Goal: Communication & Community: Share content

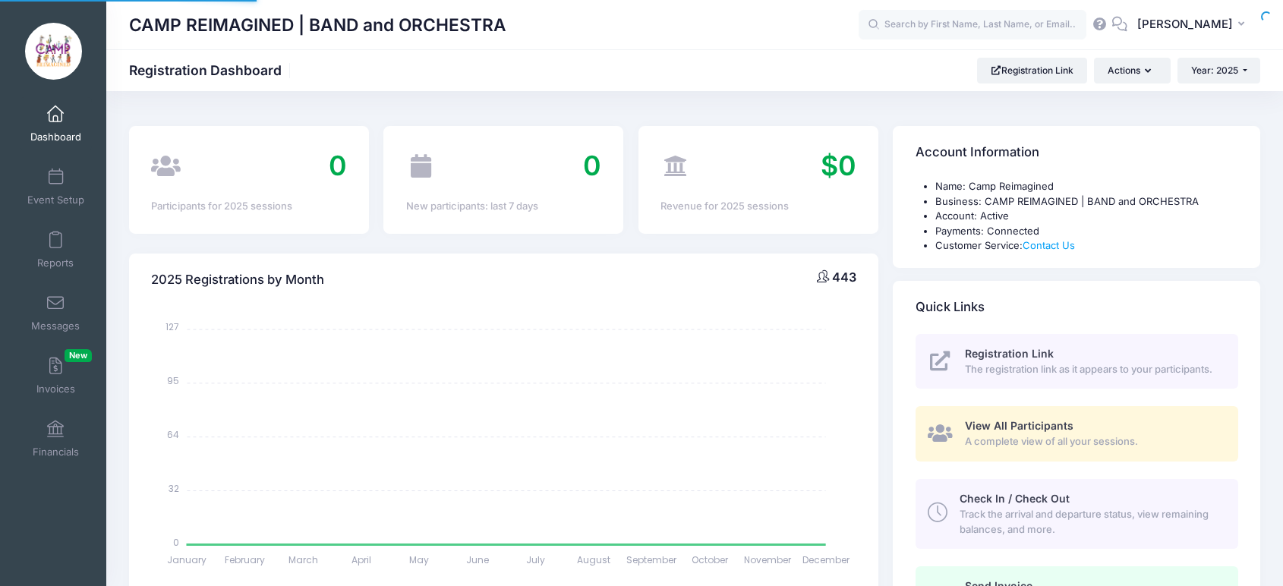
select select
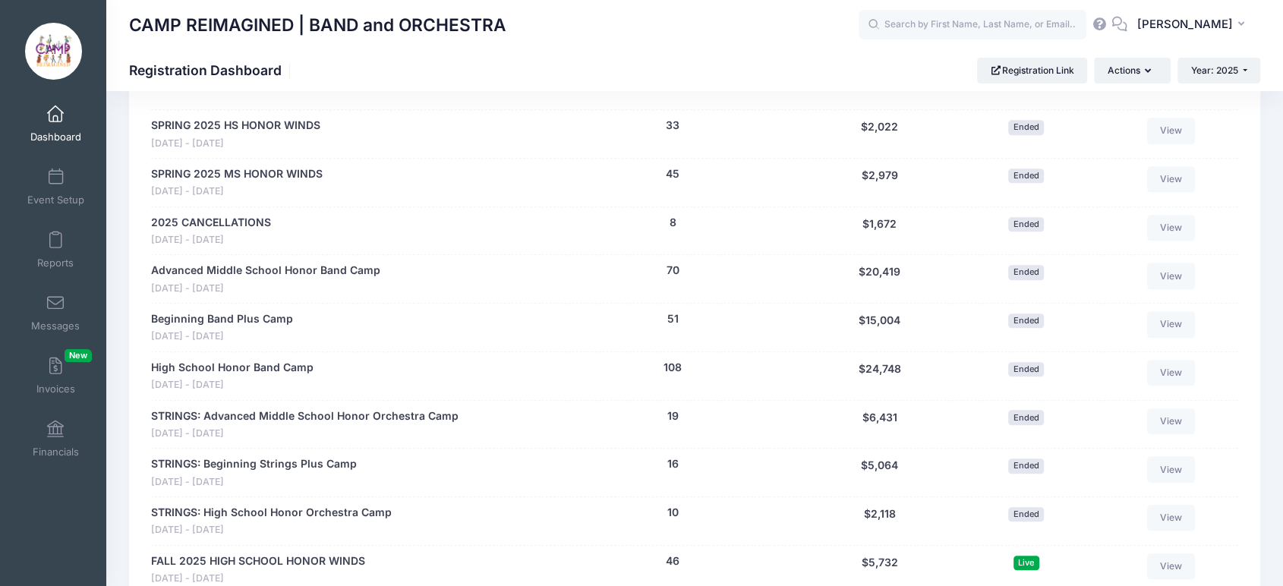
scroll to position [928, 0]
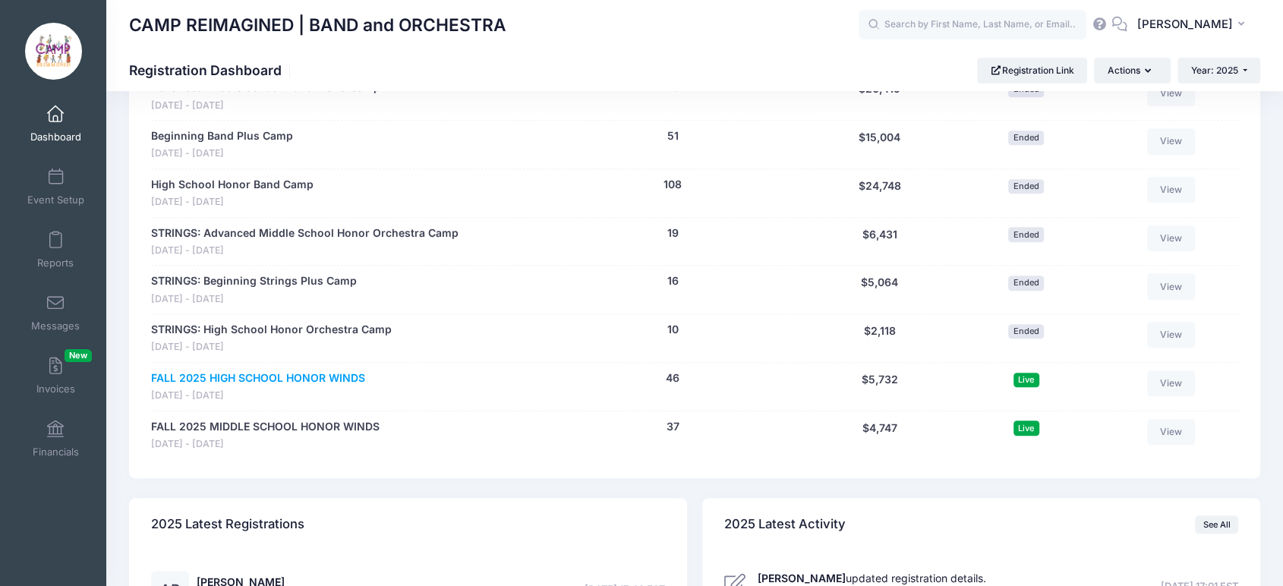
click at [327, 378] on link "FALL 2025 HIGH SCHOOL HONOR WINDS" at bounding box center [258, 379] width 214 height 16
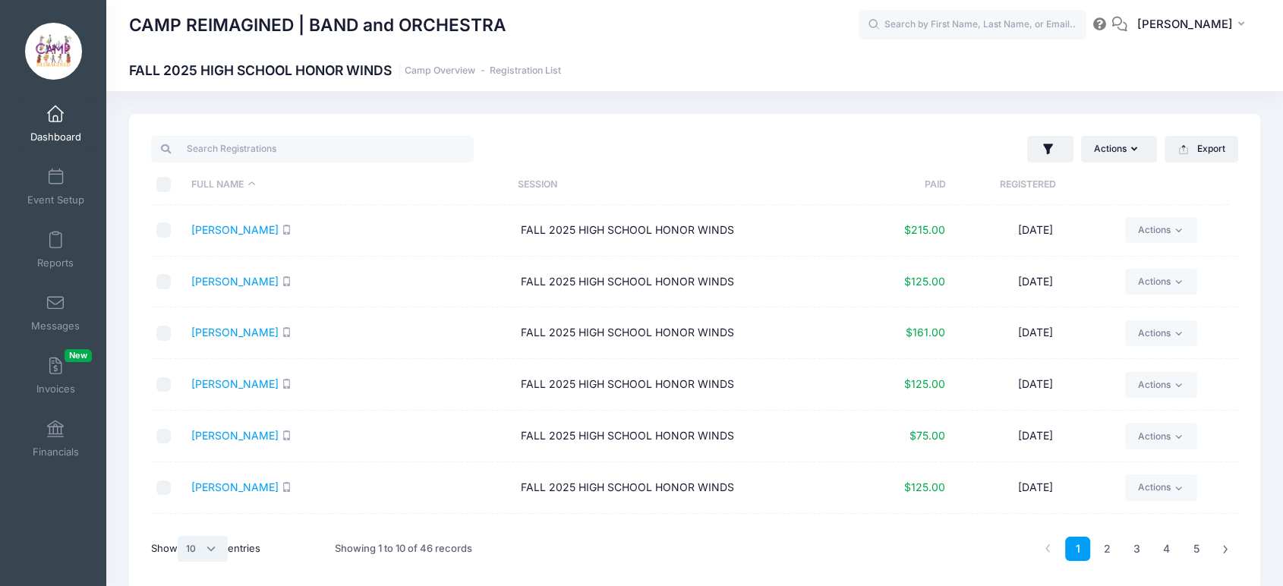
click at [201, 544] on select "All 10 25 50" at bounding box center [203, 549] width 50 height 26
click at [180, 536] on select "All 10 25 50" at bounding box center [203, 549] width 50 height 26
click at [200, 553] on select "All 10 25 50" at bounding box center [203, 549] width 50 height 26
select select "-1"
click at [180, 536] on select "All 10 25 50" at bounding box center [203, 549] width 50 height 26
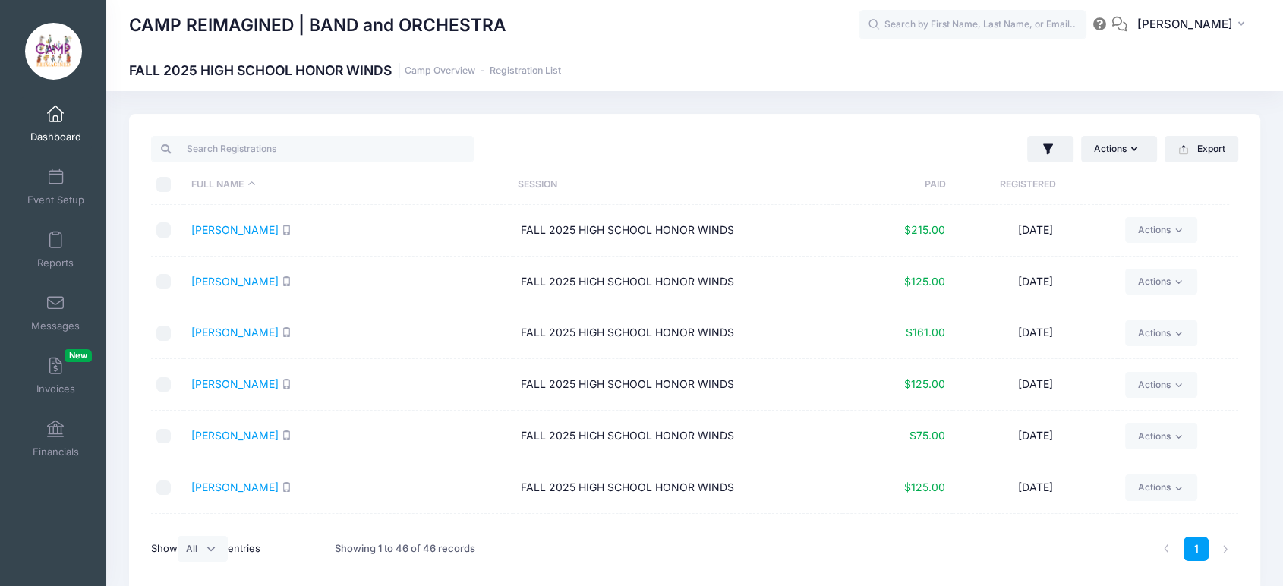
click at [166, 183] on input "\a \a \a \a" at bounding box center [163, 184] width 15 height 15
checkbox input "true"
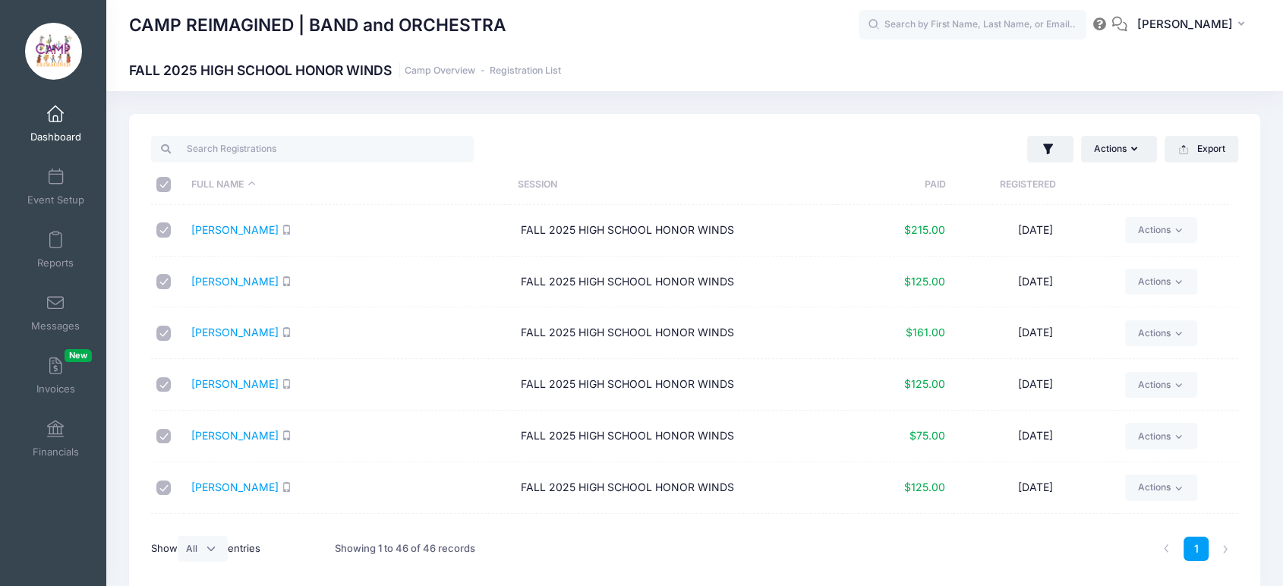
checkbox input "true"
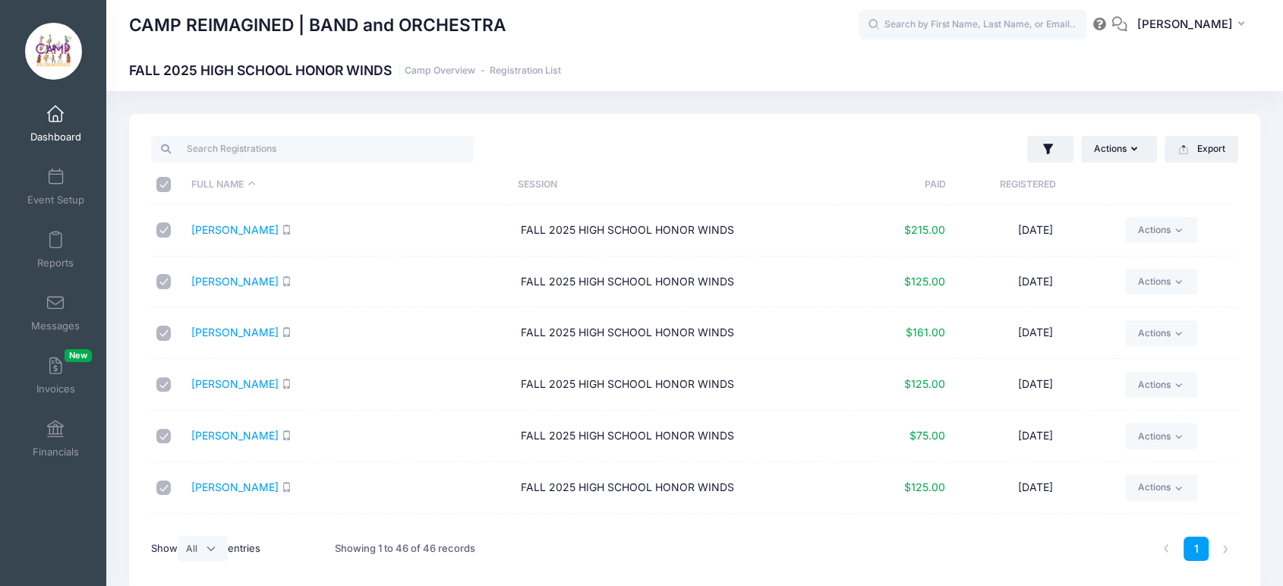
checkbox input "true"
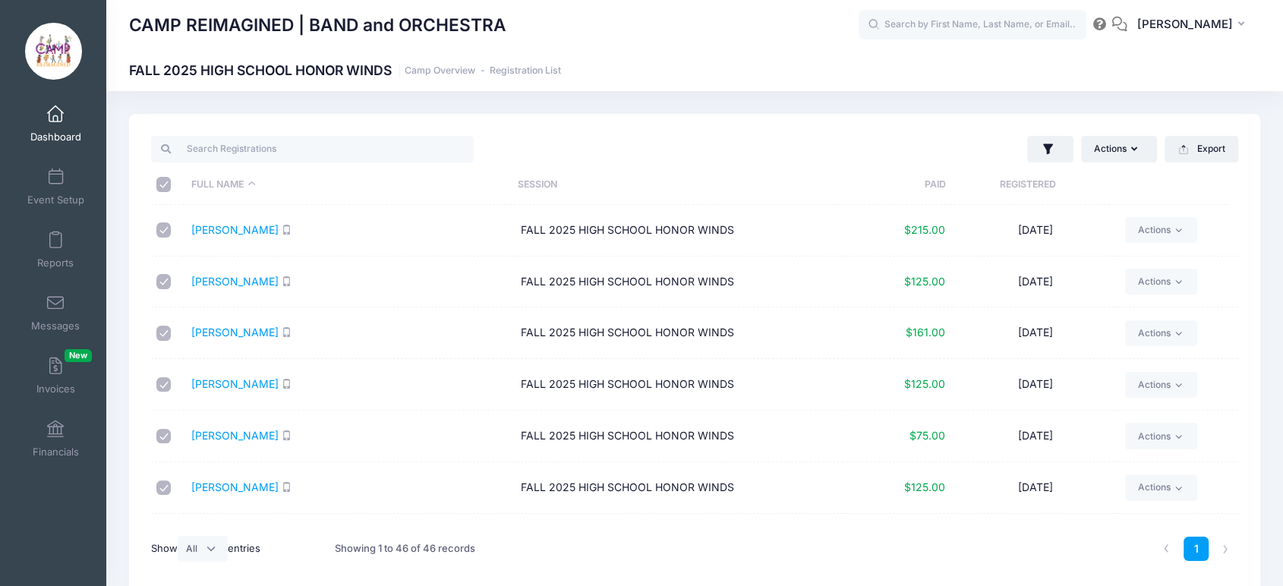
checkbox input "true"
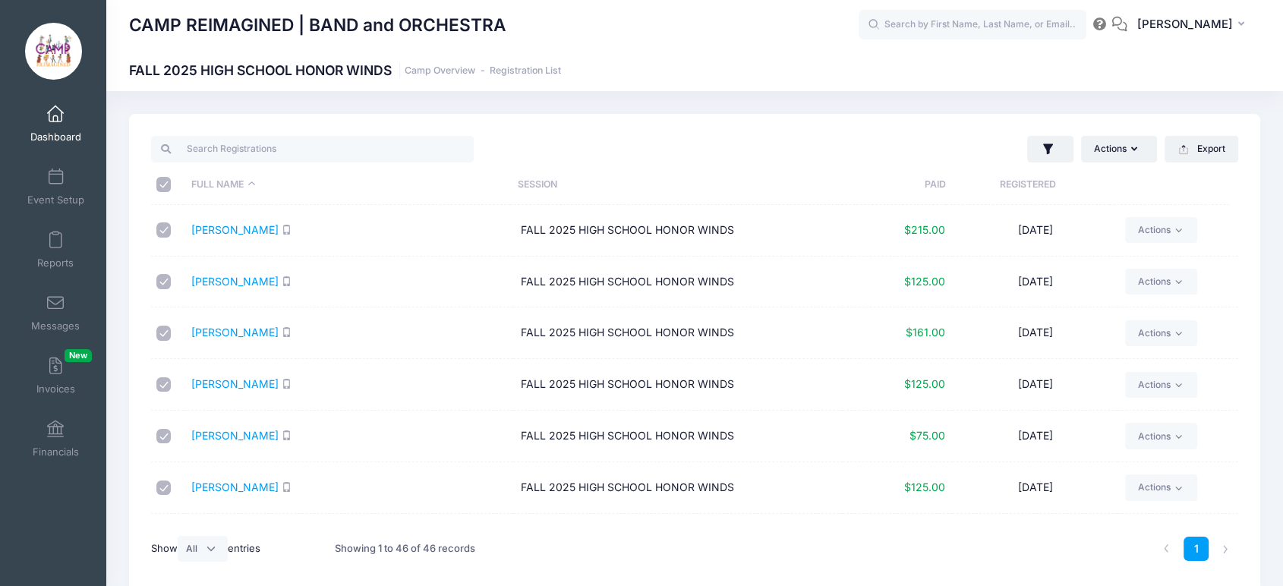
checkbox input "true"
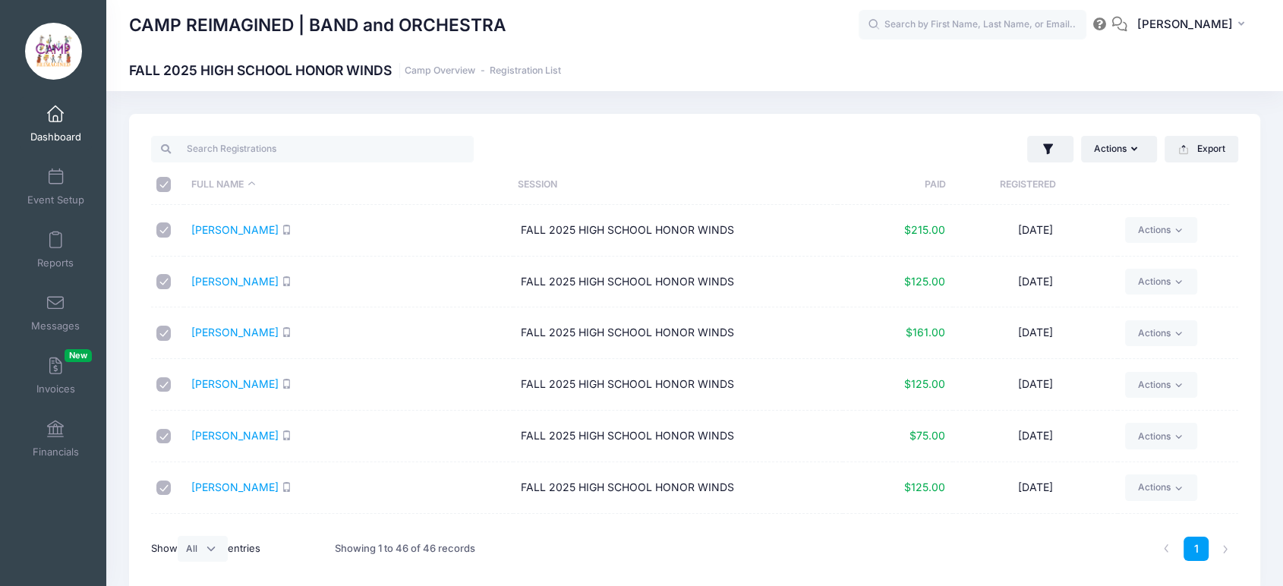
checkbox input "true"
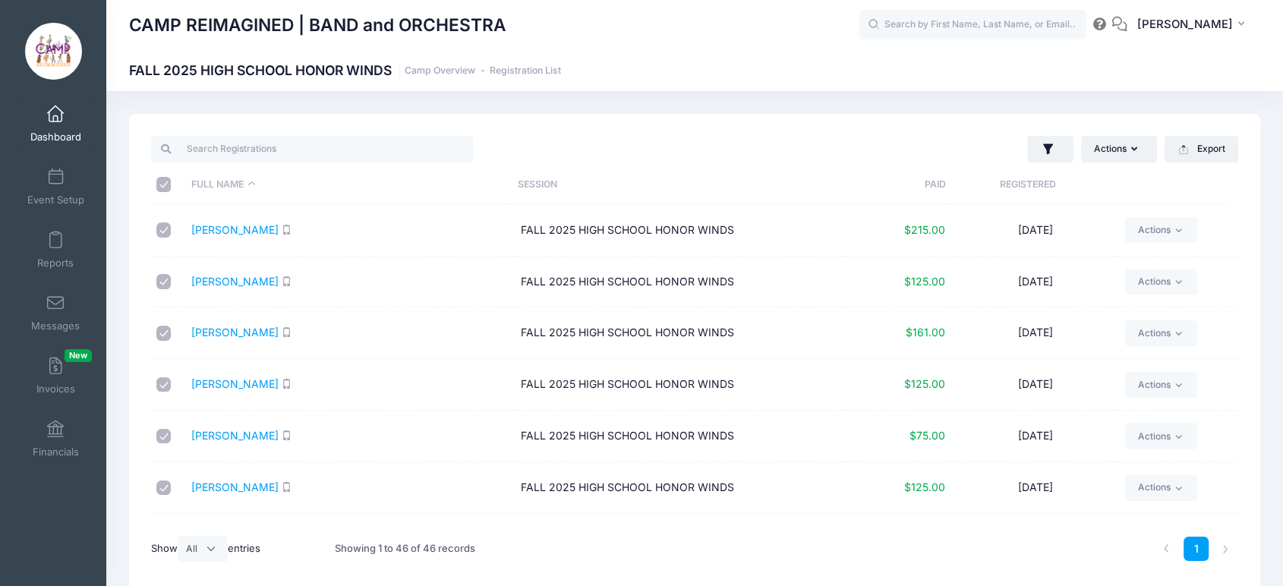
checkbox input "true"
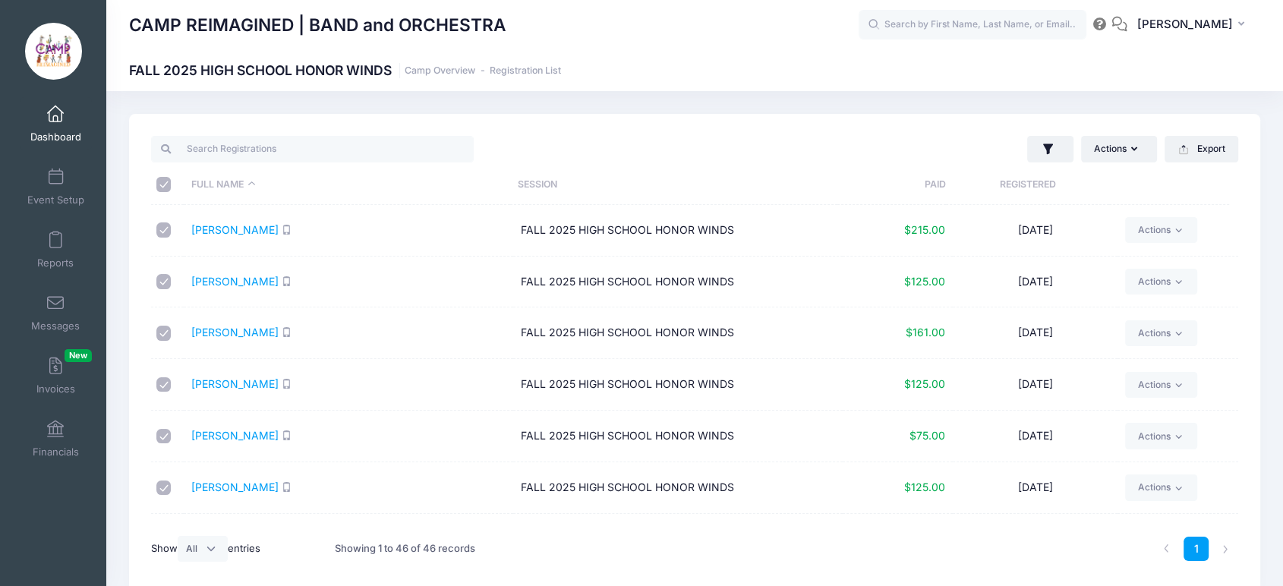
checkbox input "true"
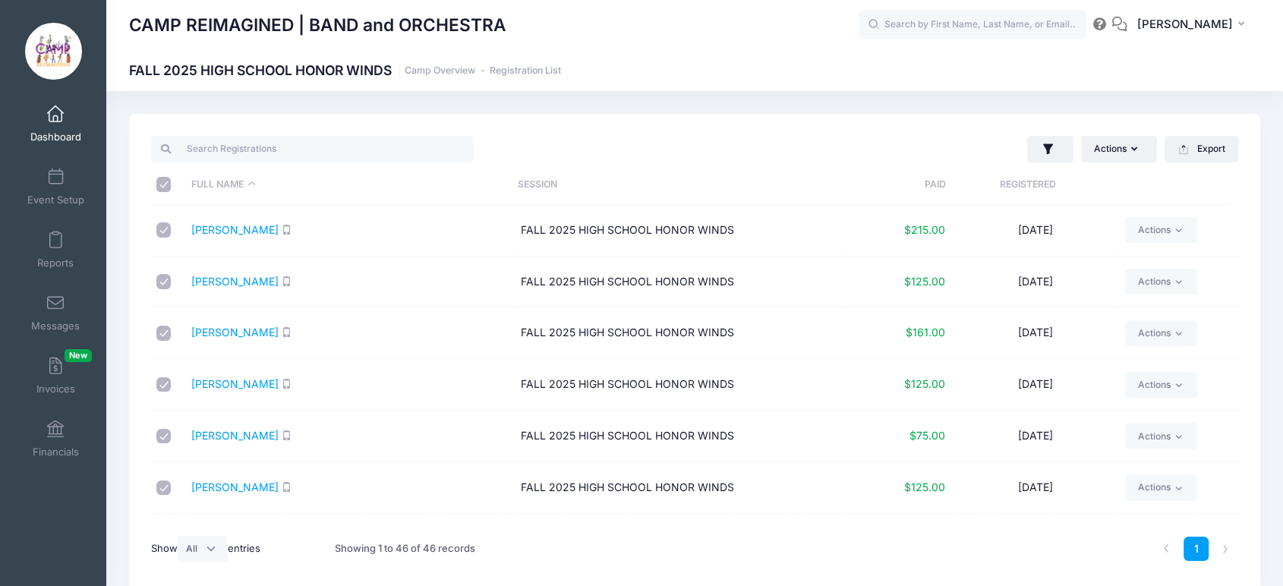
checkbox input "true"
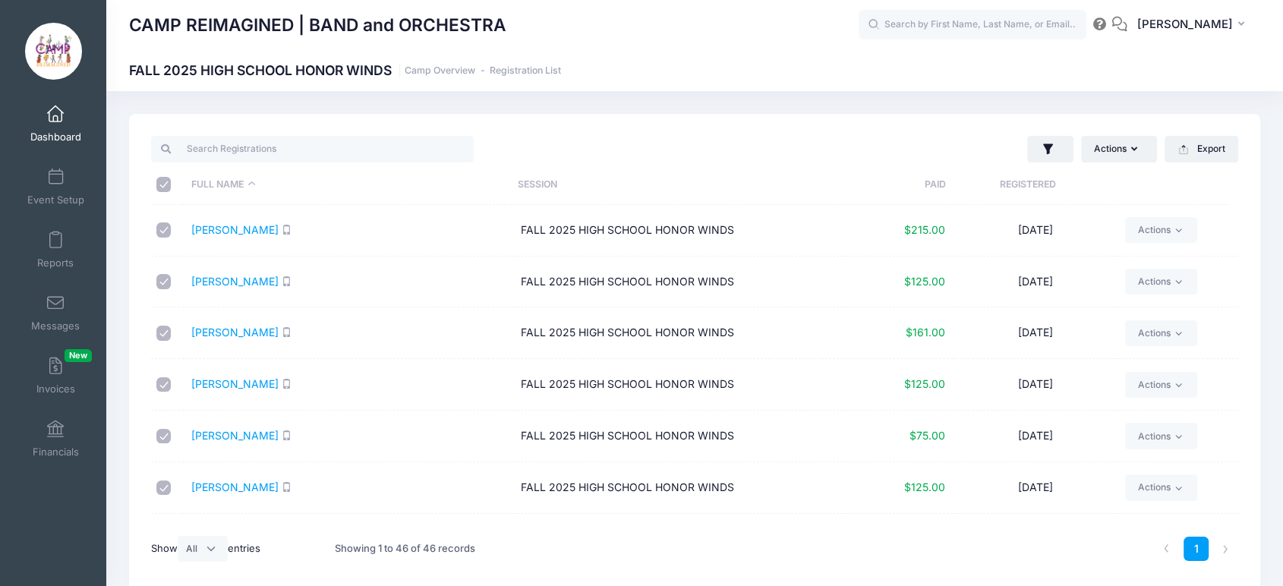
checkbox input "true"
click at [1124, 147] on button "Actions" at bounding box center [1119, 149] width 76 height 26
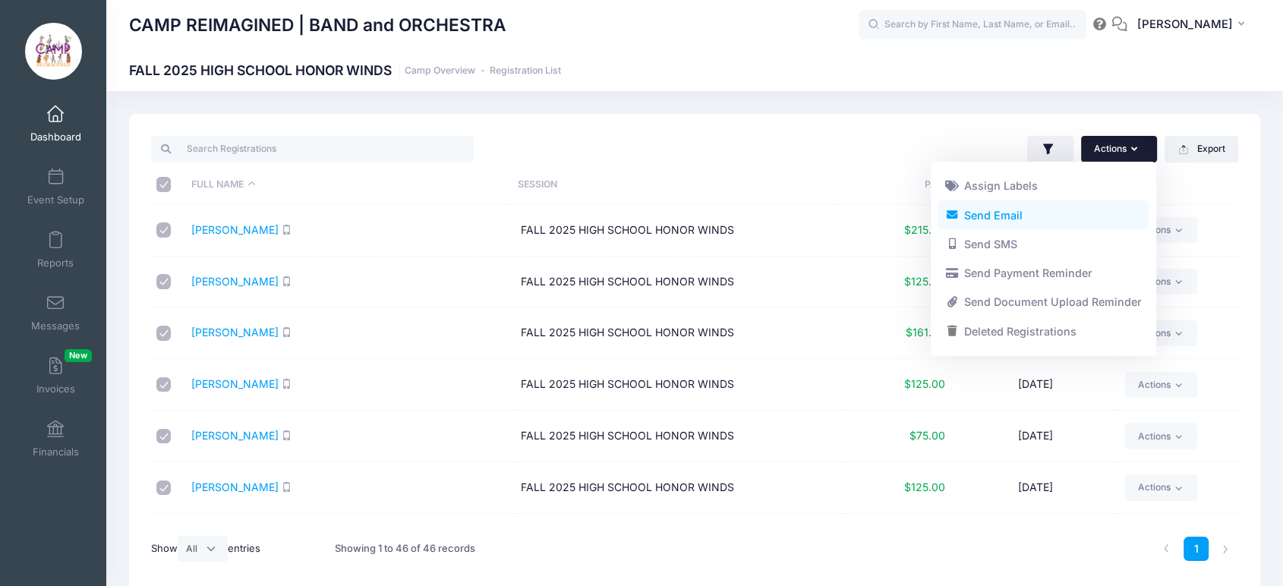
click at [1039, 216] on link "Send Email" at bounding box center [1043, 214] width 211 height 29
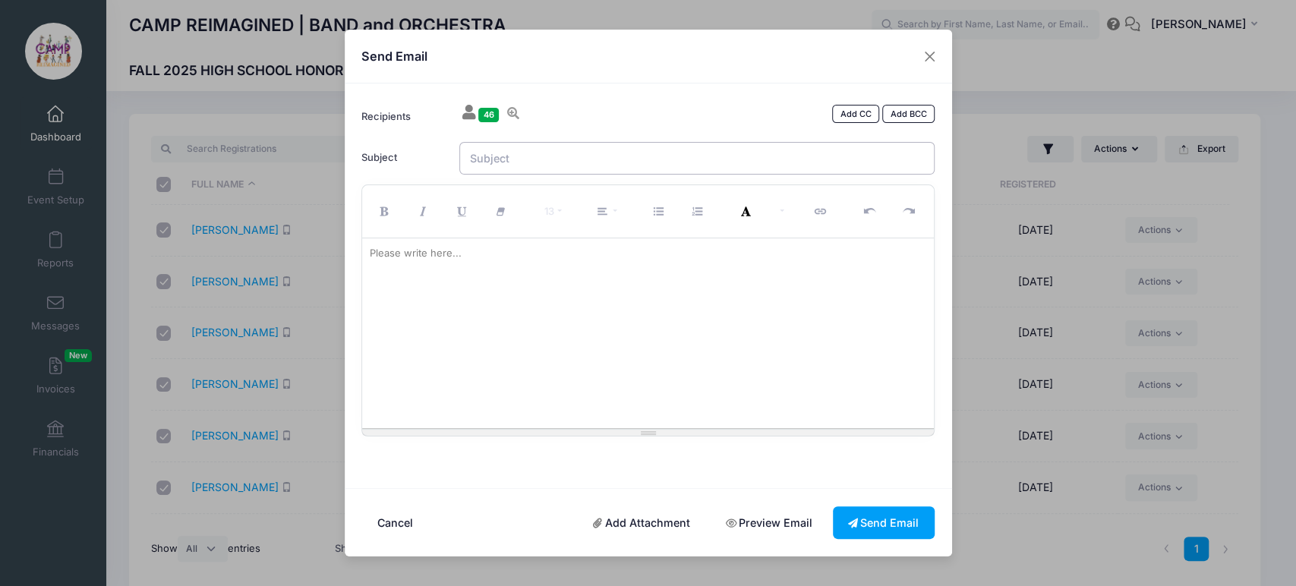
click at [588, 147] on input "Subject" at bounding box center [696, 158] width 475 height 33
type input "Honor Winds | Cycle 2"
click at [537, 267] on div at bounding box center [648, 333] width 572 height 190
paste div
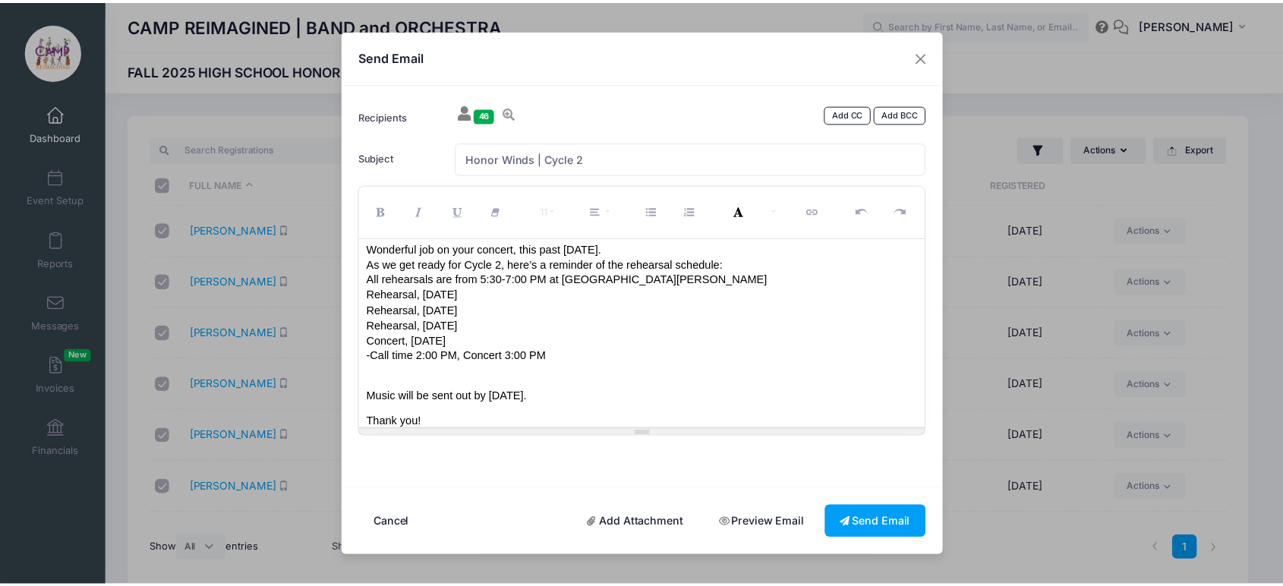
scroll to position [70, 0]
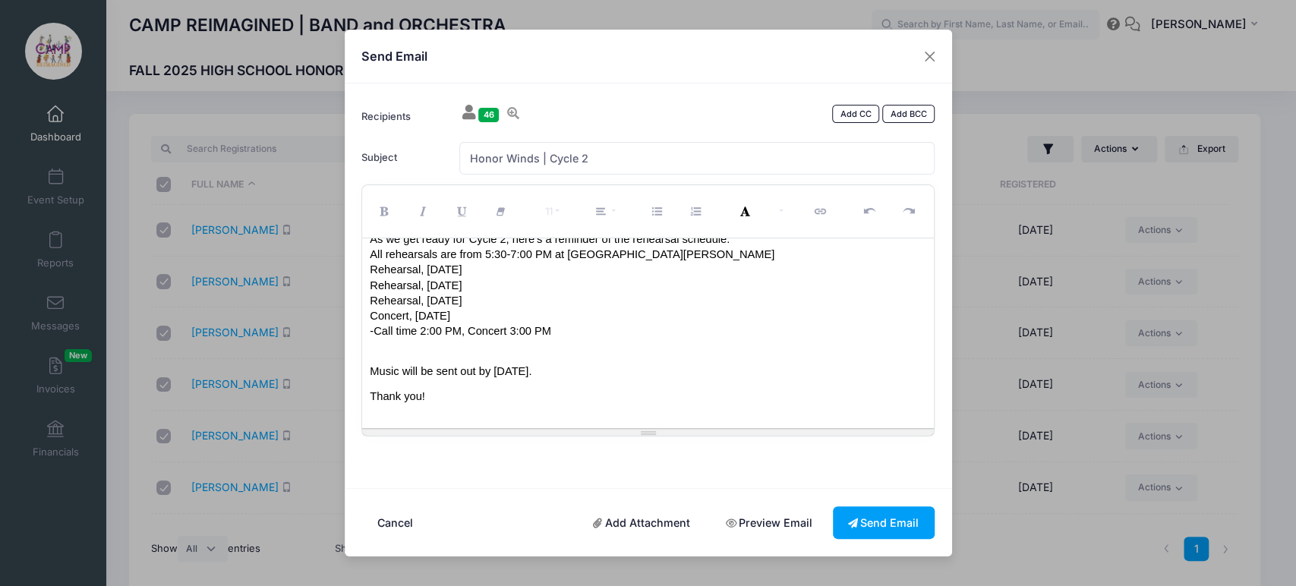
click at [513, 375] on span "Music will be sent out by October 2, 2025." at bounding box center [451, 371] width 162 height 12
click at [613, 371] on p "Music will be sent out by October 2, 2025." at bounding box center [648, 371] width 557 height 15
click at [860, 521] on button "Send Email" at bounding box center [884, 522] width 102 height 33
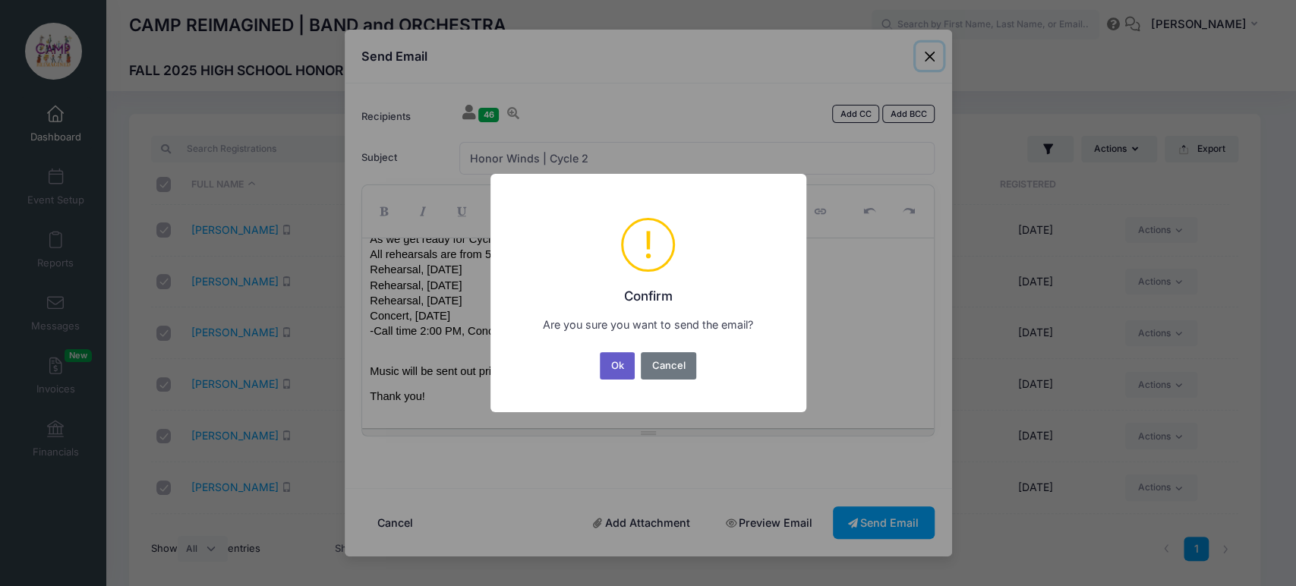
click at [617, 365] on button "Ok" at bounding box center [617, 365] width 35 height 27
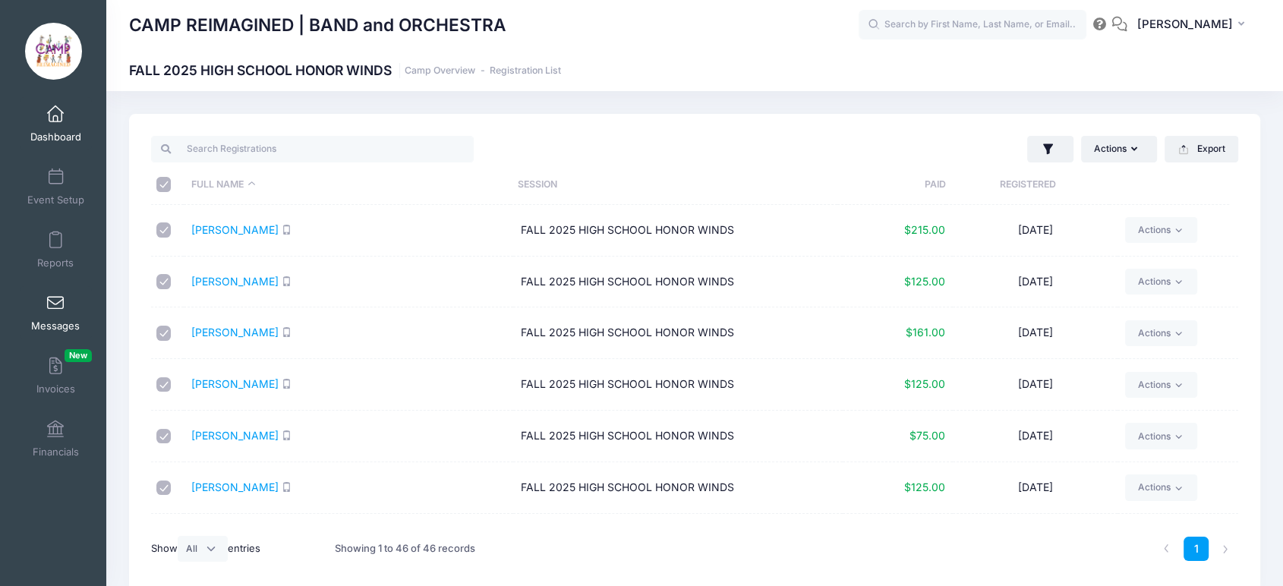
click at [61, 300] on link "Messages" at bounding box center [56, 312] width 72 height 53
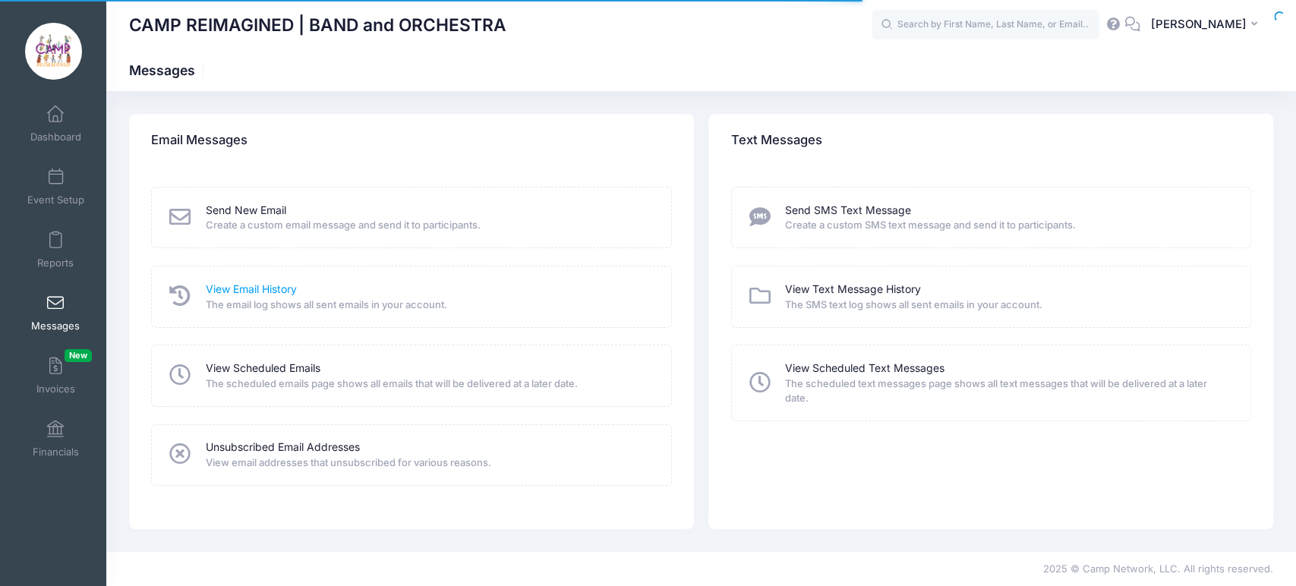
click at [248, 291] on link "View Email History" at bounding box center [251, 290] width 91 height 16
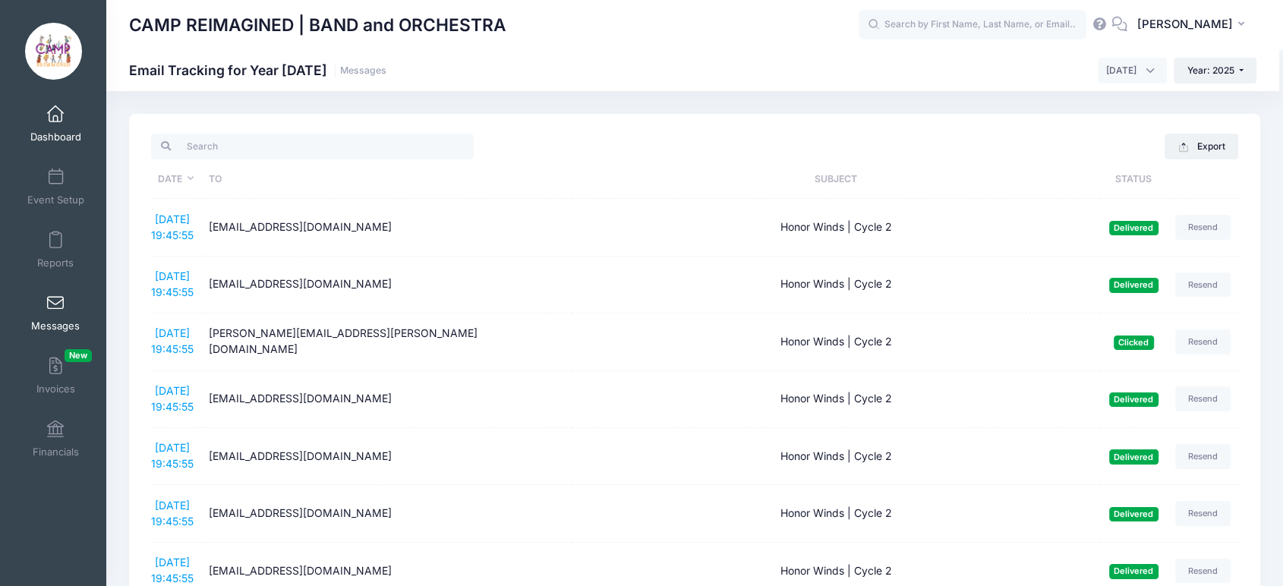
click at [59, 126] on link "Dashboard" at bounding box center [56, 123] width 72 height 53
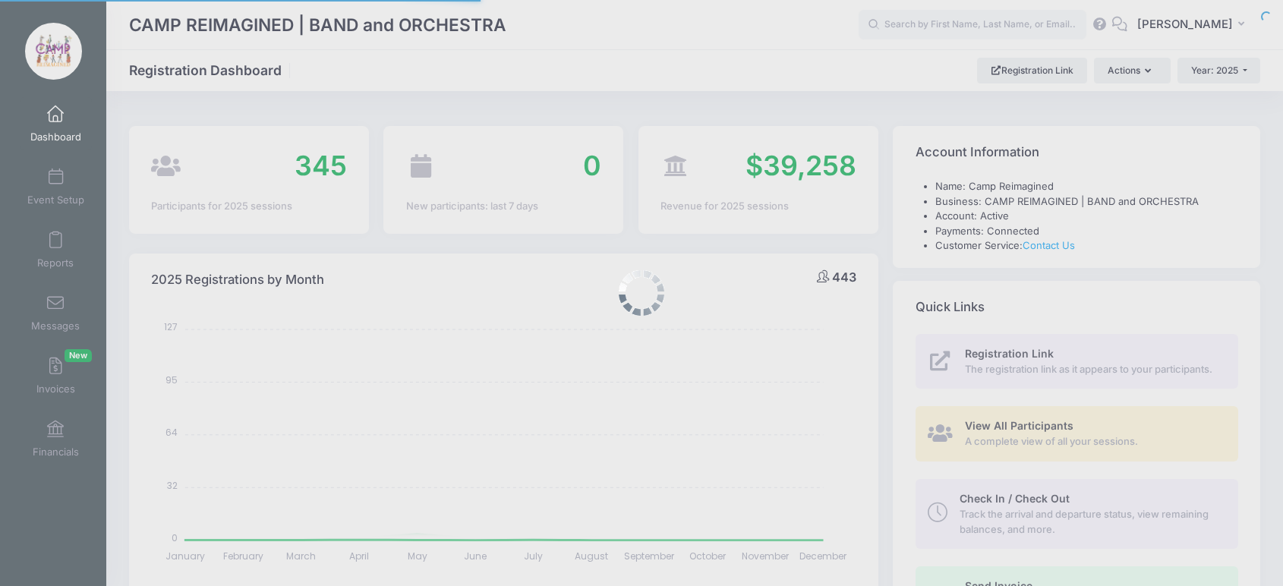
select select
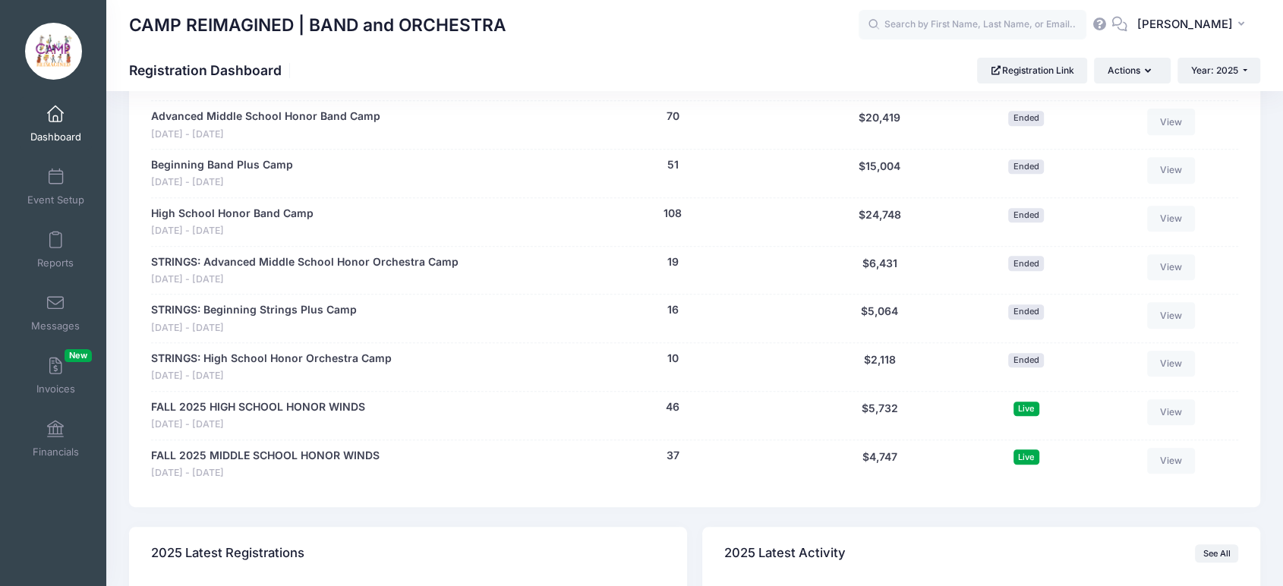
scroll to position [928, 0]
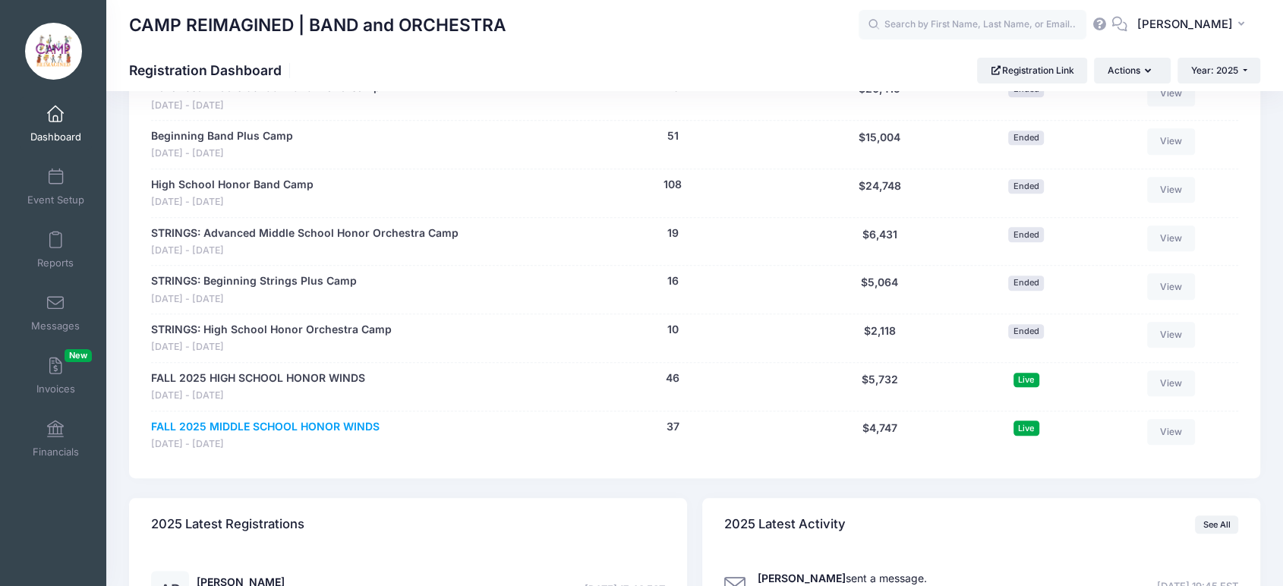
click at [299, 428] on link "FALL 2025 MIDDLE SCHOOL HONOR WINDS" at bounding box center [265, 427] width 229 height 16
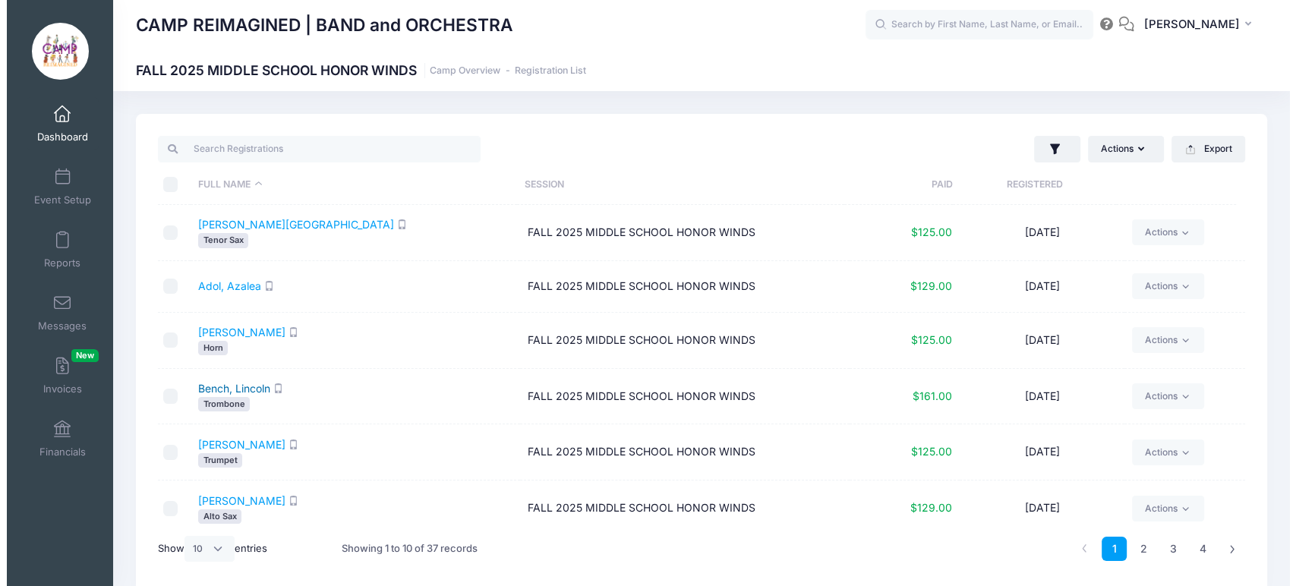
scroll to position [84, 0]
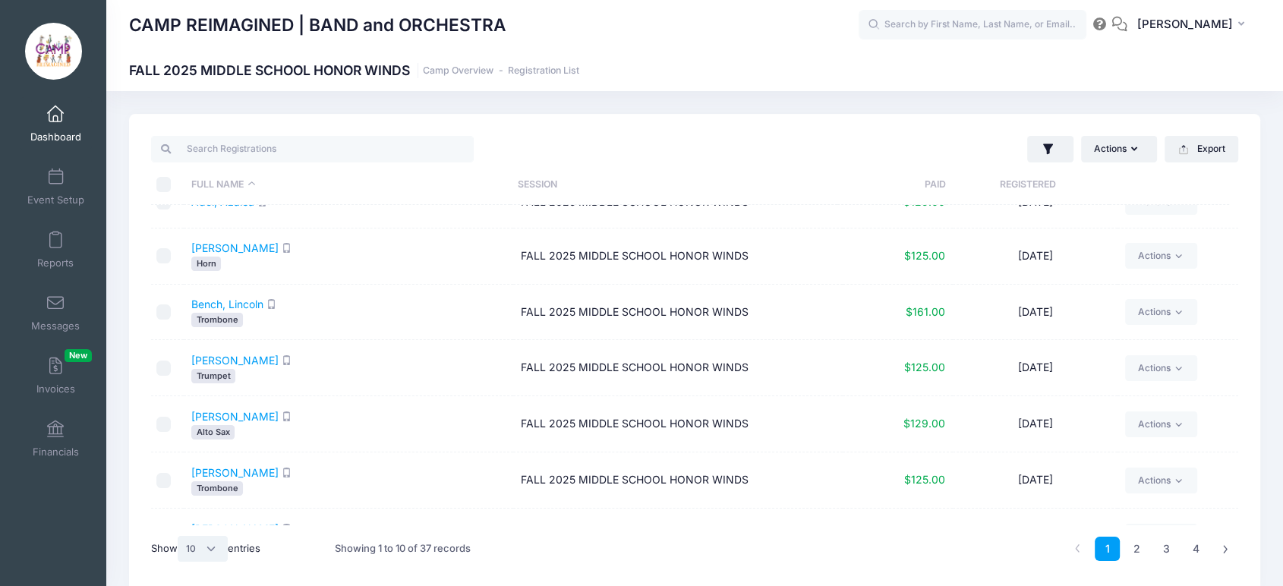
click at [194, 546] on select "All 10 25 50" at bounding box center [203, 549] width 50 height 26
select select "-1"
click at [180, 536] on select "All 10 25 50" at bounding box center [203, 549] width 50 height 26
click at [165, 183] on input "\a \a \a \a" at bounding box center [163, 184] width 15 height 15
checkbox input "true"
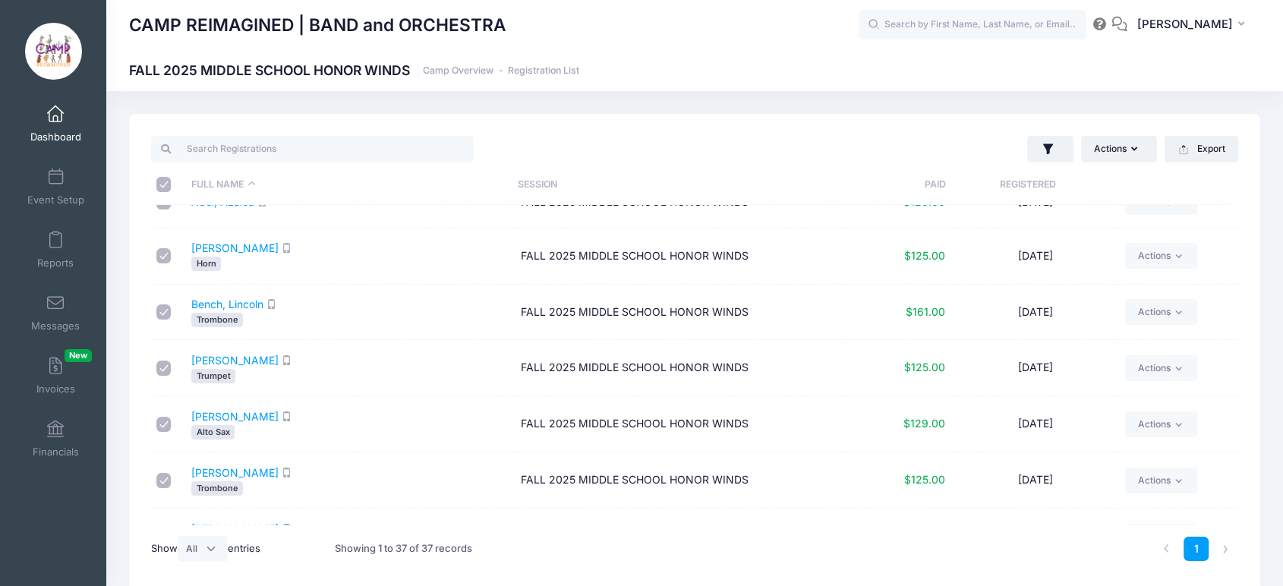
checkbox input "true"
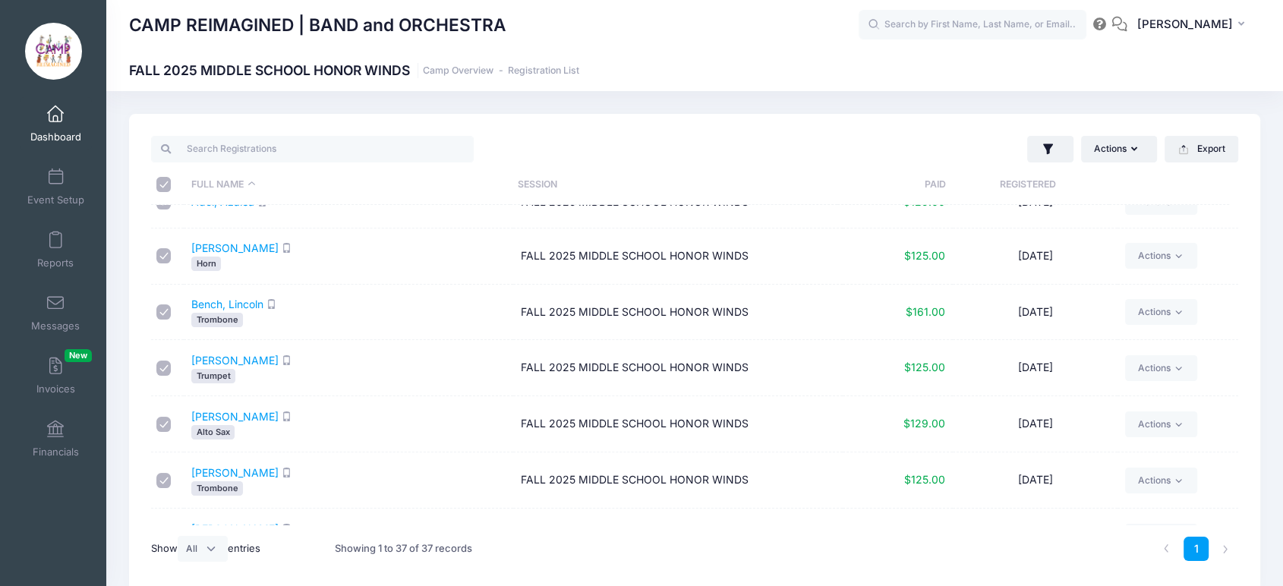
checkbox input "true"
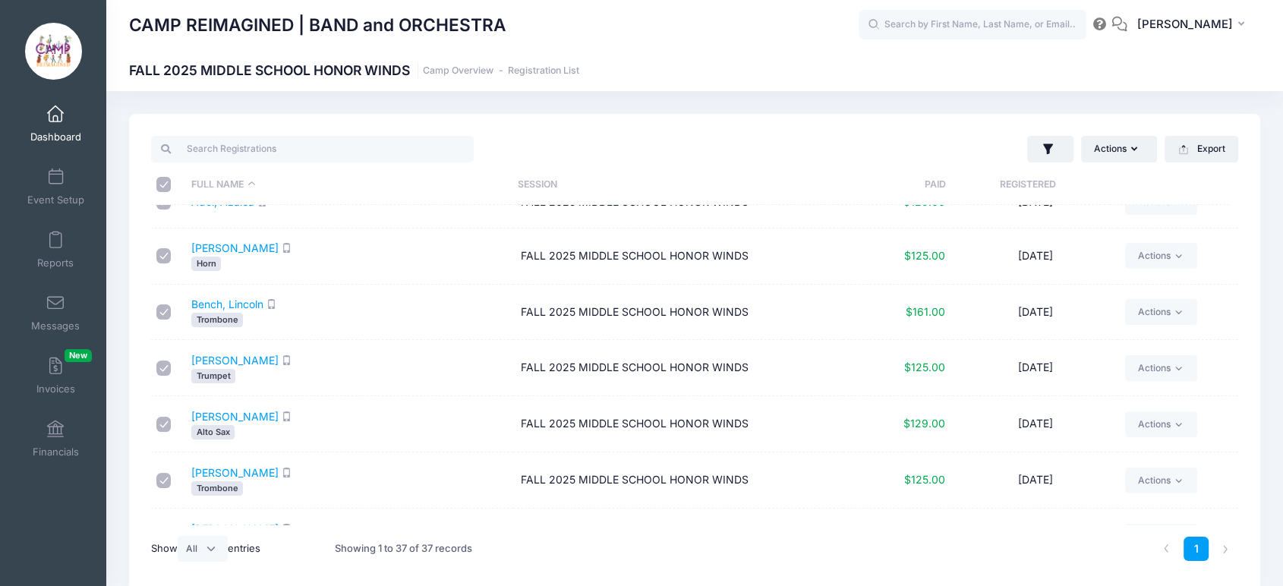
checkbox input "true"
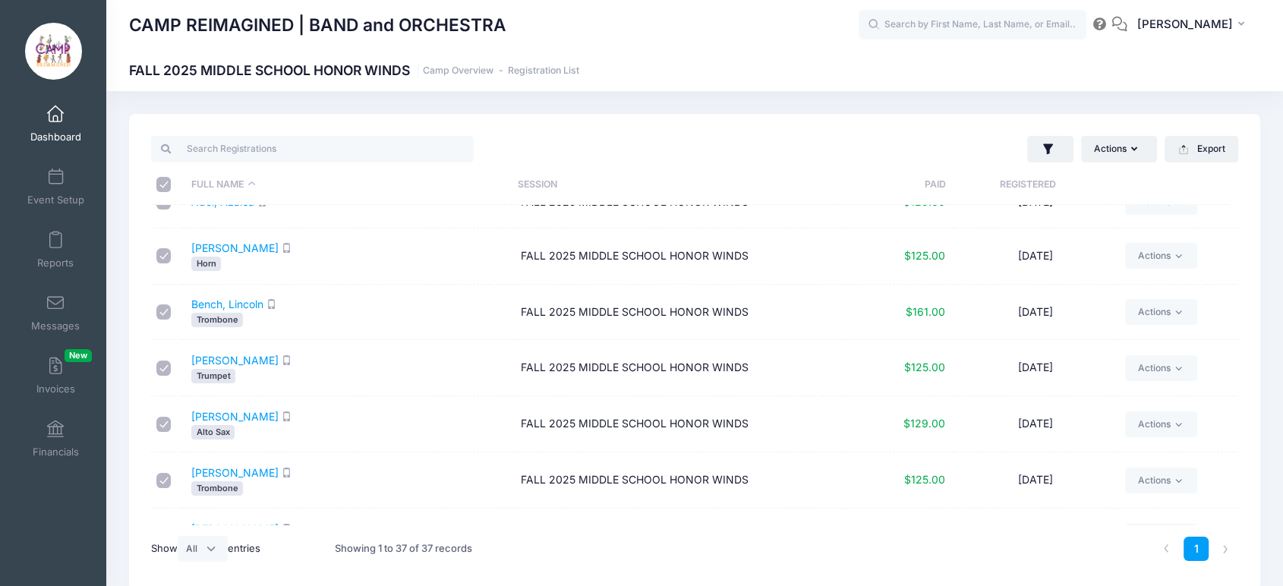
checkbox input "true"
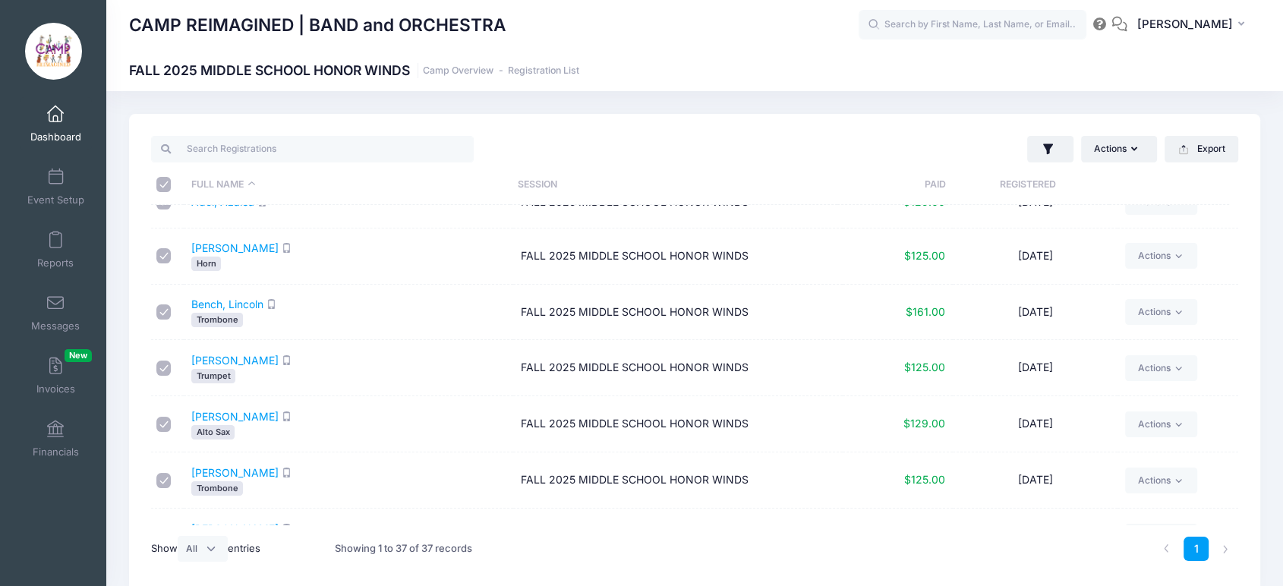
checkbox input "true"
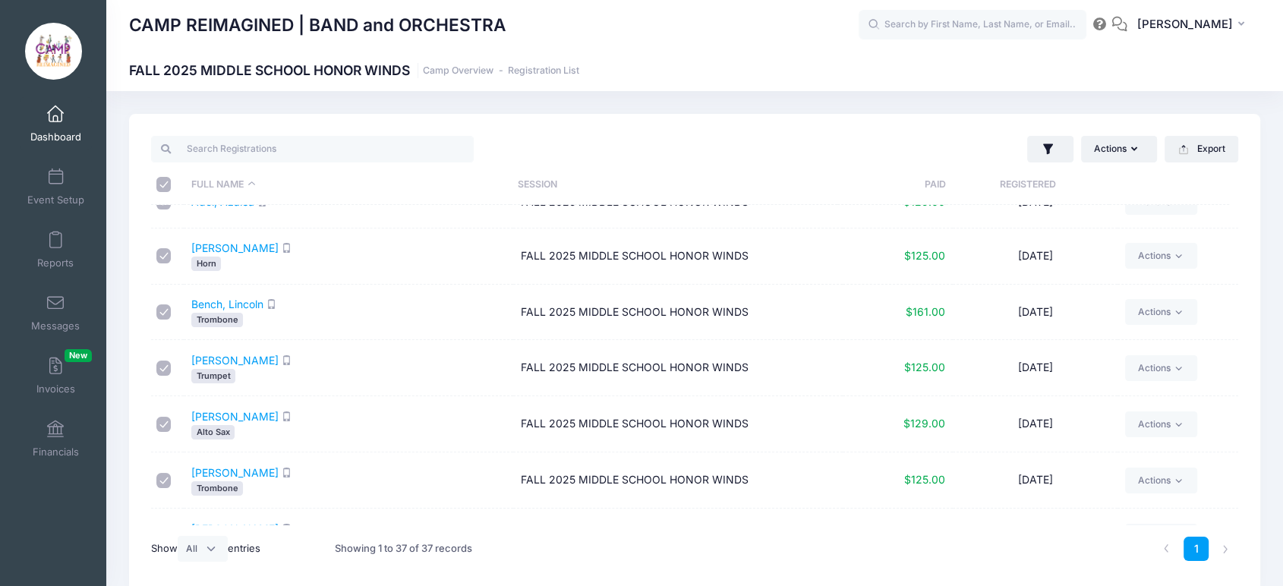
checkbox input "true"
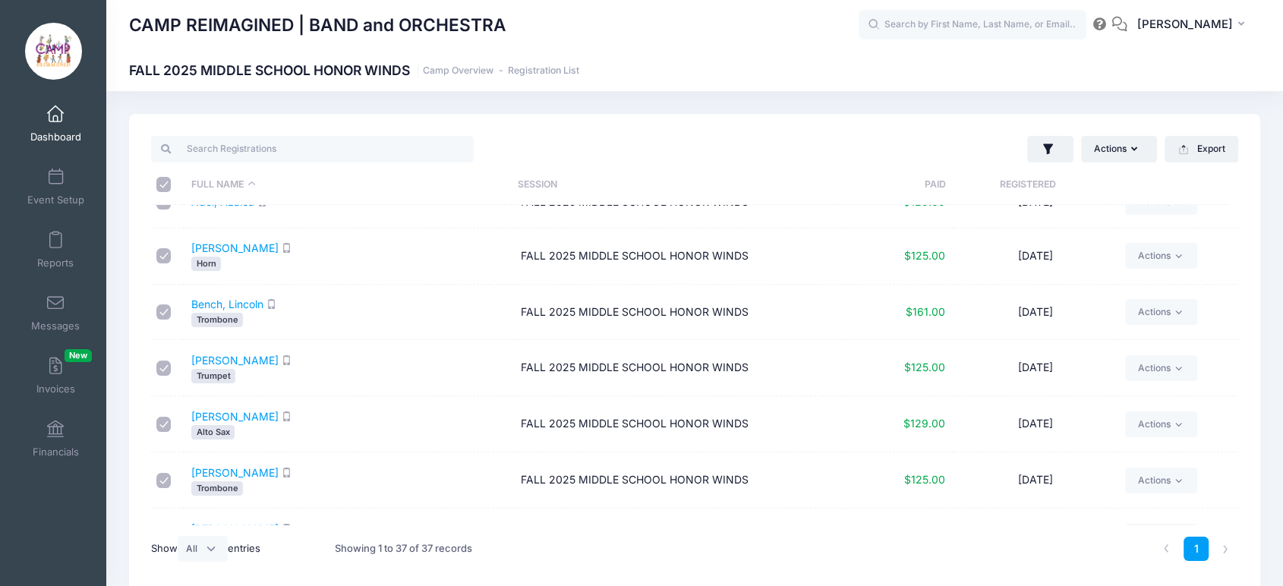
checkbox input "true"
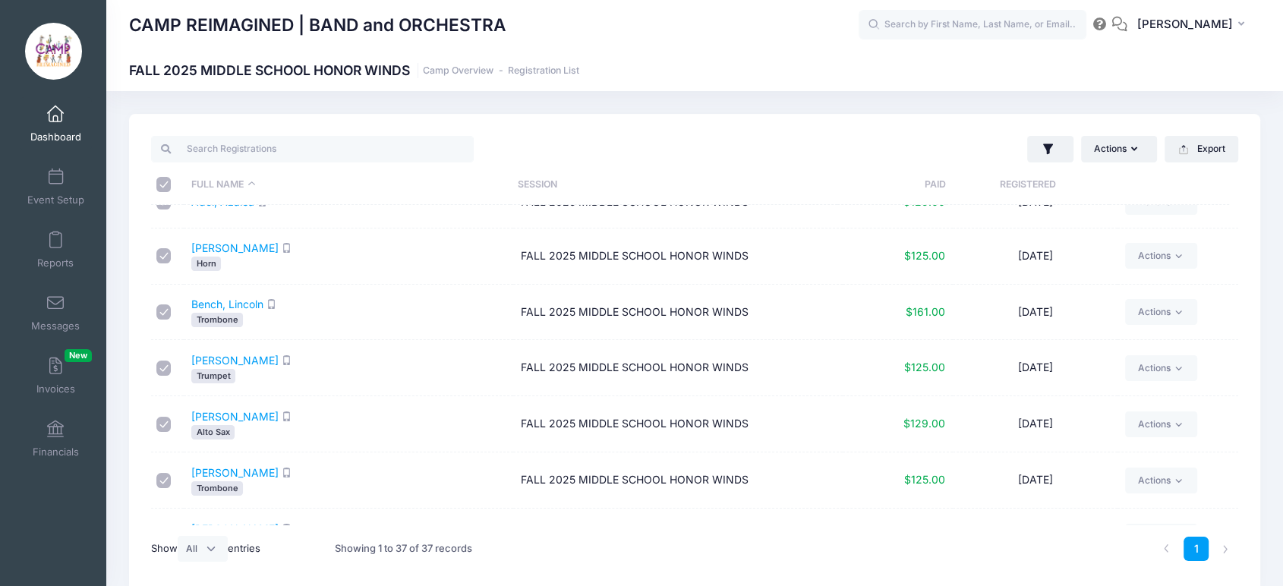
checkbox input "true"
click at [1122, 150] on button "Actions" at bounding box center [1119, 149] width 76 height 26
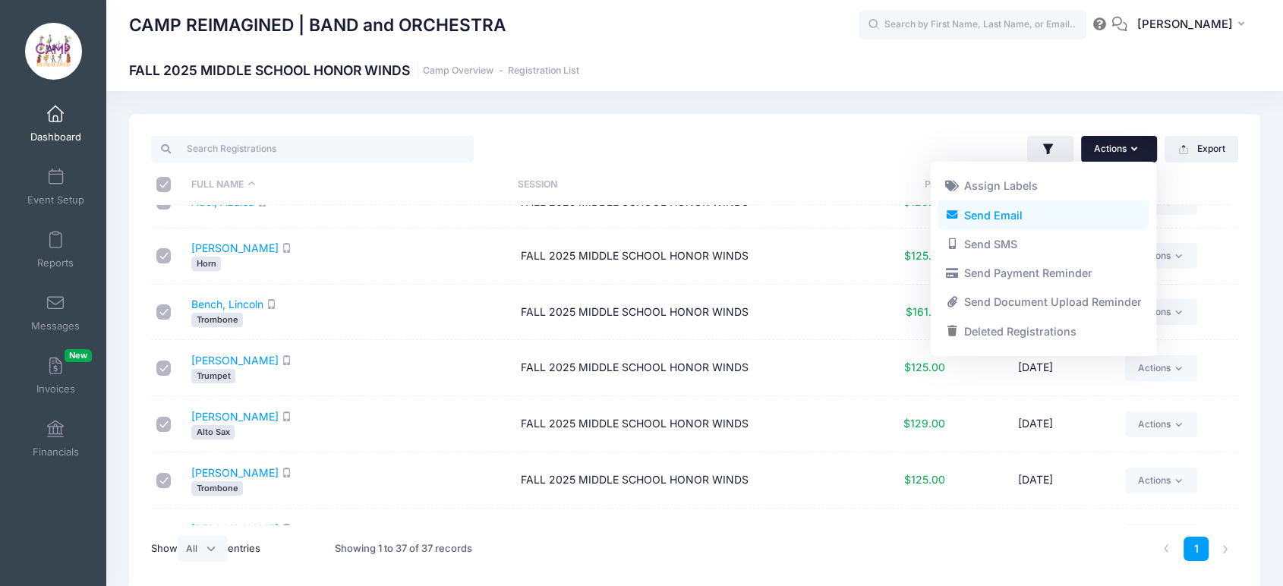
click at [1053, 220] on link "Send Email" at bounding box center [1043, 214] width 211 height 29
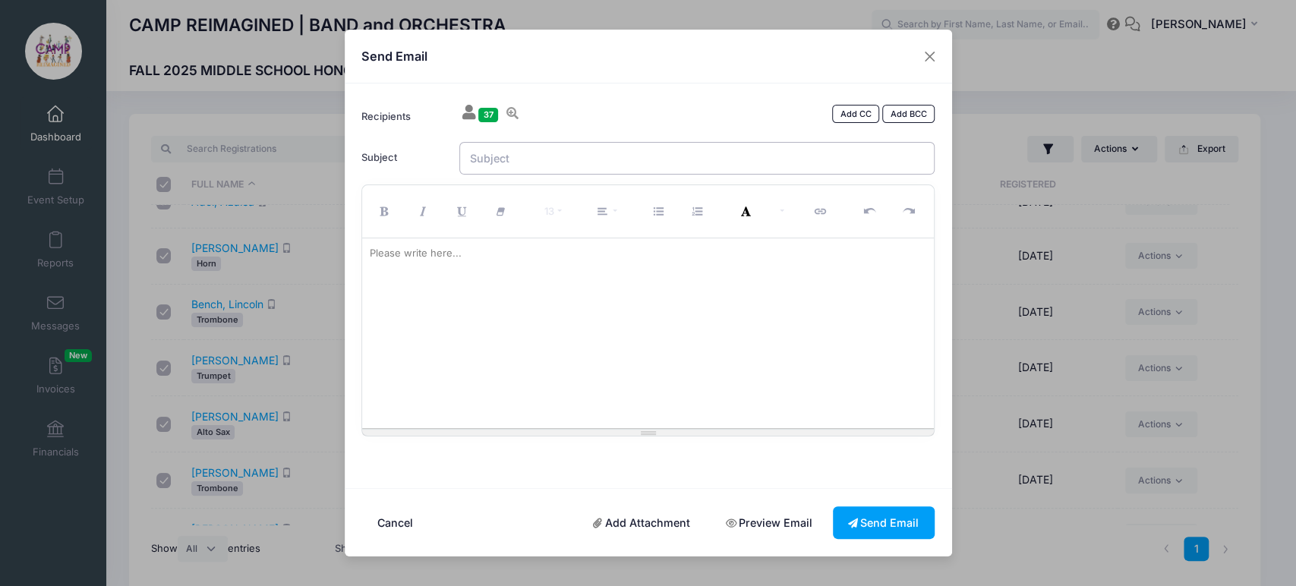
click at [607, 164] on input "Subject" at bounding box center [696, 158] width 475 height 33
type input "Honor Winds | Cycle 2"
click at [561, 302] on div at bounding box center [648, 333] width 572 height 190
paste div
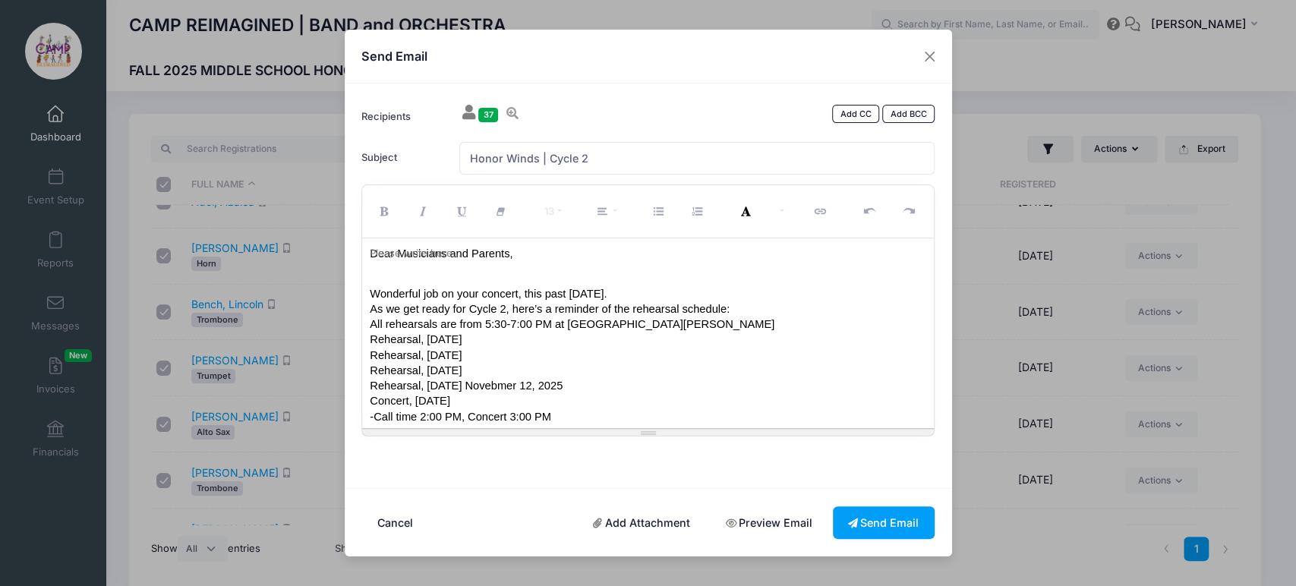
scroll to position [75, 0]
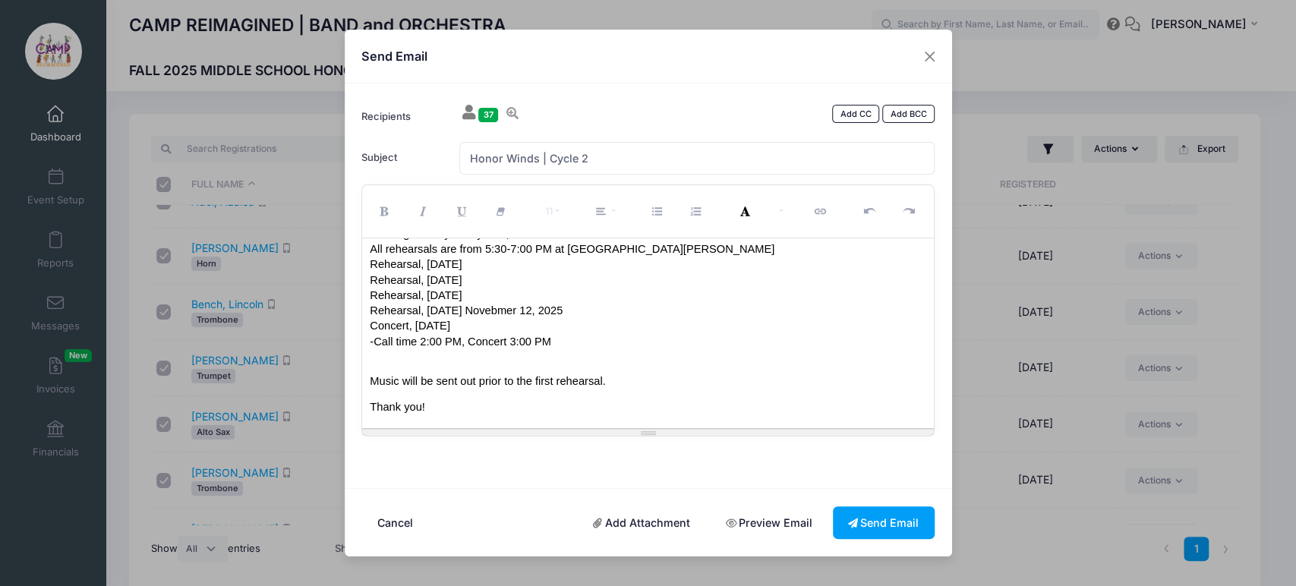
click at [513, 310] on span "Rehearsal, Wednesday Novebmer 12, 2025" at bounding box center [466, 310] width 193 height 12
click at [878, 518] on button "Send Email" at bounding box center [884, 522] width 102 height 33
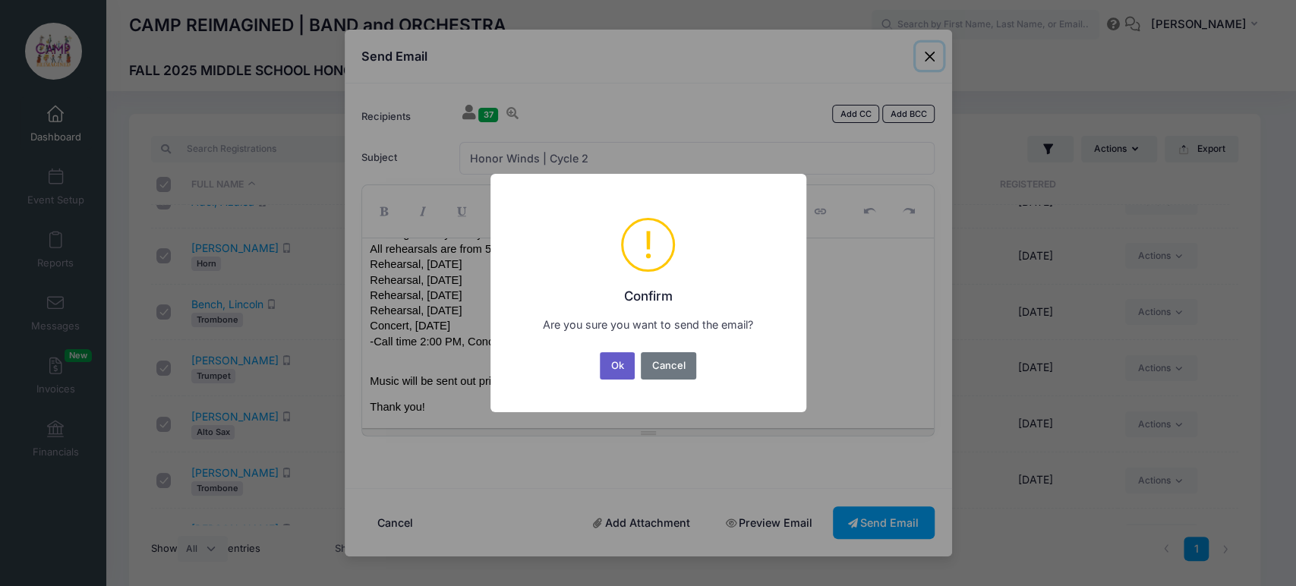
click at [615, 364] on button "Ok" at bounding box center [617, 365] width 35 height 27
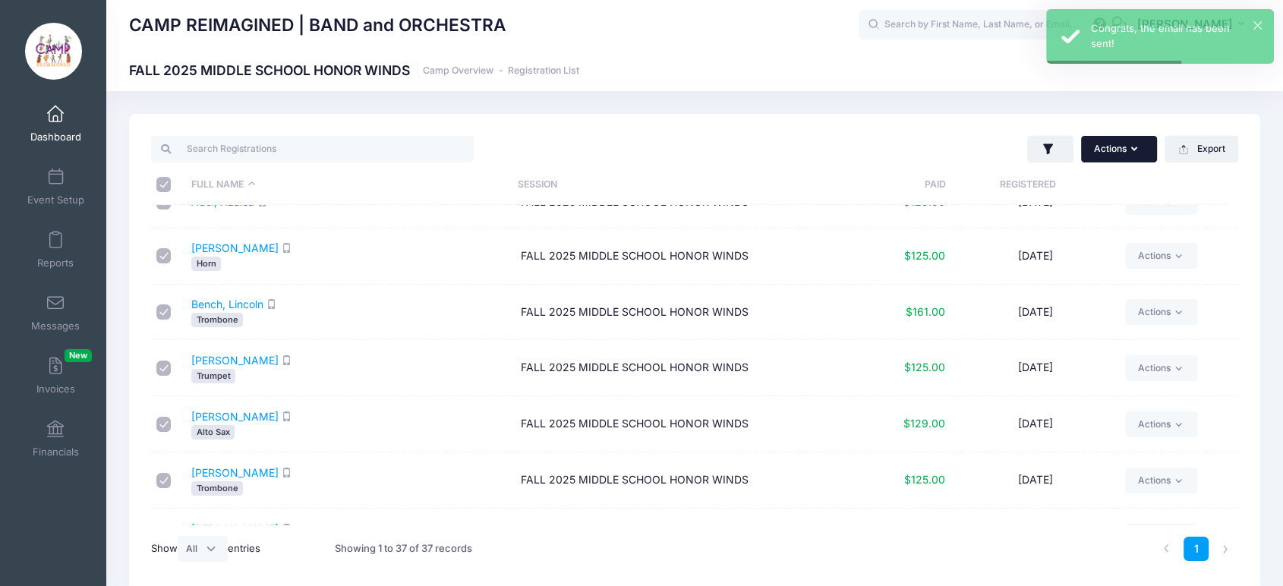
click at [1125, 147] on button "Actions" at bounding box center [1119, 149] width 76 height 26
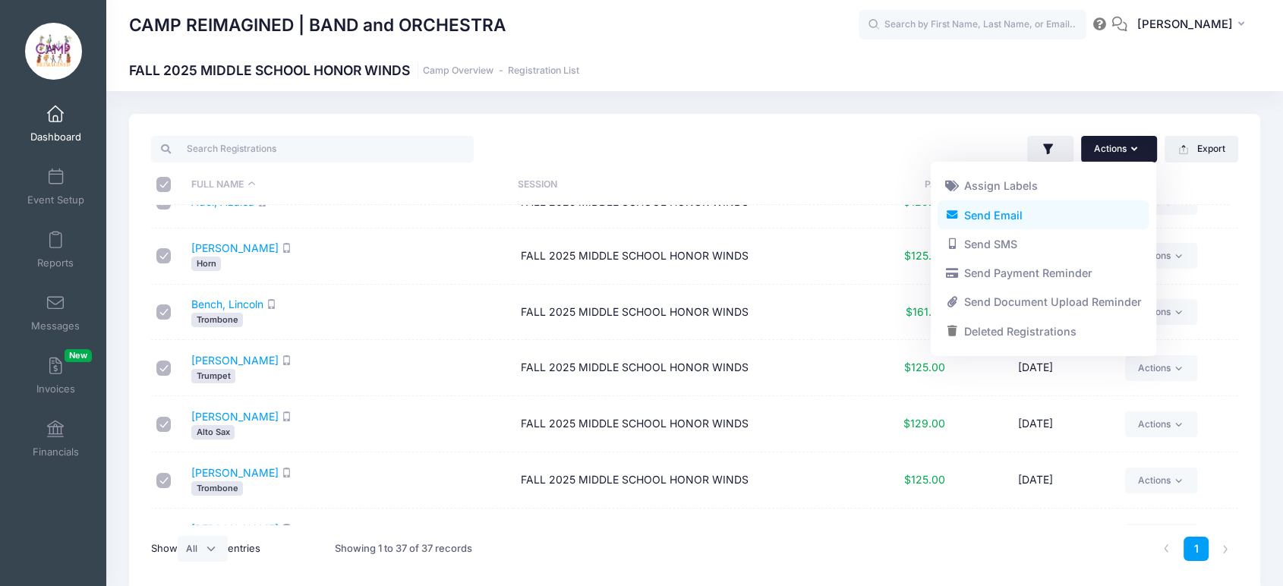
click at [984, 215] on link "Send Email" at bounding box center [1043, 214] width 211 height 29
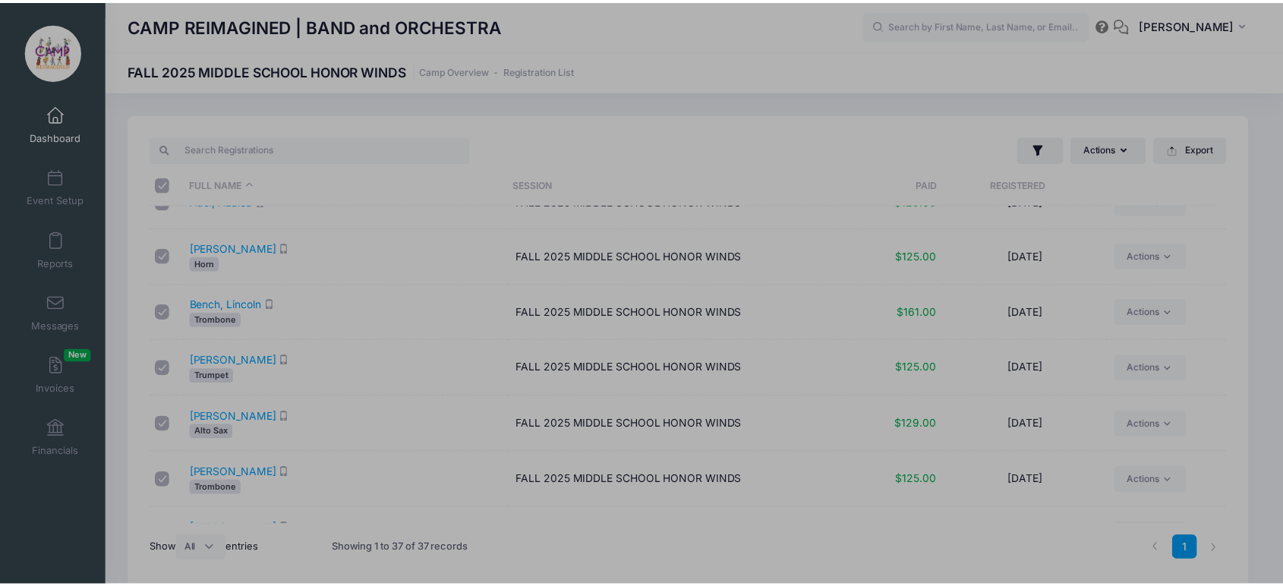
scroll to position [0, 0]
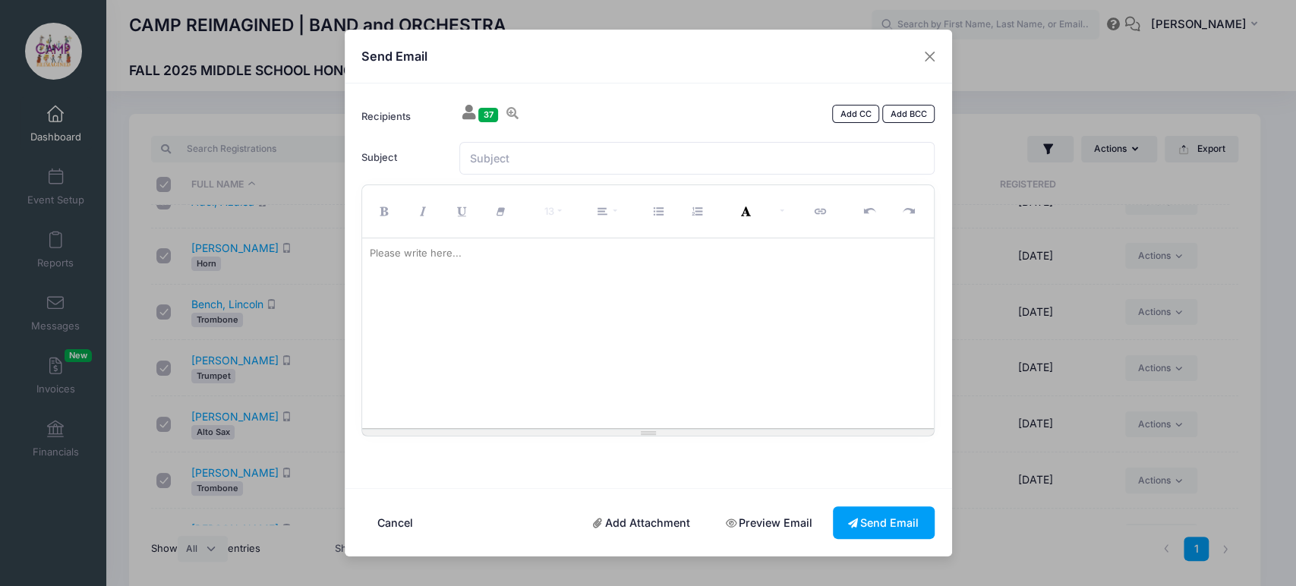
click at [405, 518] on button "Cancel" at bounding box center [394, 522] width 67 height 33
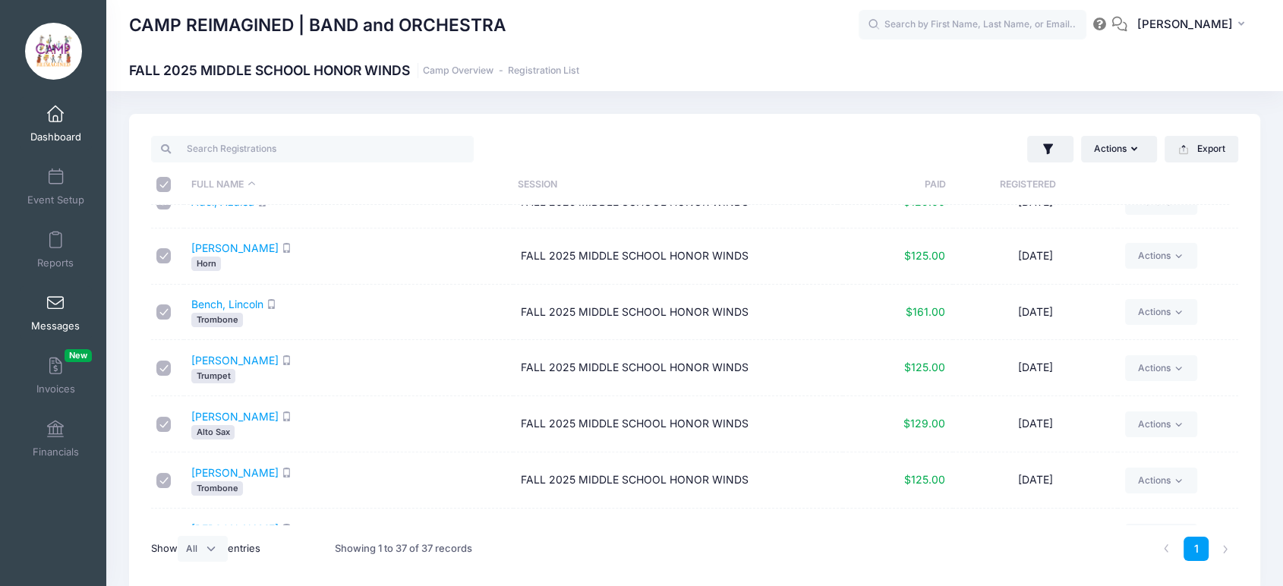
click at [74, 316] on link "Messages" at bounding box center [56, 312] width 72 height 53
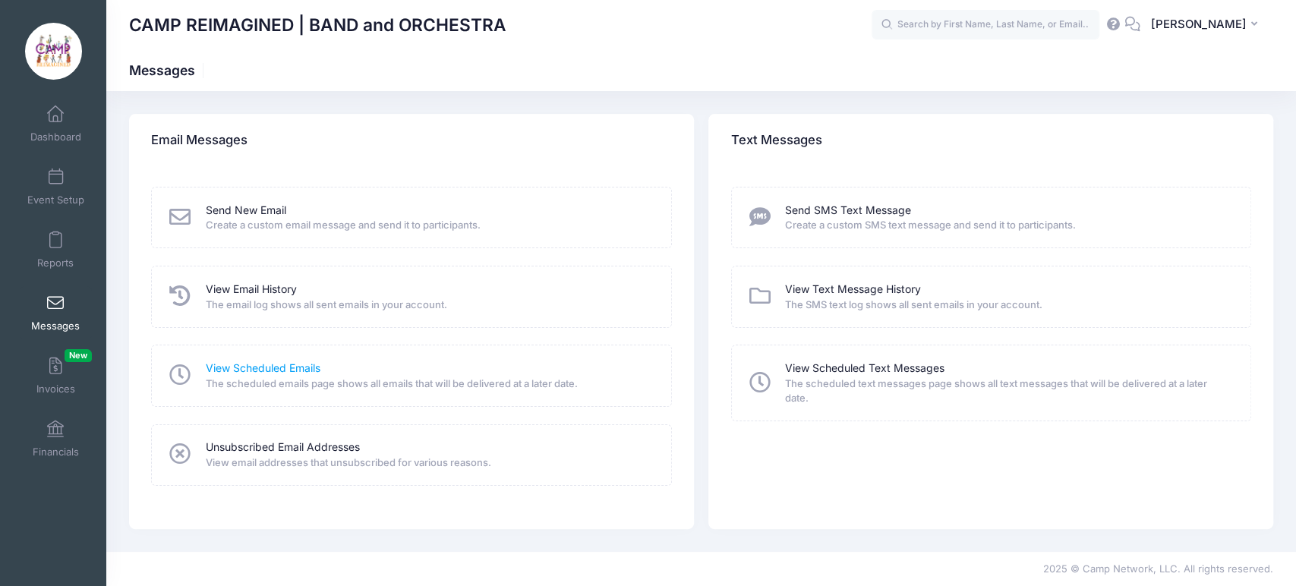
click at [298, 361] on link "View Scheduled Emails" at bounding box center [263, 369] width 115 height 16
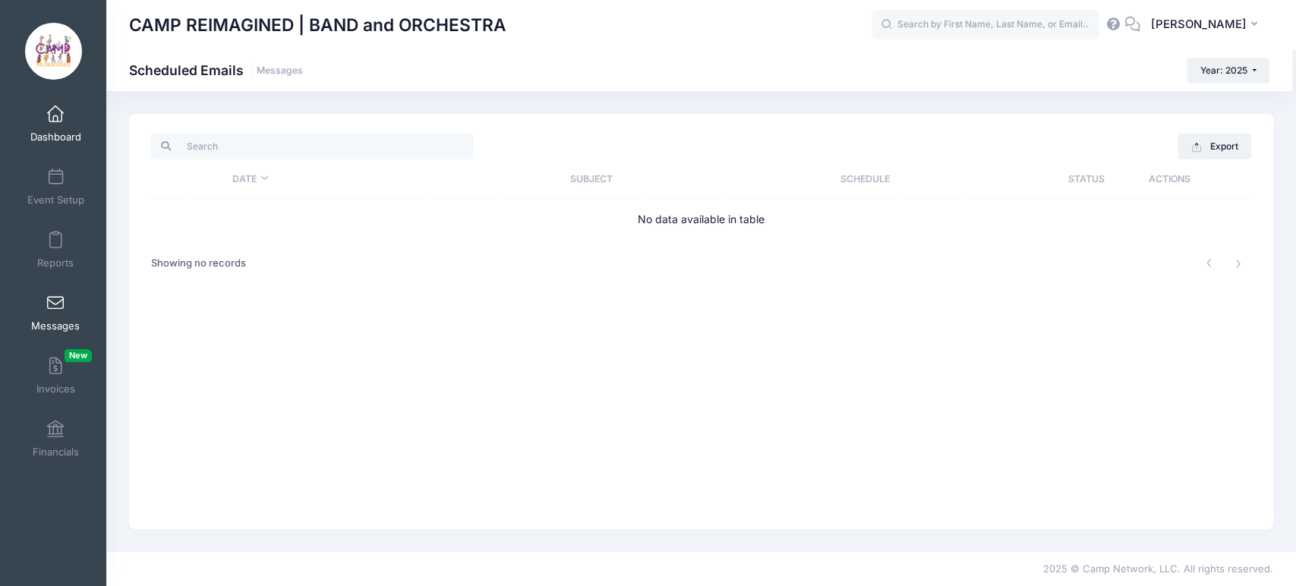
click at [55, 120] on span at bounding box center [55, 114] width 0 height 17
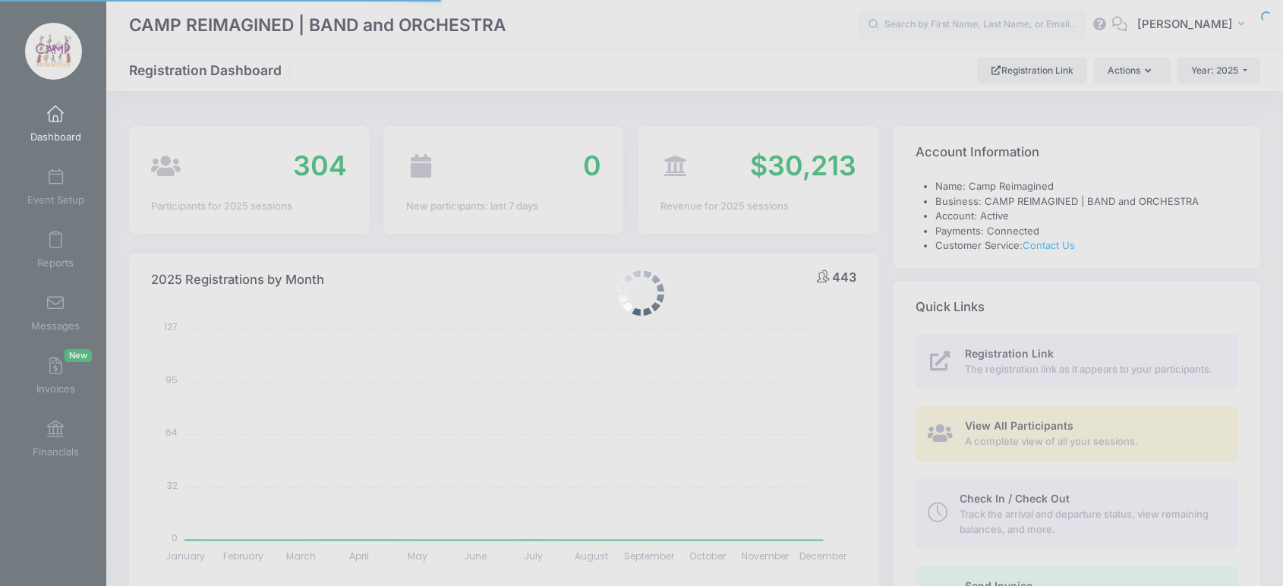
select select
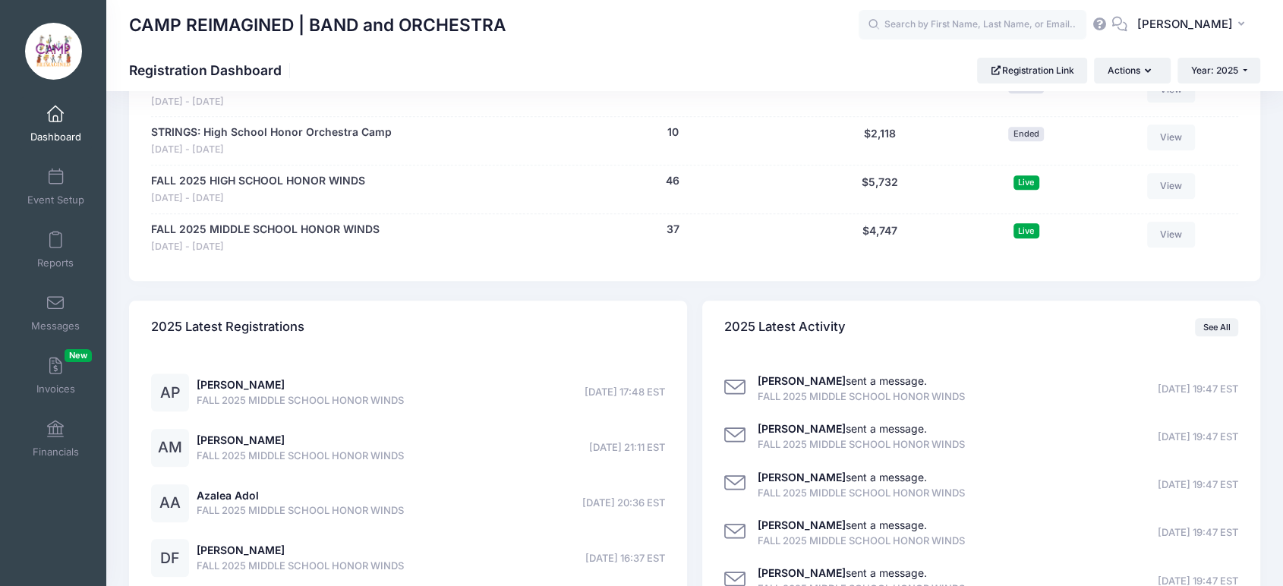
scroll to position [1096, 0]
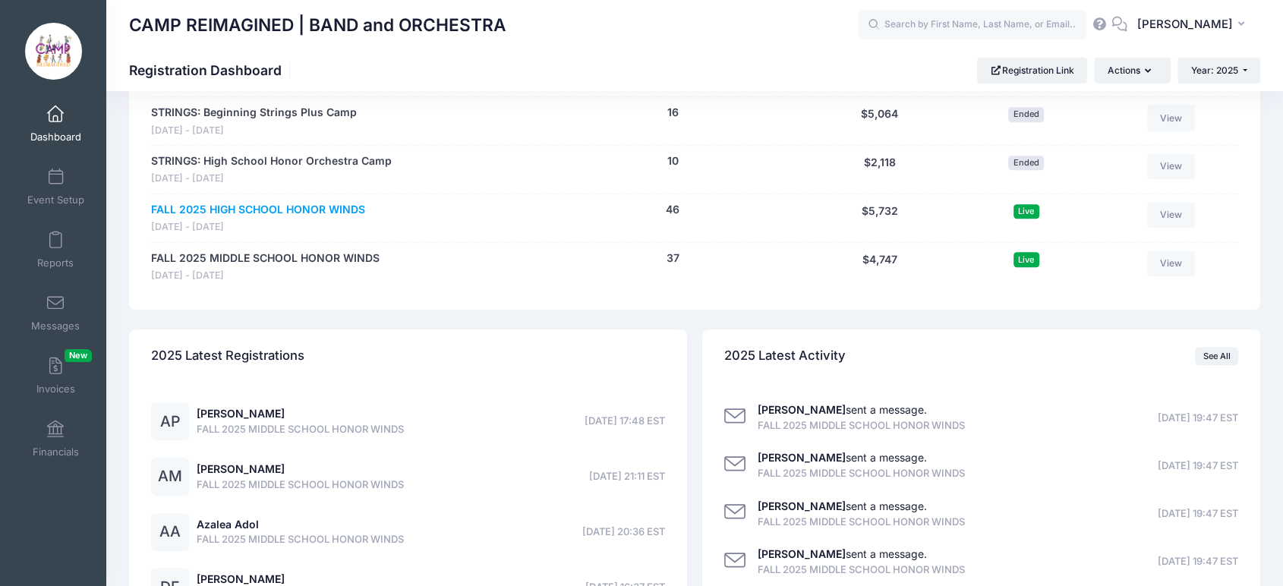
click at [313, 204] on link "FALL 2025 HIGH SCHOOL HONOR WINDS" at bounding box center [258, 210] width 214 height 16
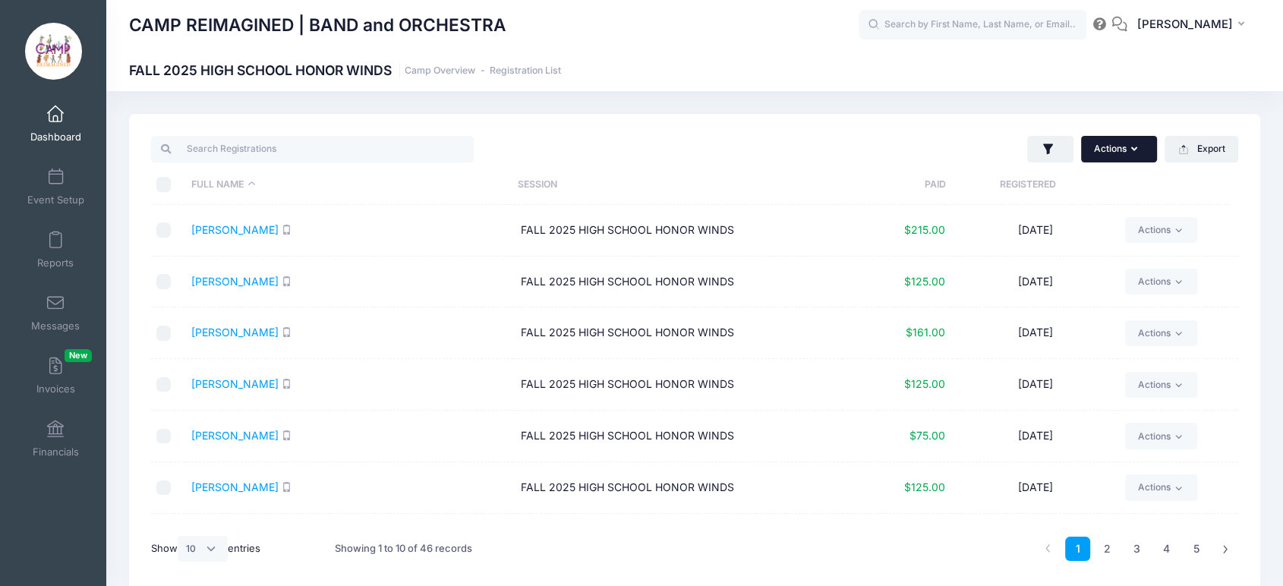
click at [1116, 151] on button "Actions" at bounding box center [1119, 149] width 76 height 26
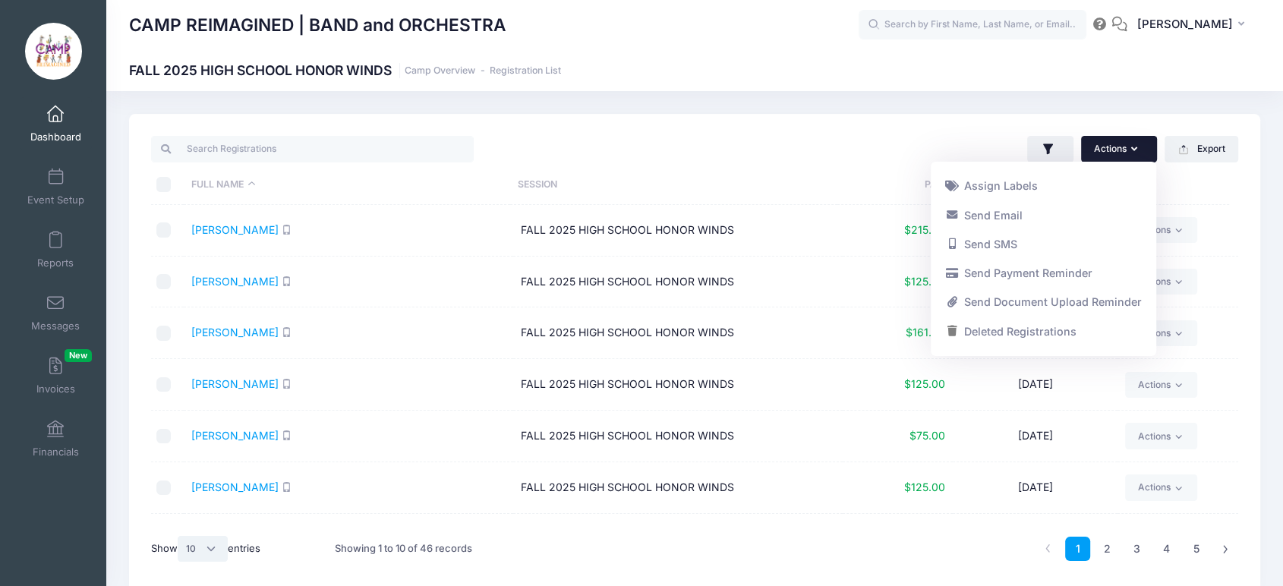
click at [192, 545] on select "All 10 25 50" at bounding box center [203, 549] width 50 height 26
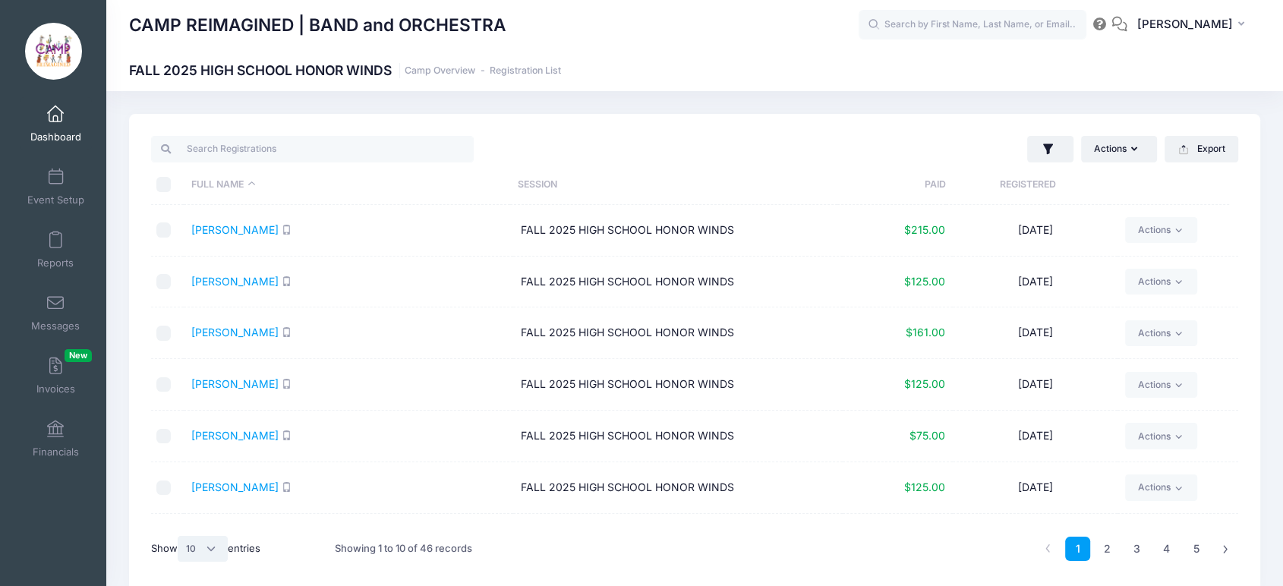
select select "-1"
click at [180, 536] on select "All 10 25 50" at bounding box center [203, 549] width 50 height 26
click at [162, 186] on input "\a \a \a \a" at bounding box center [163, 184] width 15 height 15
checkbox input "true"
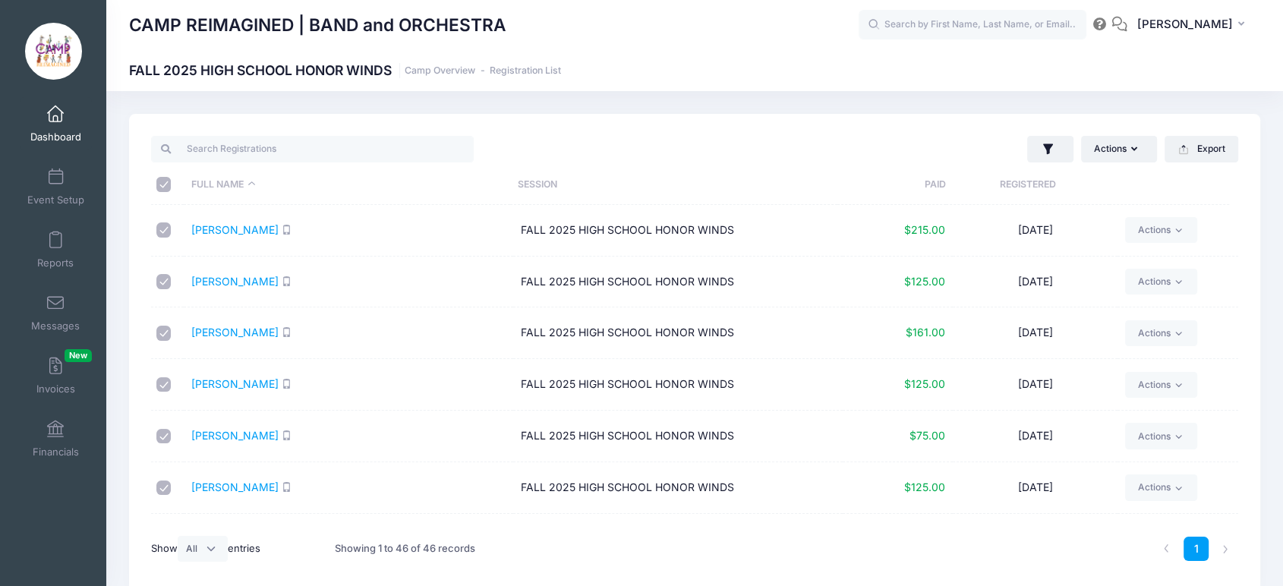
checkbox input "true"
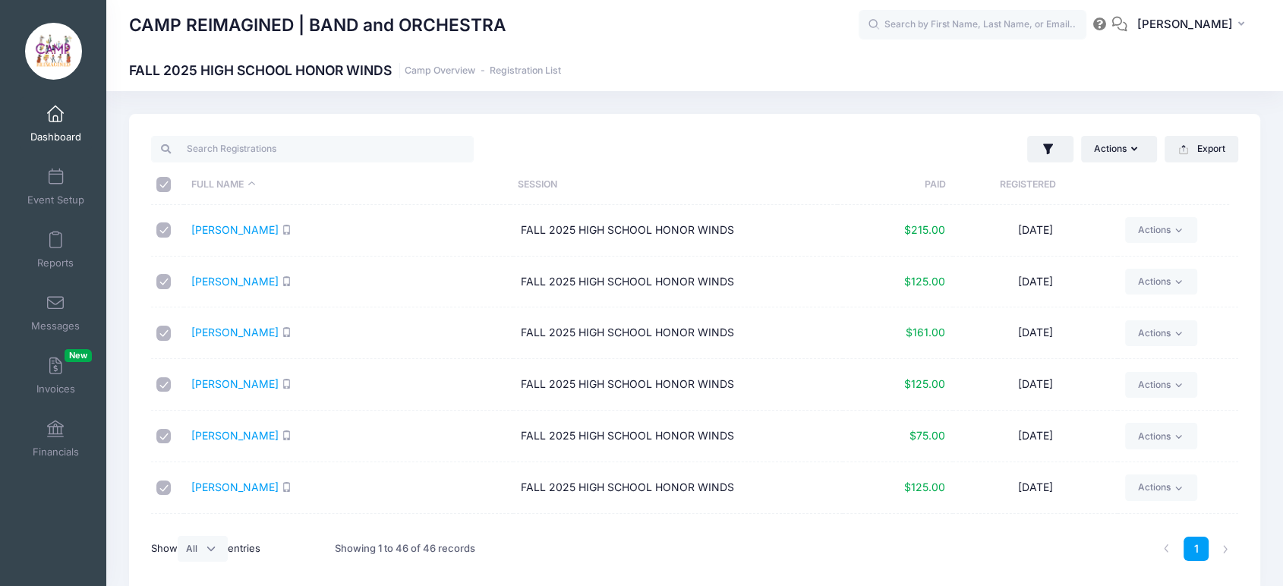
checkbox input "true"
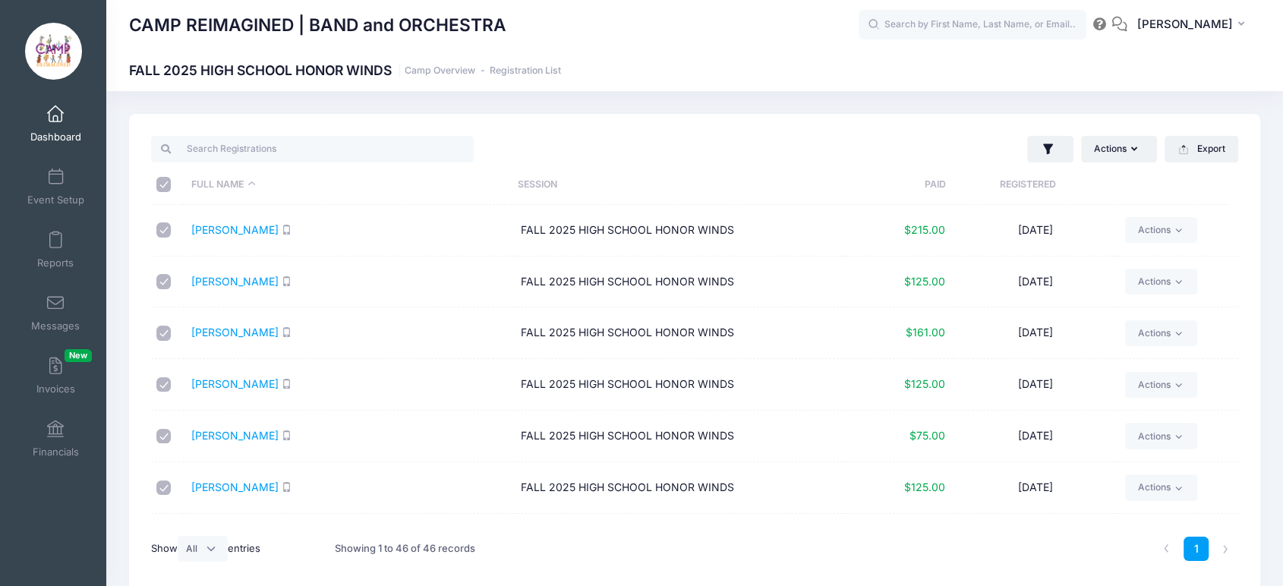
checkbox input "true"
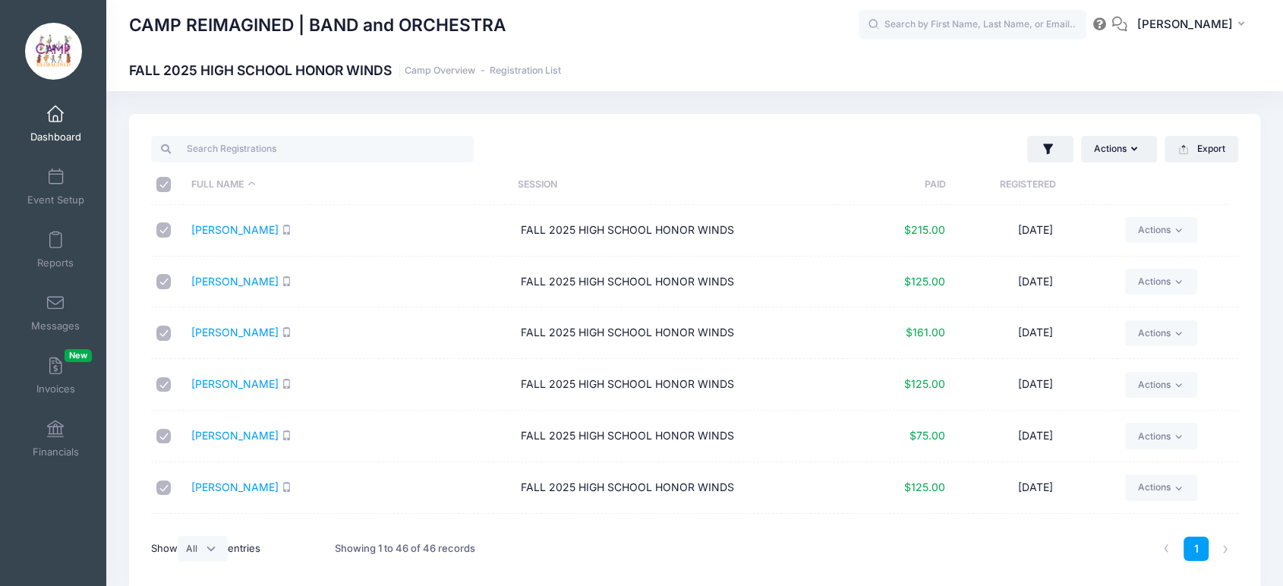
checkbox input "true"
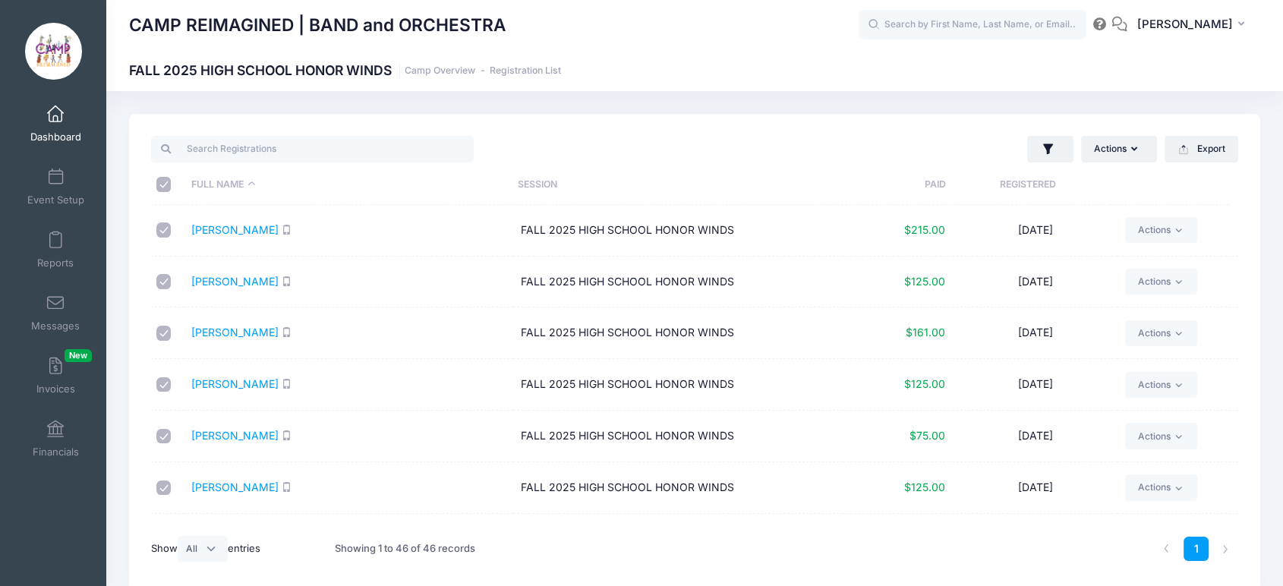
checkbox input "true"
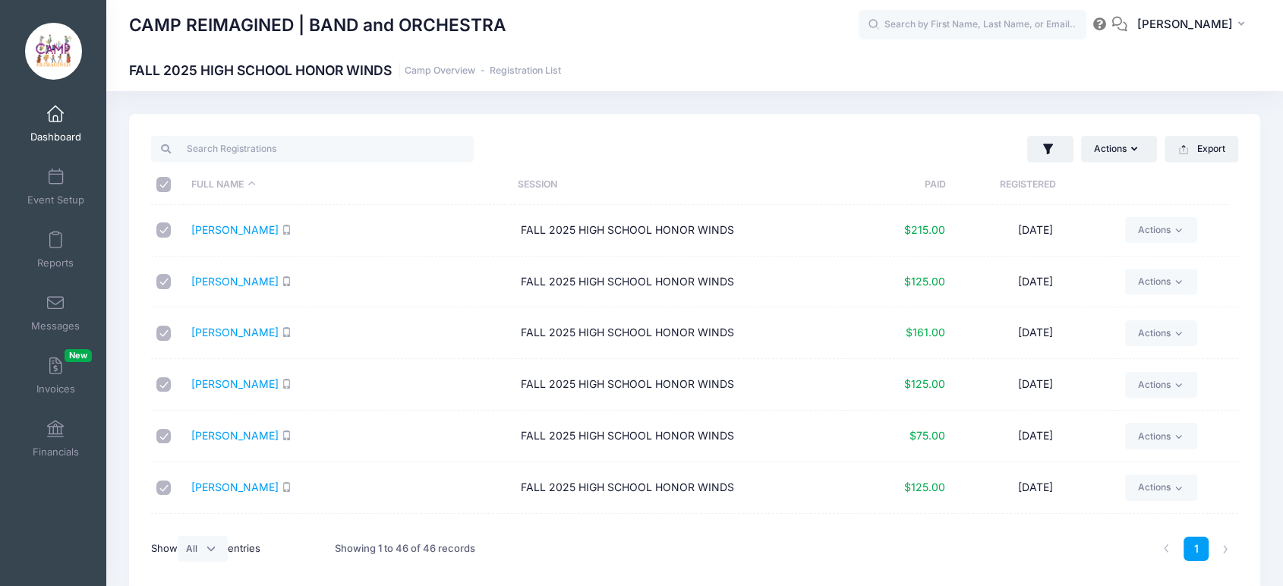
checkbox input "true"
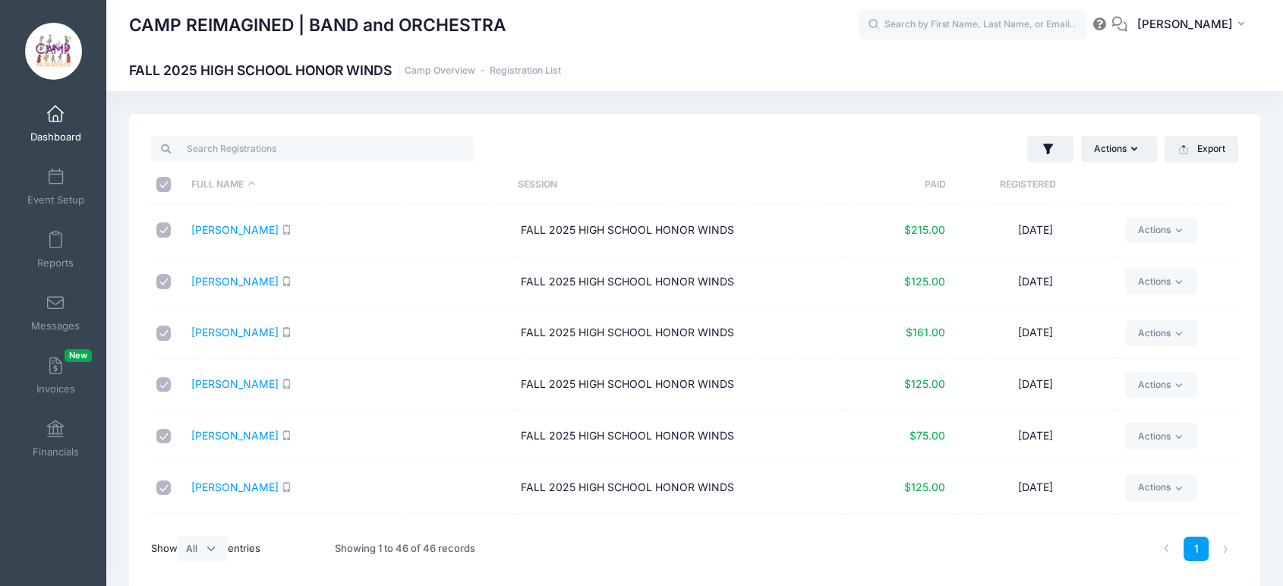
checkbox input "true"
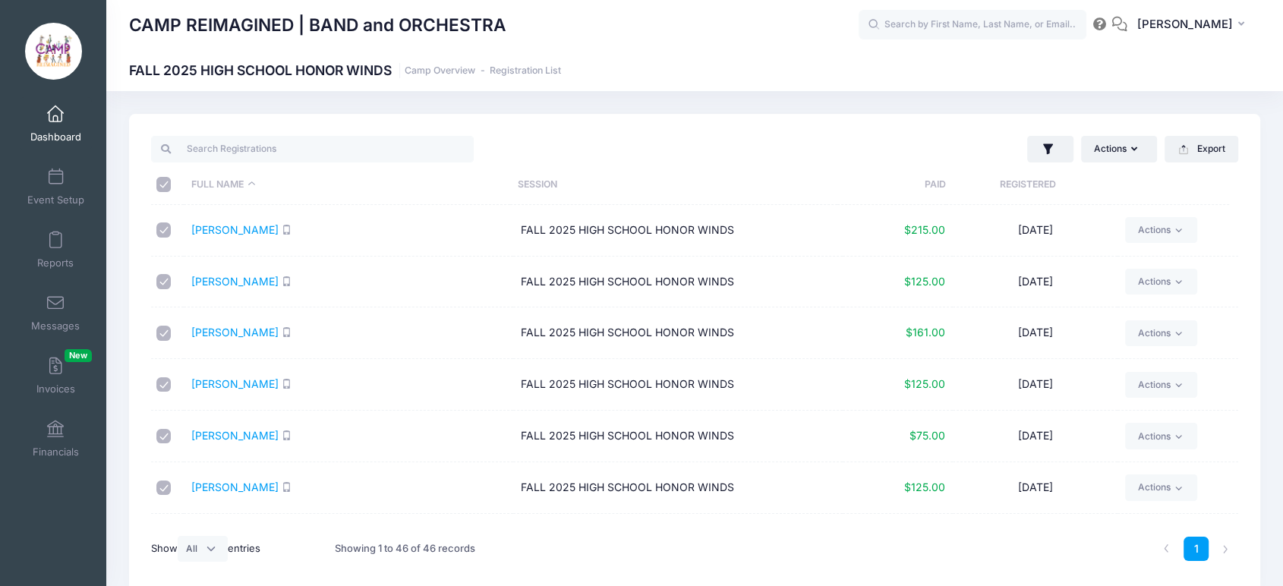
checkbox input "true"
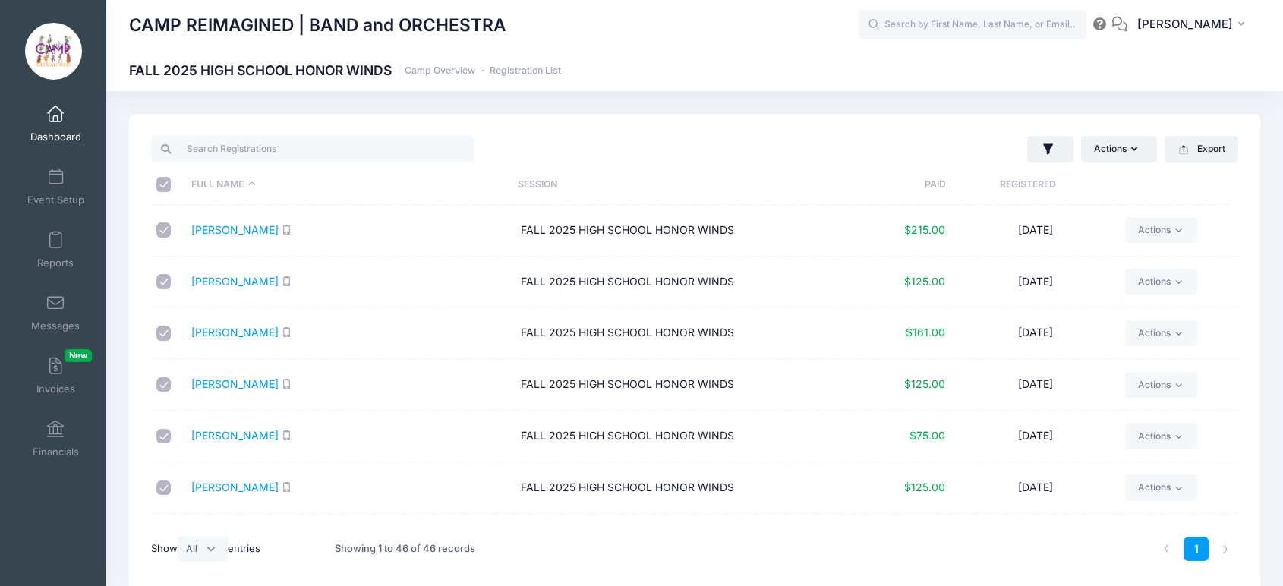
checkbox input "true"
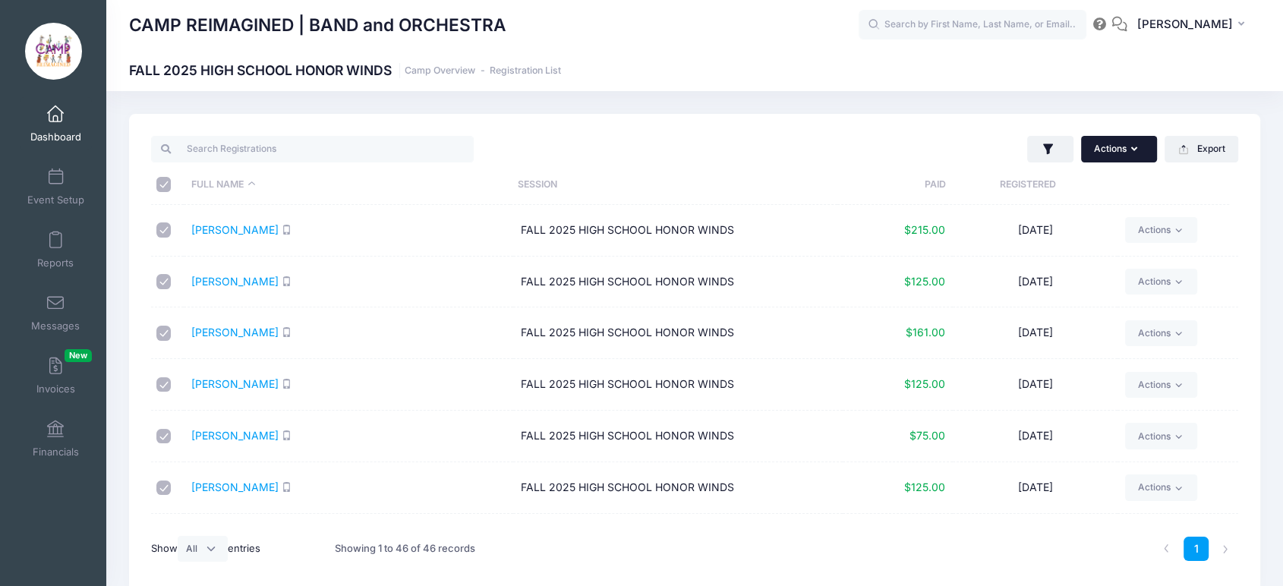
click at [1124, 148] on button "Actions" at bounding box center [1119, 149] width 76 height 26
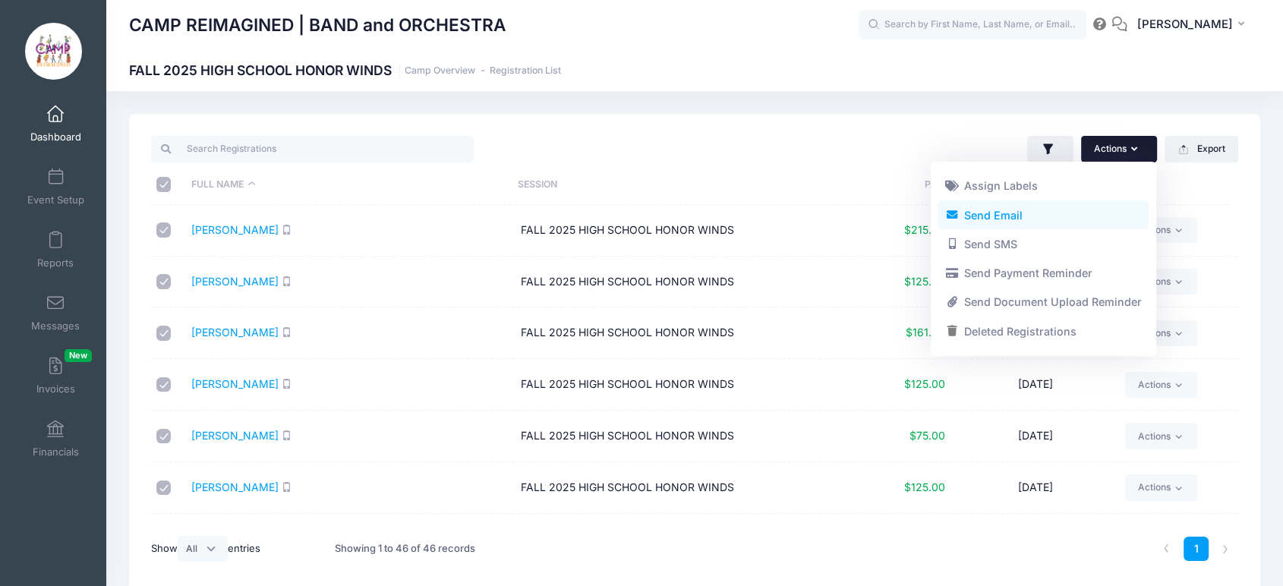
click at [1062, 211] on link "Send Email" at bounding box center [1043, 214] width 211 height 29
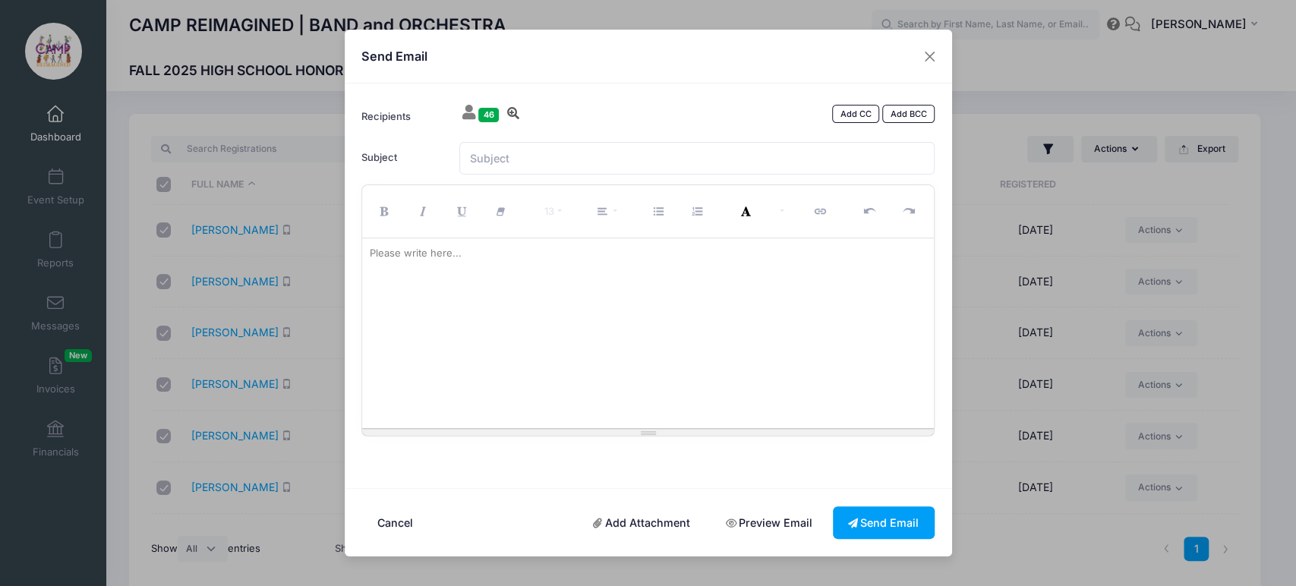
click at [513, 116] on icon at bounding box center [513, 113] width 15 height 12
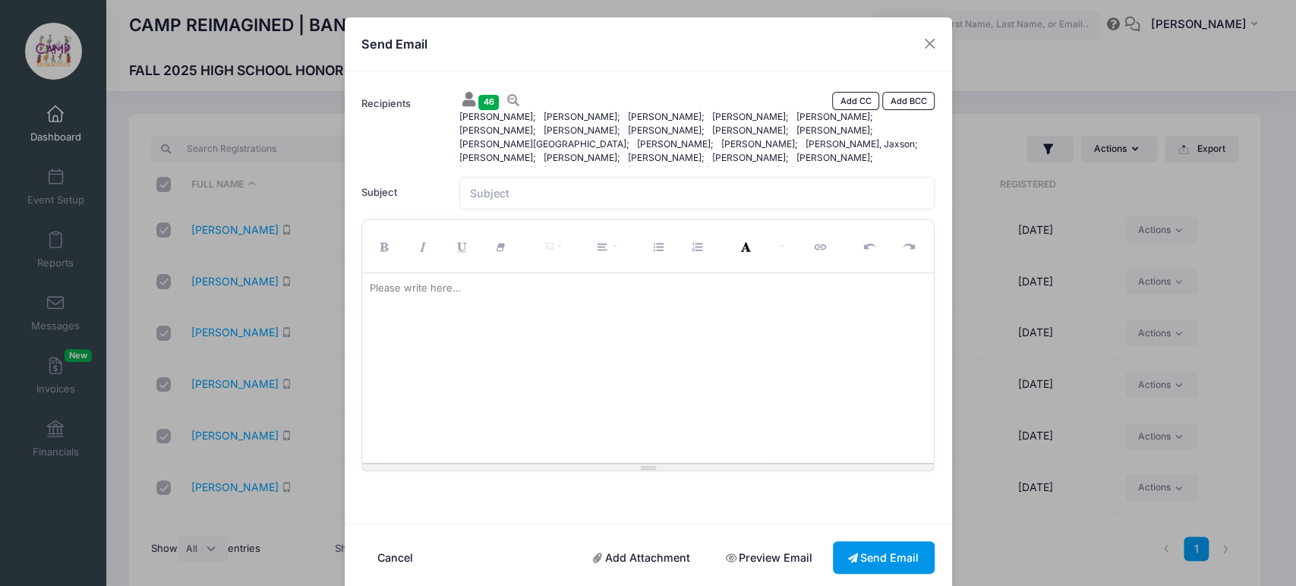
click at [869, 547] on button "Send Email" at bounding box center [884, 557] width 102 height 33
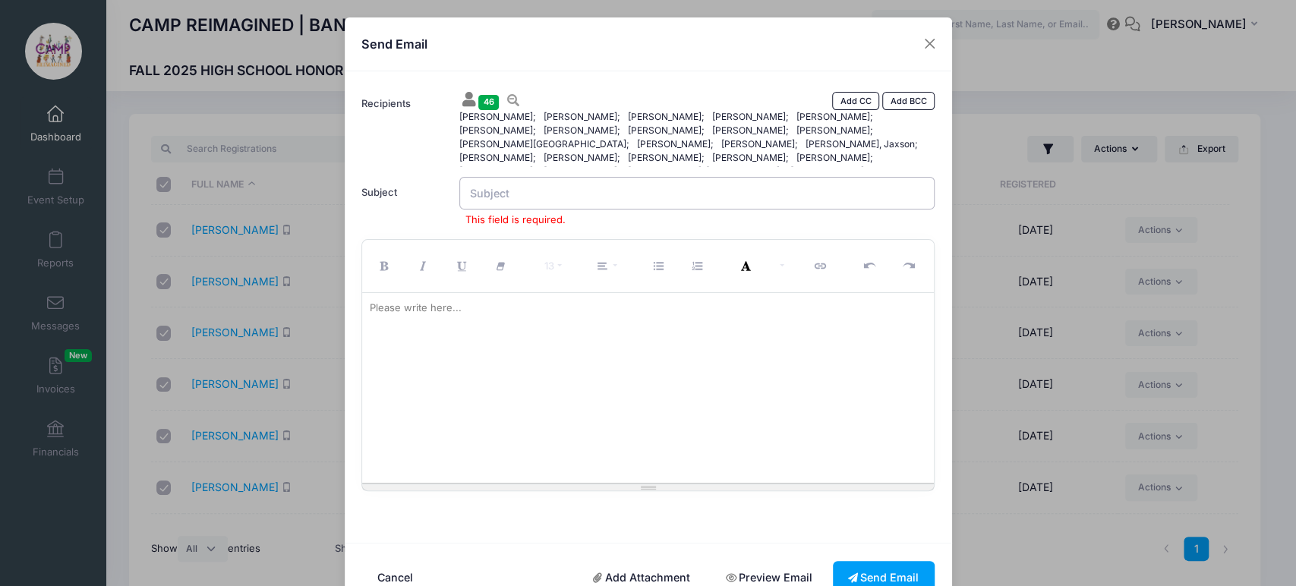
click at [664, 190] on input "Subject" at bounding box center [696, 193] width 475 height 33
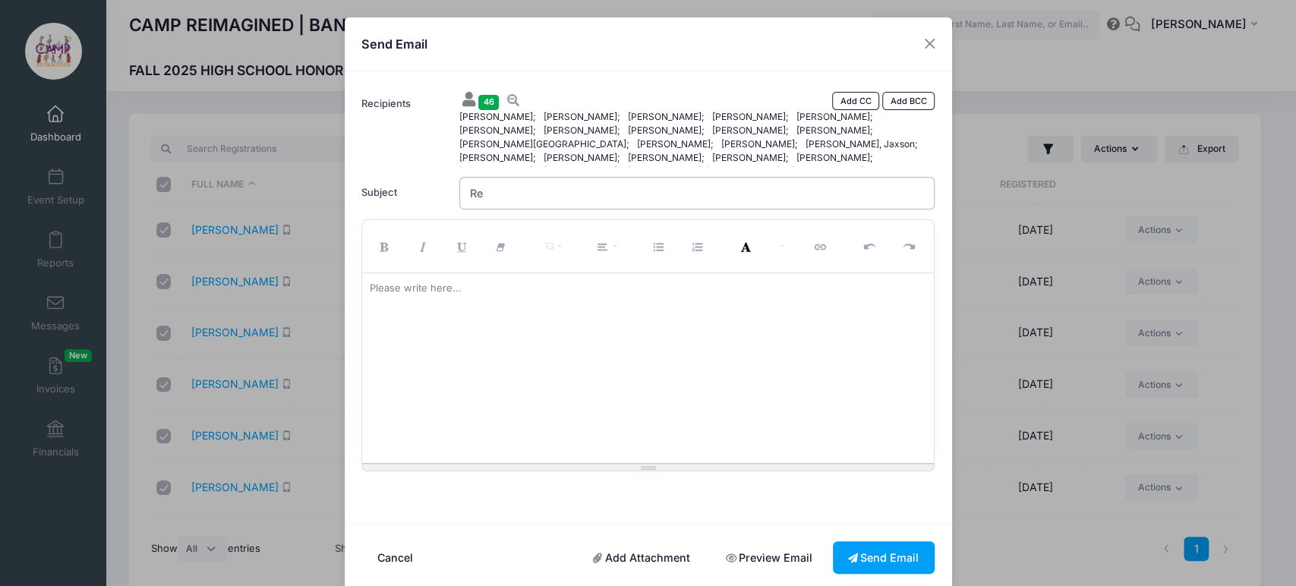
type input "R"
type input "Honor Winds Rehearsal Starts Next Week!"
click at [852, 555] on button "Send Email" at bounding box center [884, 557] width 102 height 33
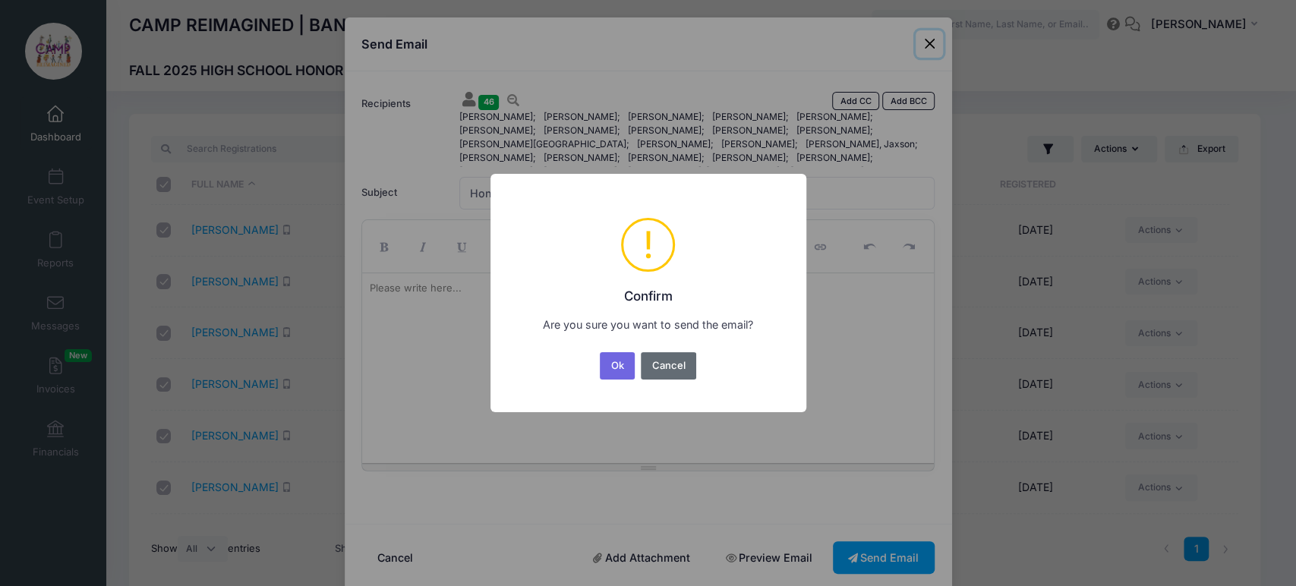
click at [672, 370] on button "Cancel" at bounding box center [668, 365] width 55 height 27
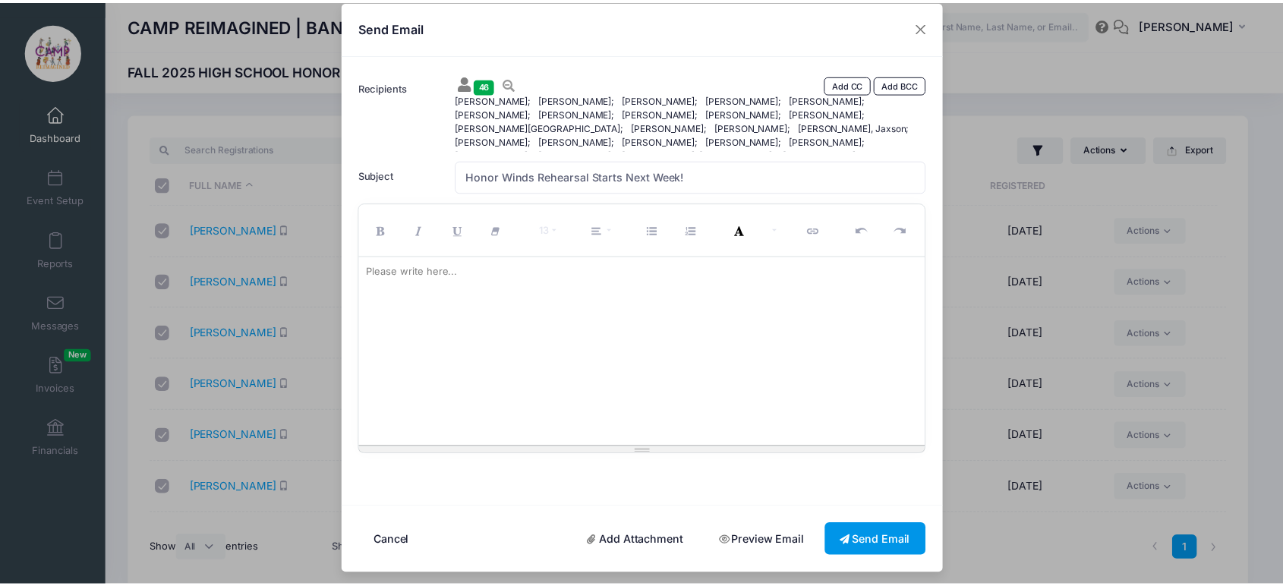
scroll to position [21, 0]
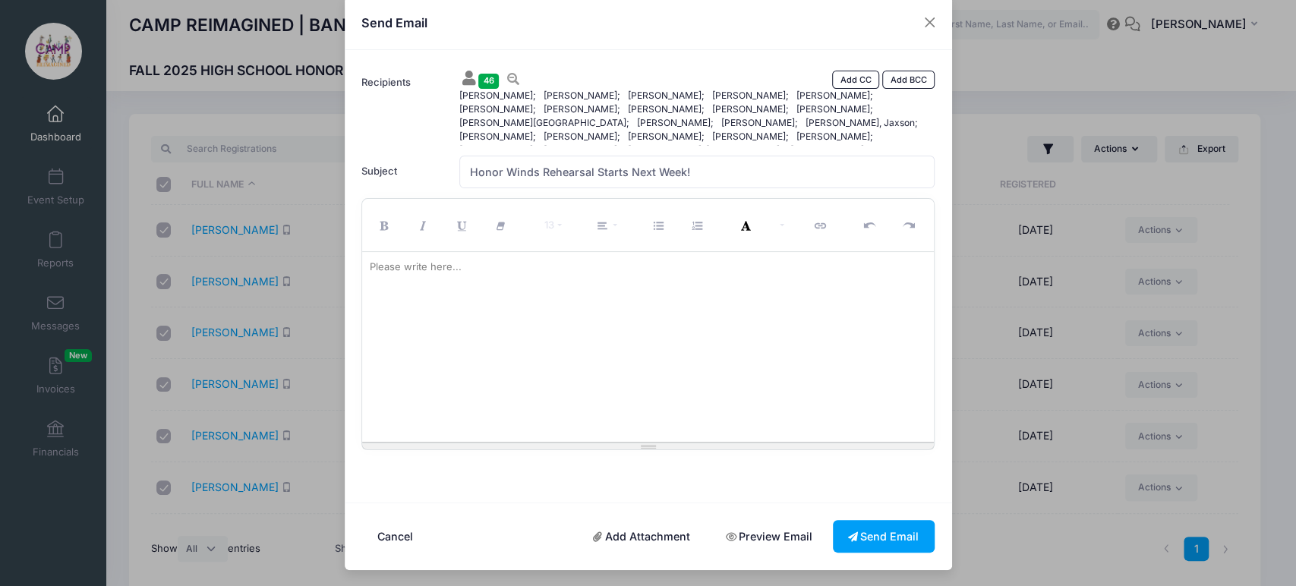
click at [383, 533] on button "Cancel" at bounding box center [394, 536] width 67 height 33
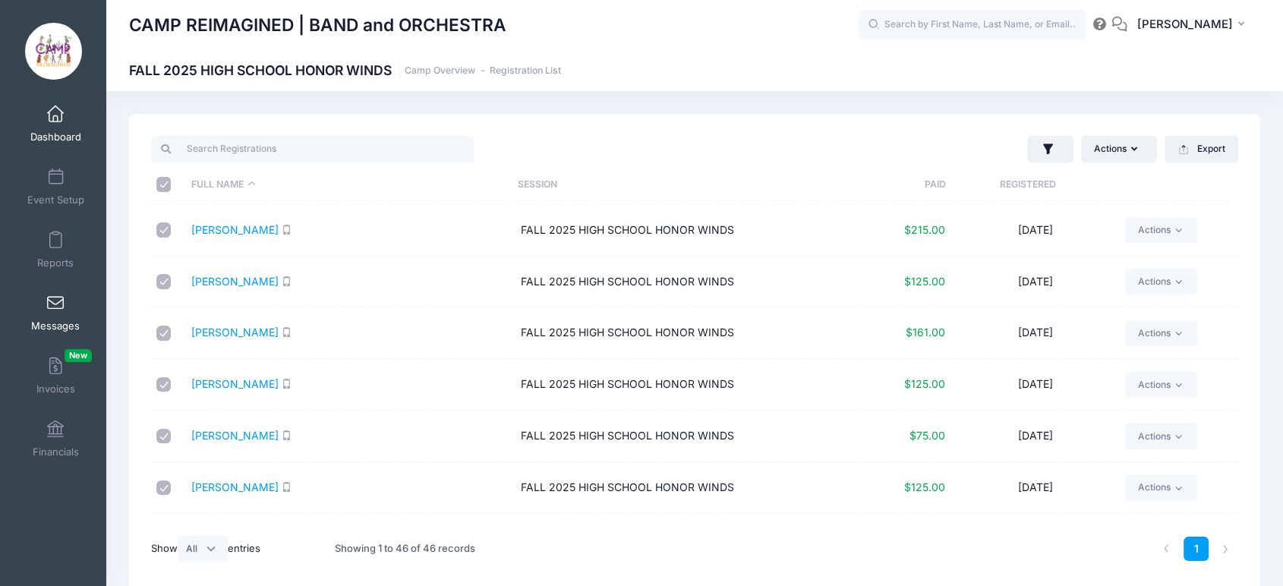
click at [55, 305] on span at bounding box center [55, 303] width 0 height 17
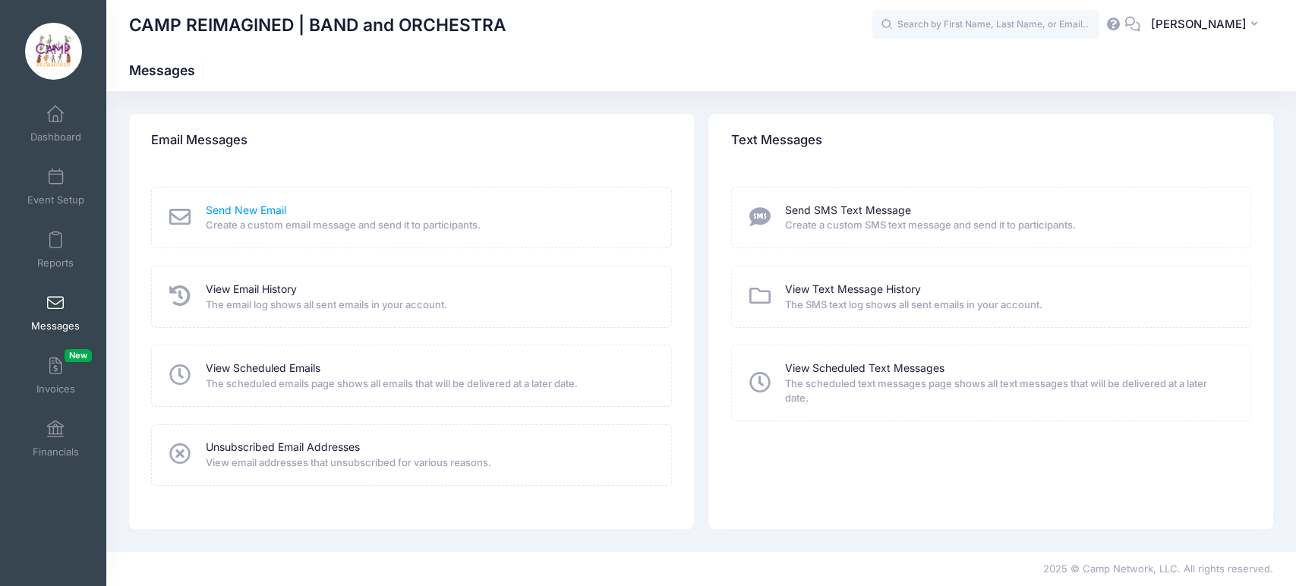
click at [254, 210] on link "Send New Email" at bounding box center [246, 211] width 80 height 16
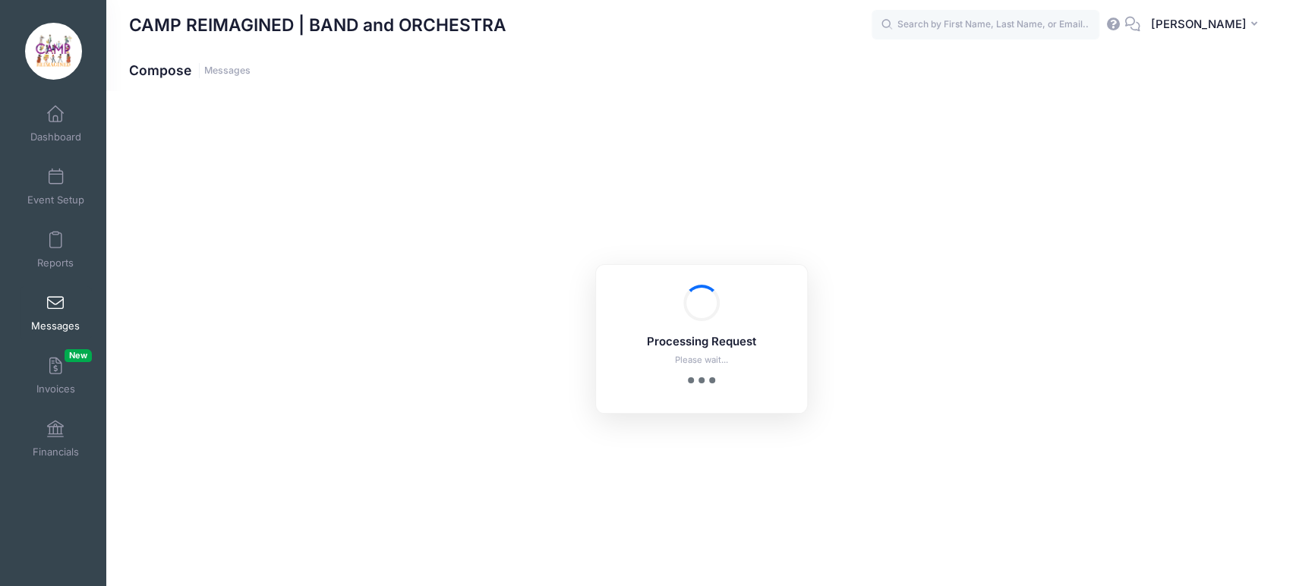
select select "2025"
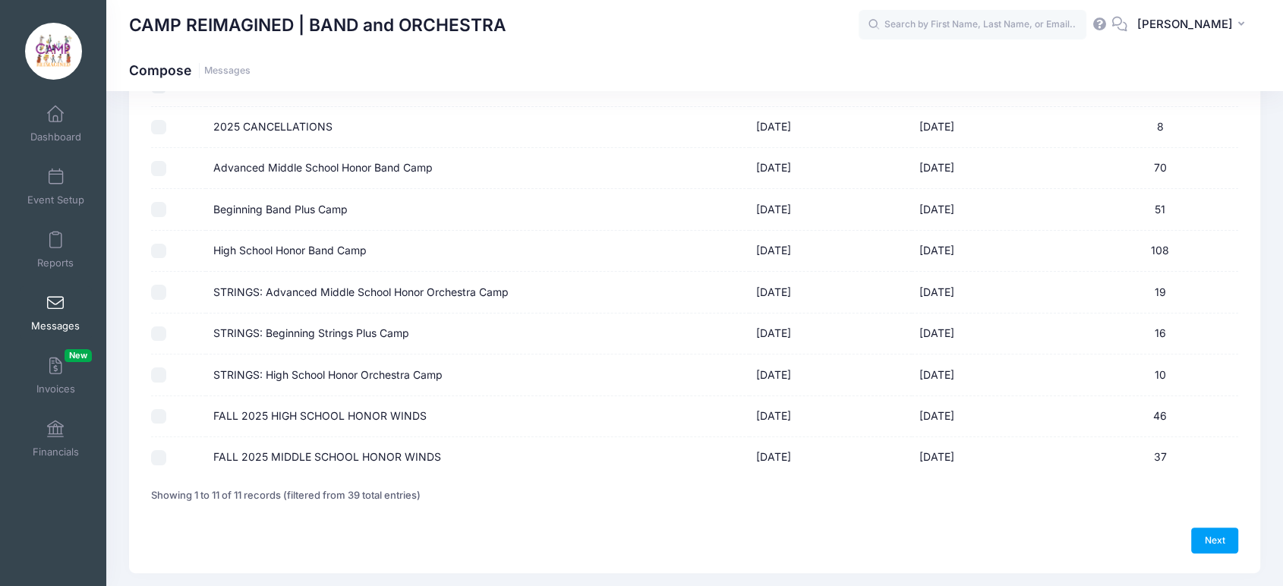
scroll to position [253, 0]
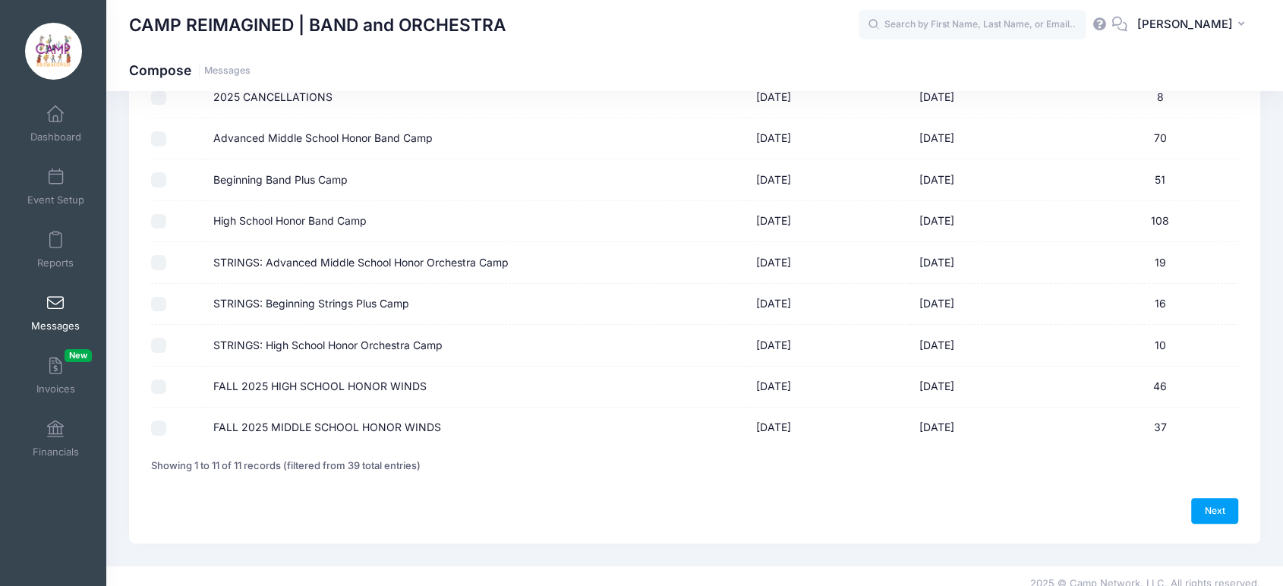
click at [162, 387] on input "FALL 2025 HIGH SCHOOL HONOR WINDS" at bounding box center [158, 387] width 15 height 15
checkbox input "true"
click at [1207, 509] on link "Next" at bounding box center [1214, 511] width 47 height 26
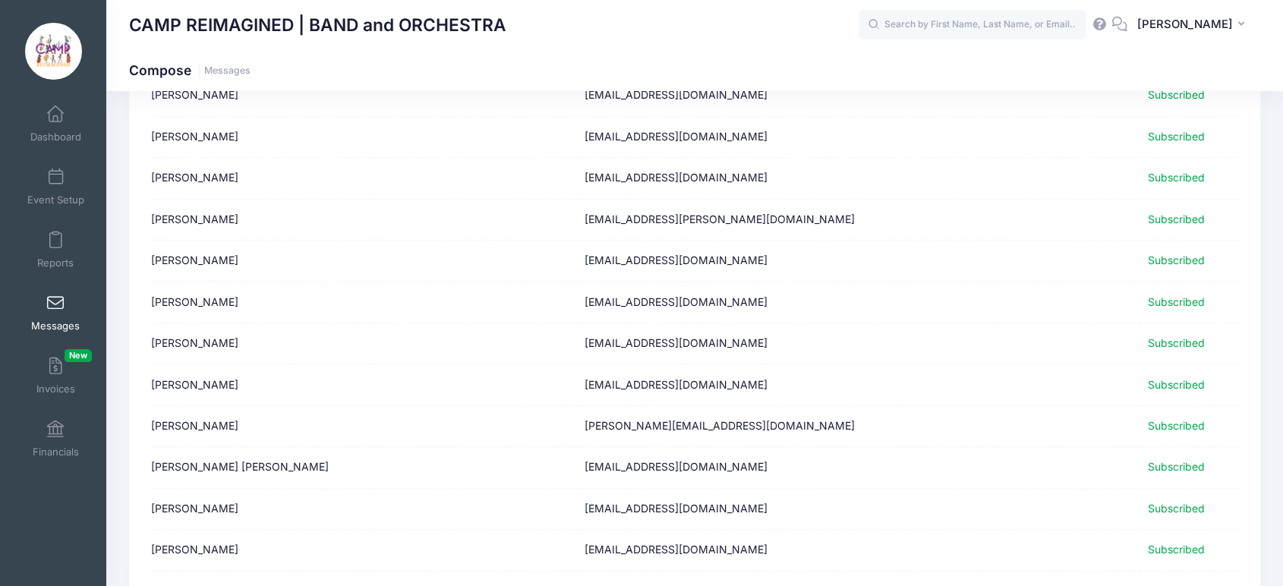
scroll to position [1868, 0]
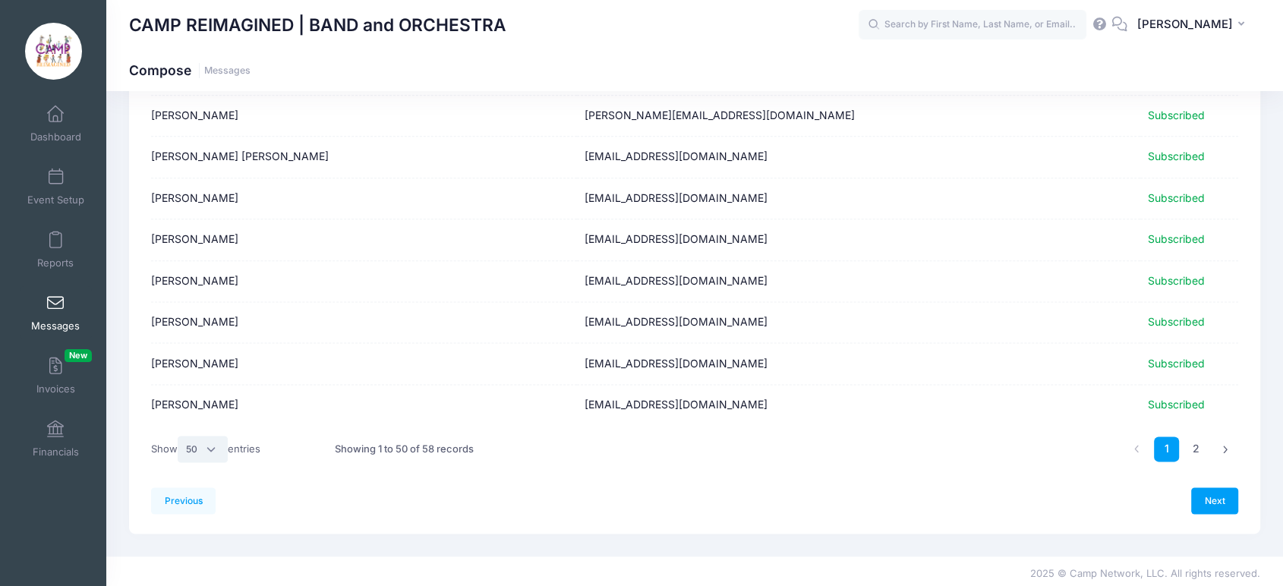
click at [216, 439] on select "All 10 25 50" at bounding box center [203, 449] width 50 height 26
select select "-1"
click at [180, 462] on select "All 10 25 50" at bounding box center [203, 449] width 50 height 26
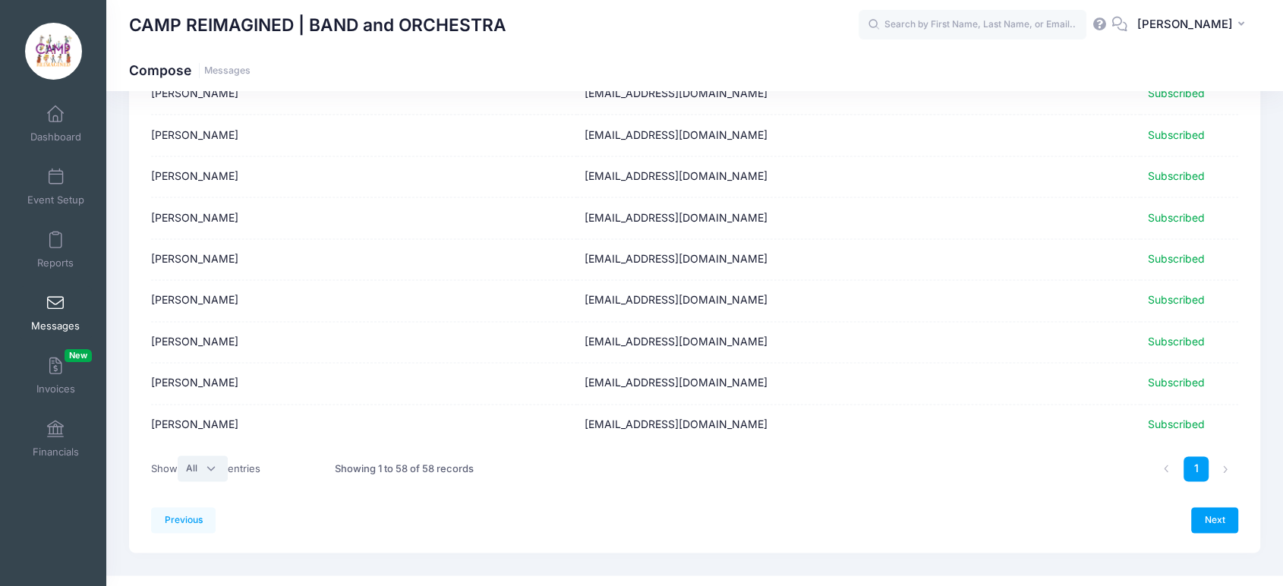
scroll to position [2198, 0]
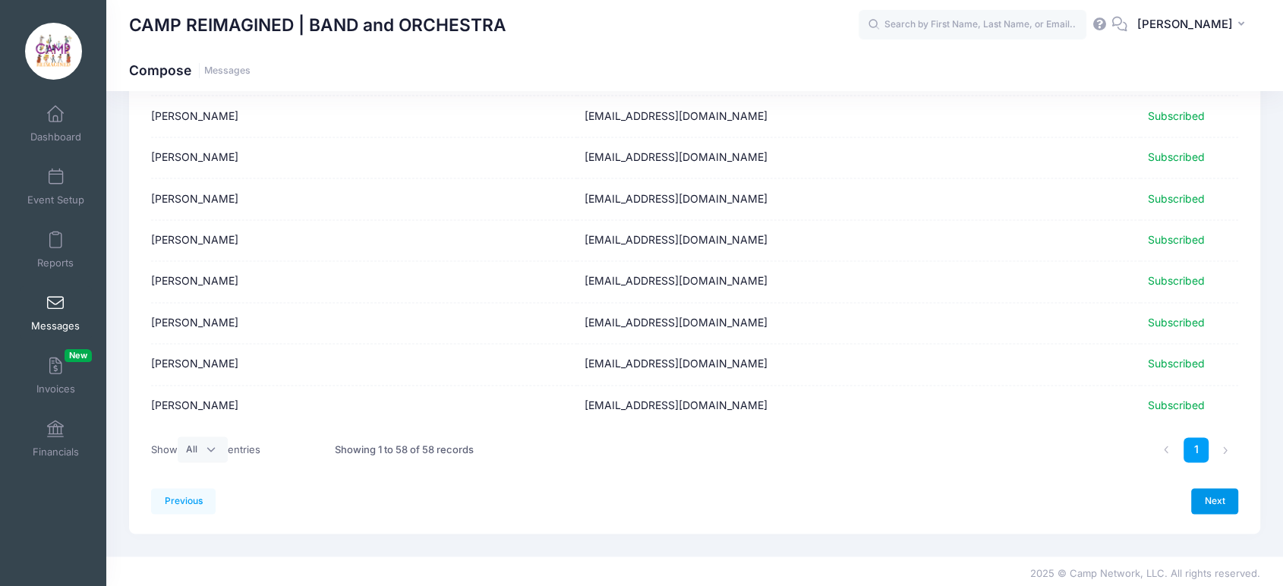
click at [1219, 501] on link "Next" at bounding box center [1214, 501] width 47 height 26
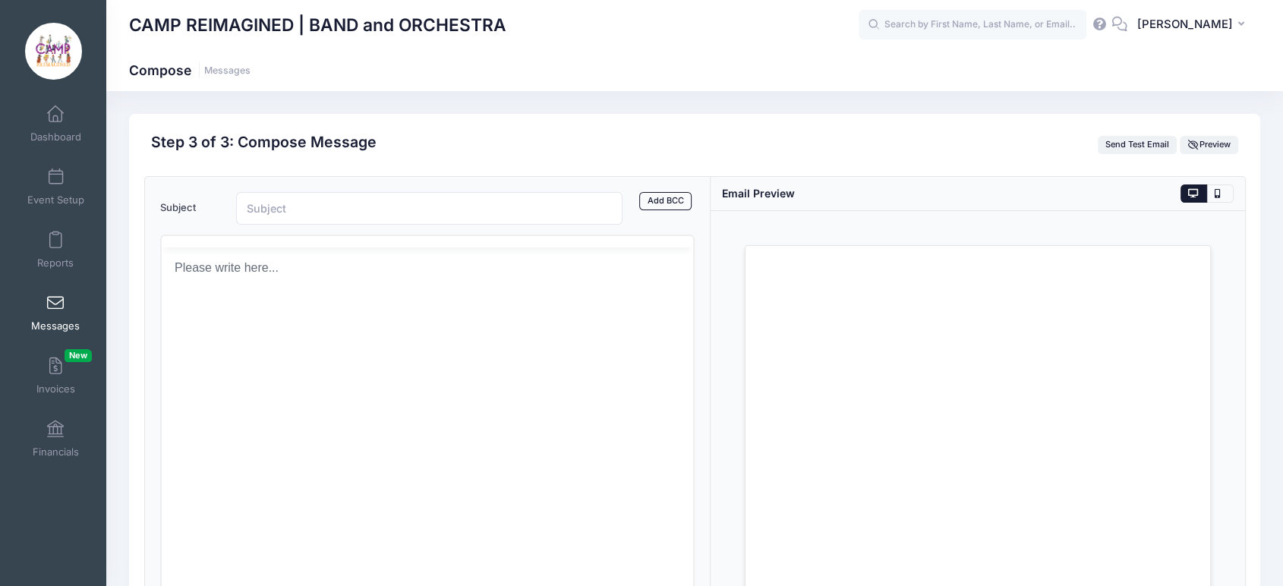
scroll to position [0, 0]
click at [380, 200] on input "Subject" at bounding box center [429, 208] width 387 height 33
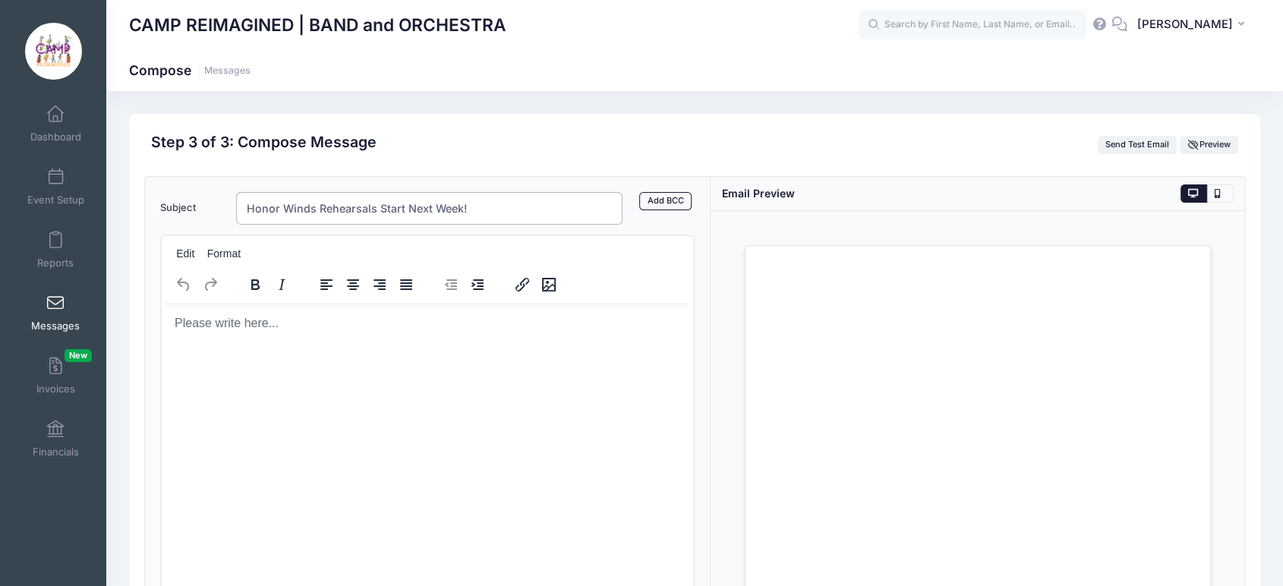
type input "Honor Winds Rehearsals Start Next Week!"
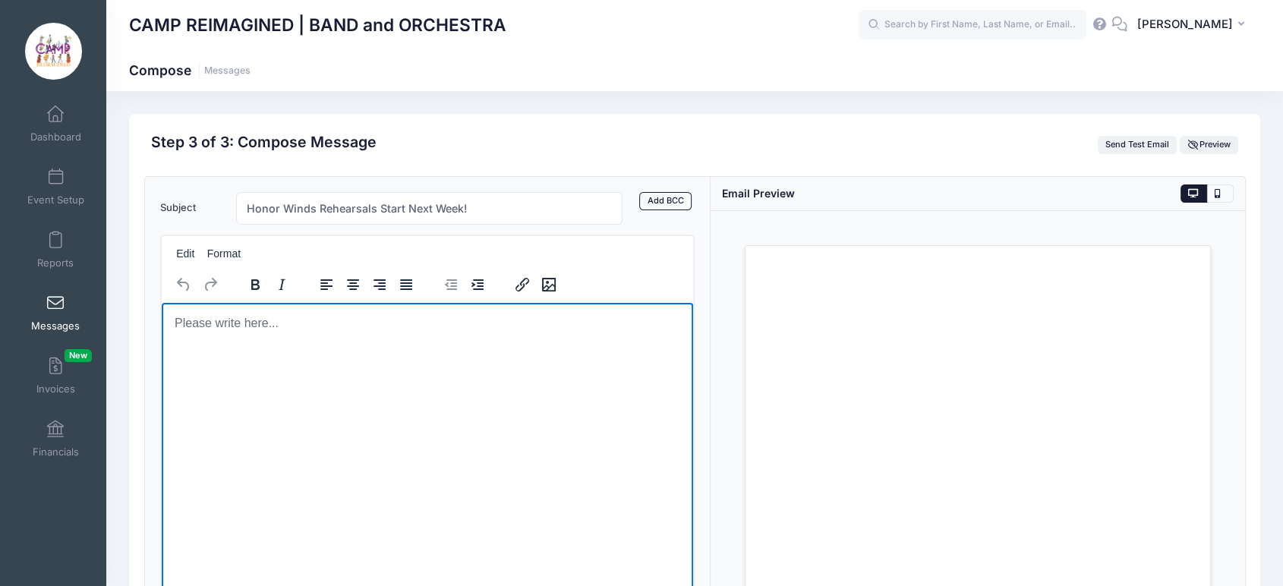
click at [382, 326] on p "Rich Text Area. Press ALT-0 for help." at bounding box center [426, 322] width 507 height 17
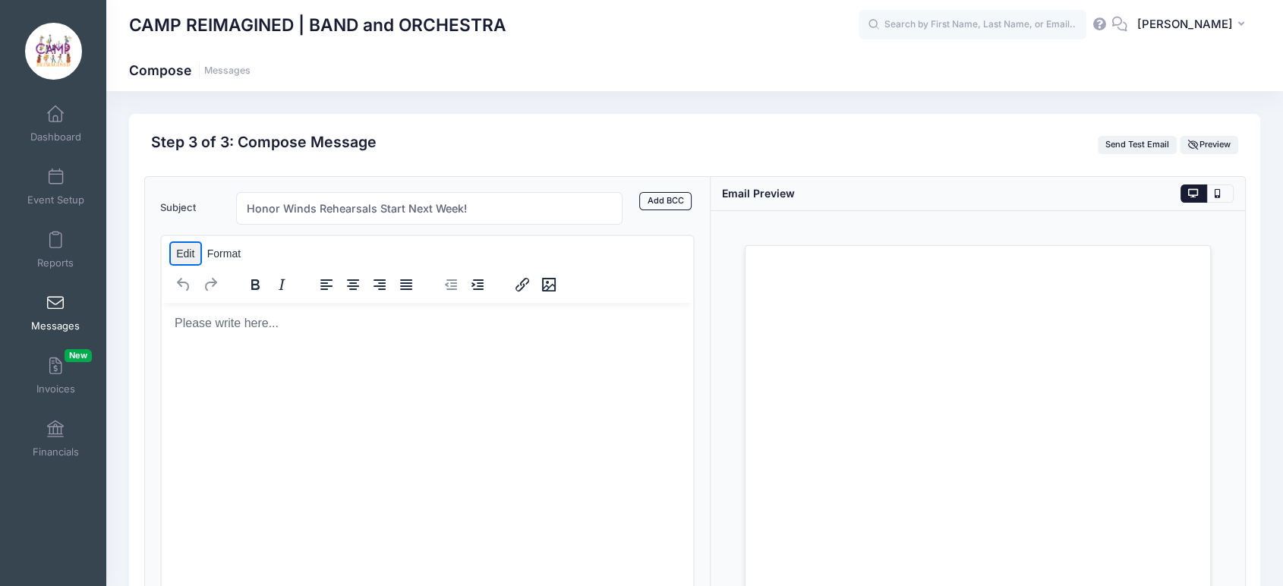
click at [185, 255] on button "Edit" at bounding box center [186, 253] width 30 height 21
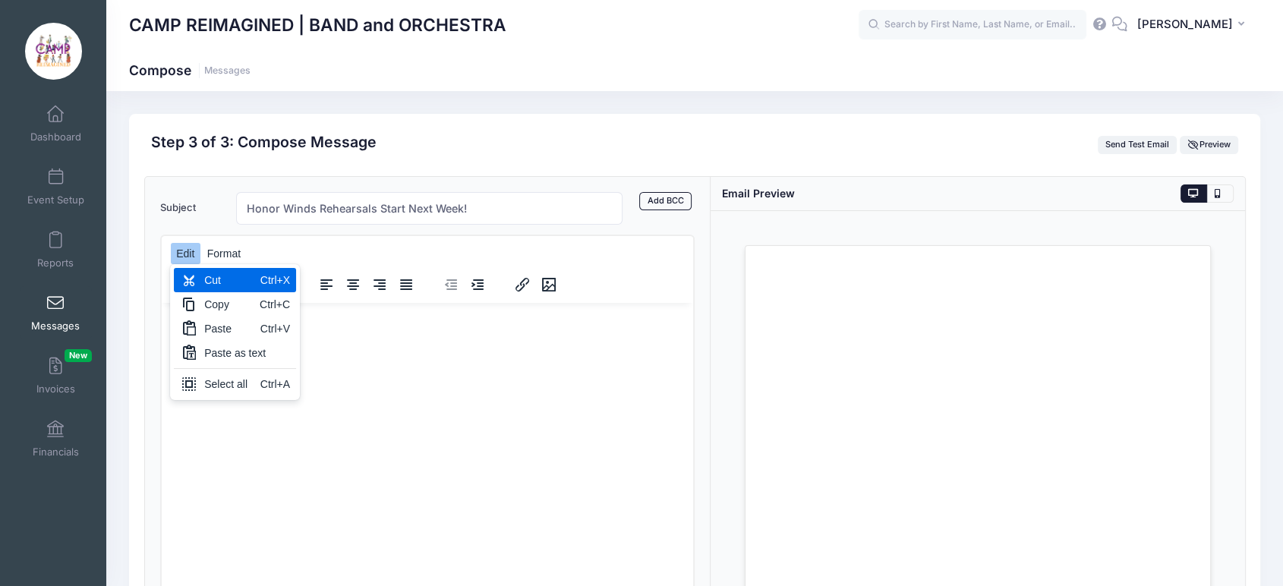
click at [198, 187] on div "Subject Honor Winds Rehearsals Start Next Week! Add CC Add BCC CC ​ BCC ​ Edit …" at bounding box center [428, 428] width 566 height 503
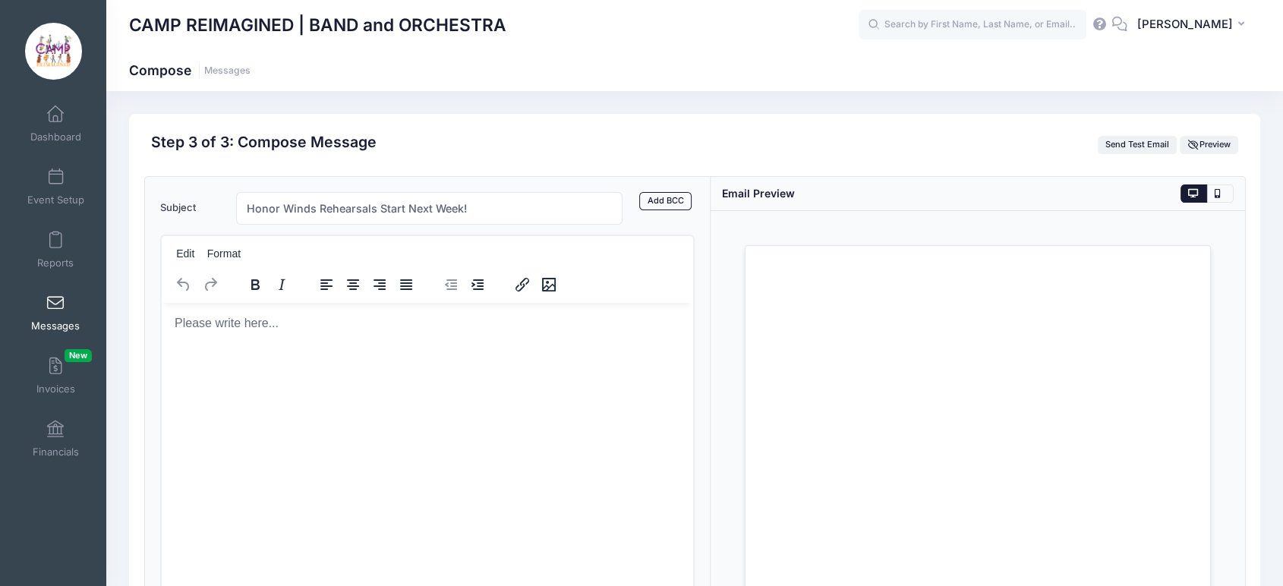
click at [55, 300] on span at bounding box center [55, 303] width 0 height 17
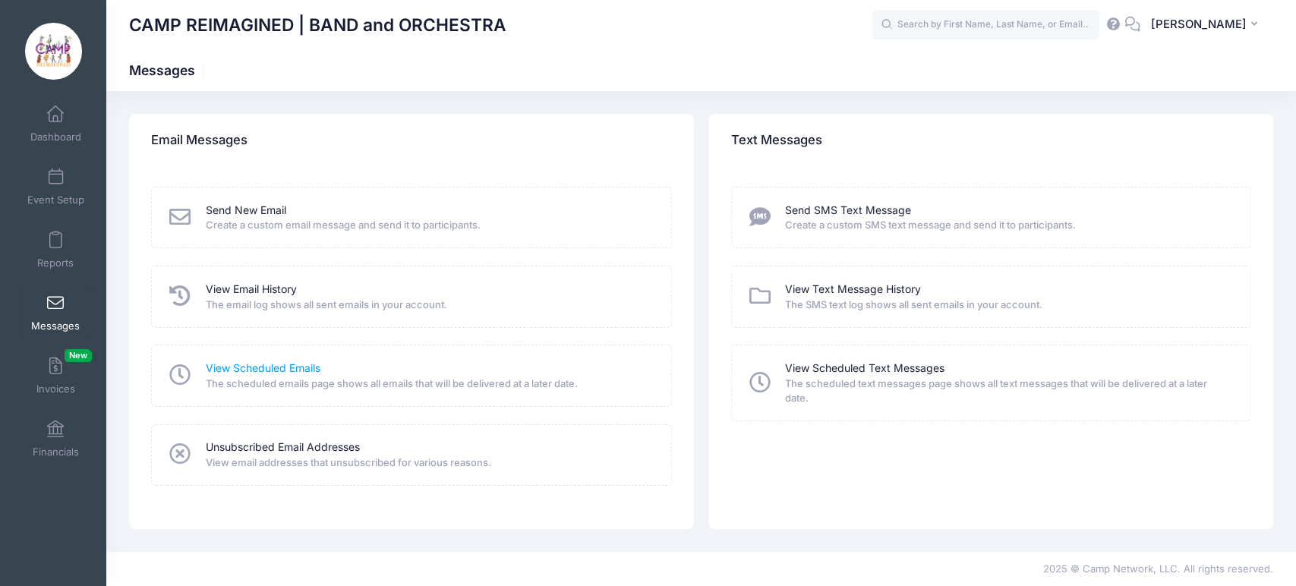
click at [303, 368] on link "View Scheduled Emails" at bounding box center [263, 369] width 115 height 16
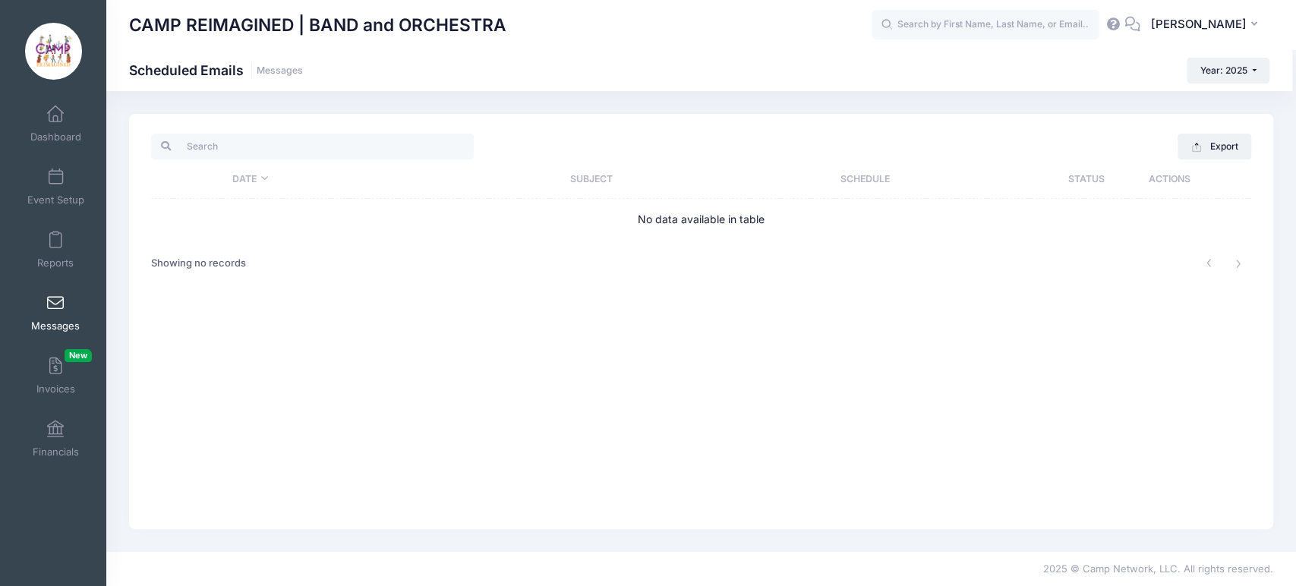
click at [882, 181] on th "Schedule" at bounding box center [932, 178] width 198 height 39
click at [55, 306] on span at bounding box center [55, 303] width 0 height 17
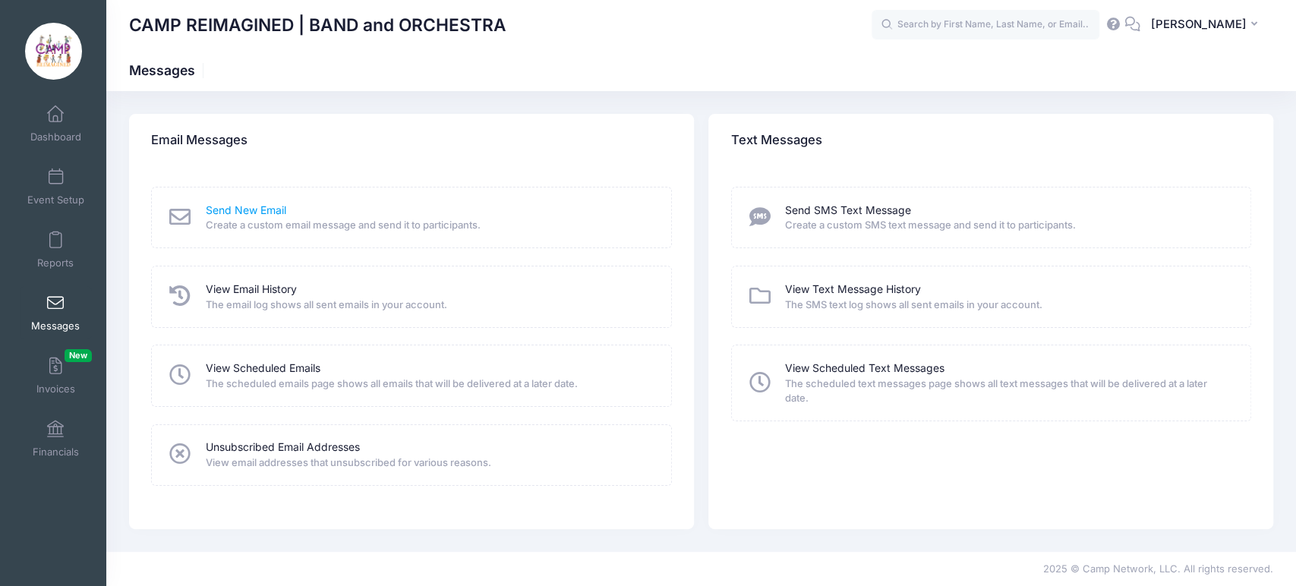
click at [279, 206] on link "Send New Email" at bounding box center [246, 211] width 80 height 16
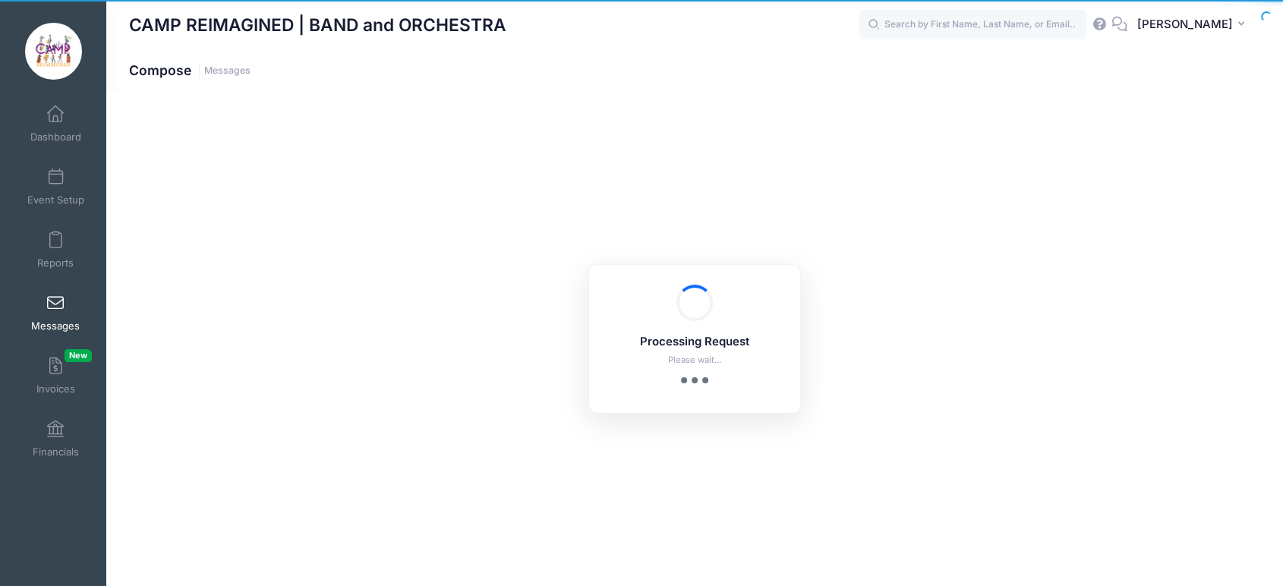
select select "2025"
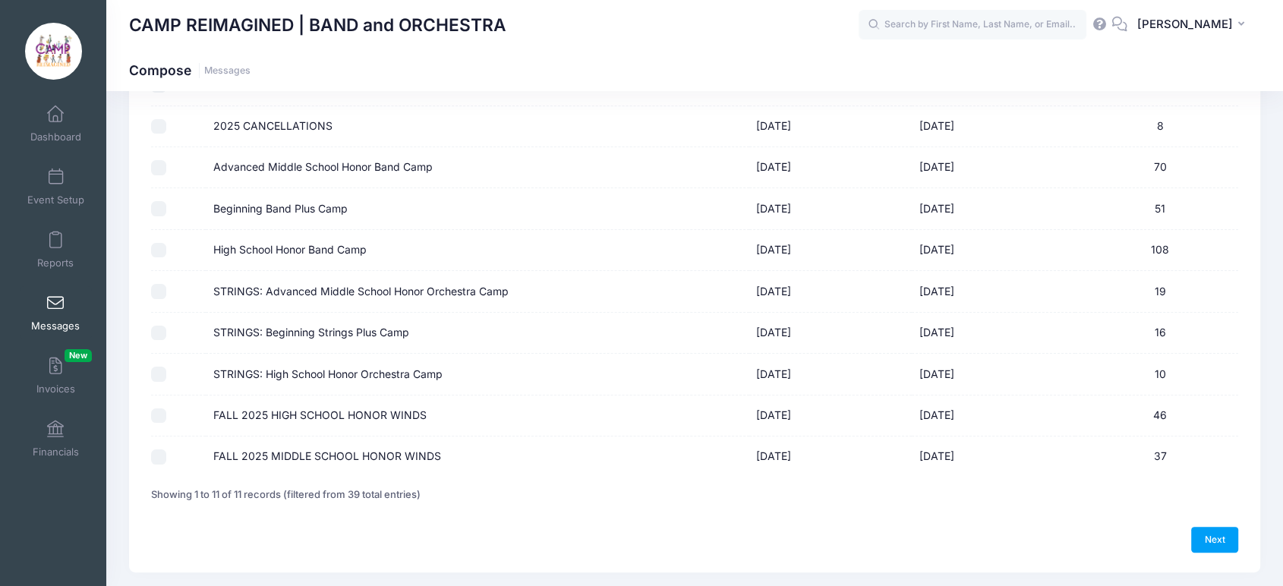
scroll to position [266, 0]
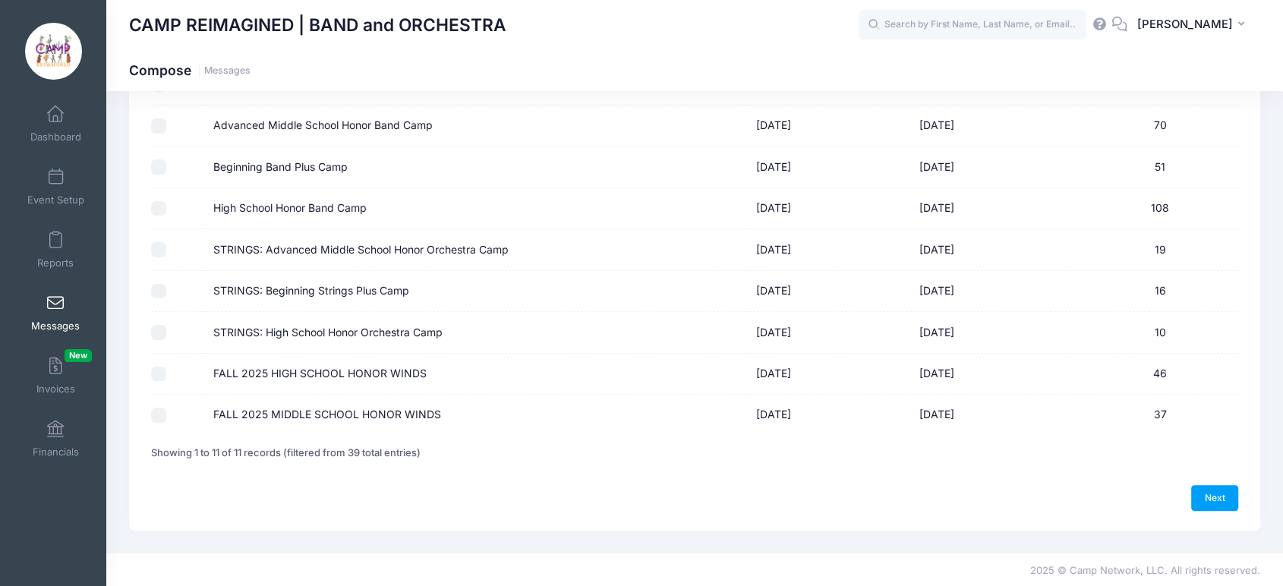
click at [159, 371] on input "FALL 2025 HIGH SCHOOL HONOR WINDS" at bounding box center [158, 374] width 15 height 15
checkbox input "true"
click at [1216, 496] on link "Next" at bounding box center [1214, 498] width 47 height 26
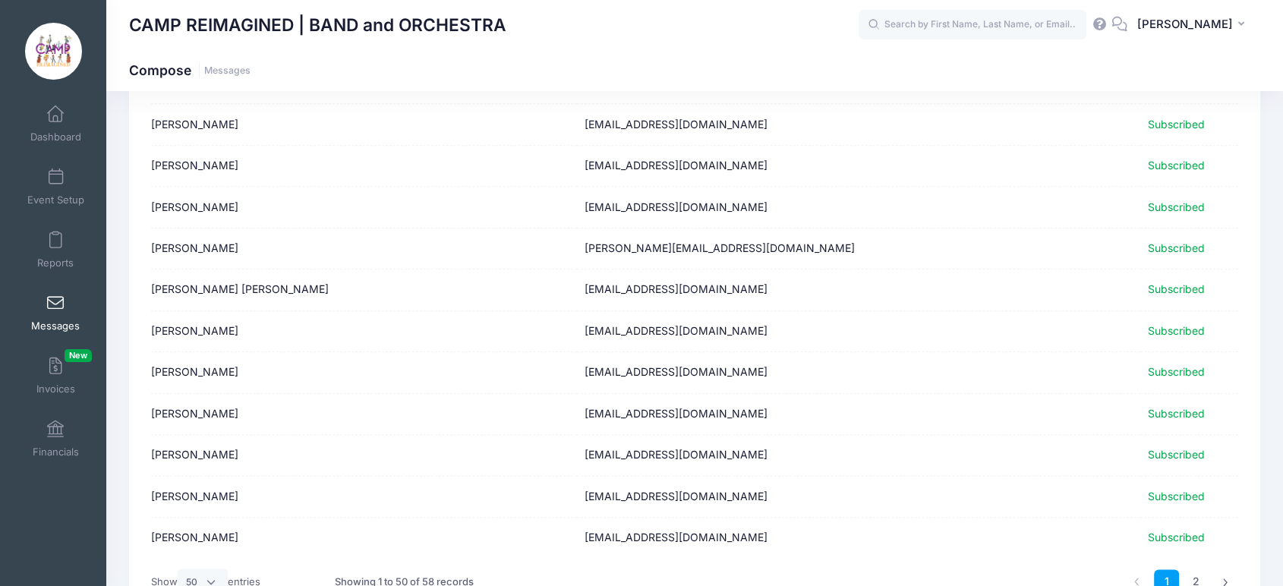
scroll to position [1868, 0]
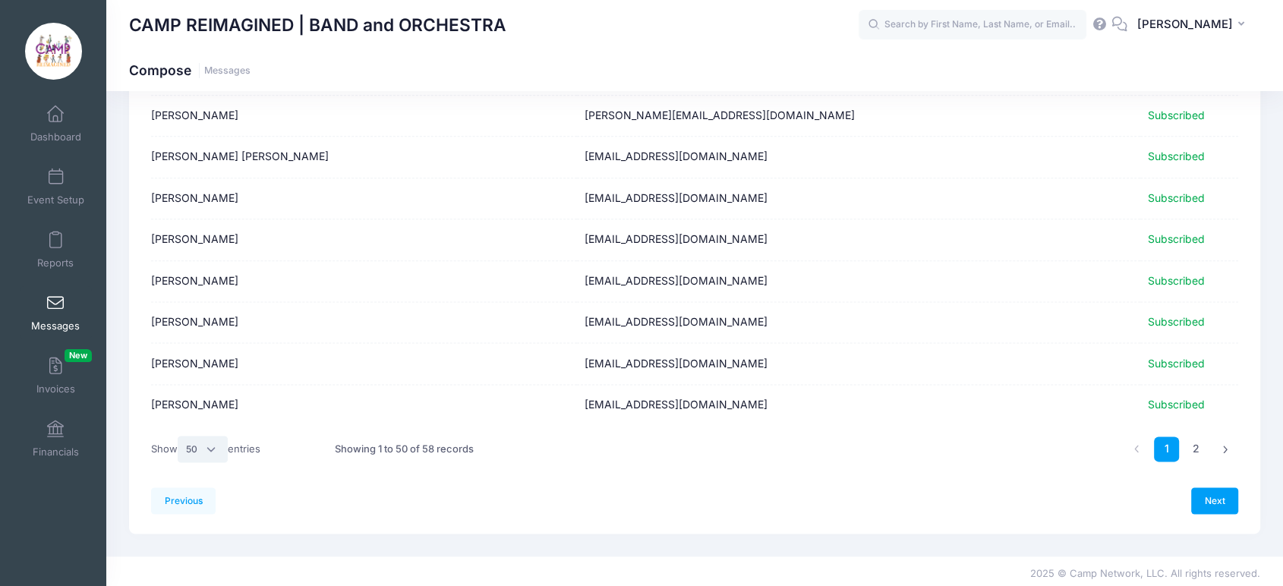
click at [204, 447] on select "All 10 25 50" at bounding box center [203, 449] width 50 height 26
select select "-1"
click at [180, 462] on select "All 10 25 50" at bounding box center [203, 449] width 50 height 26
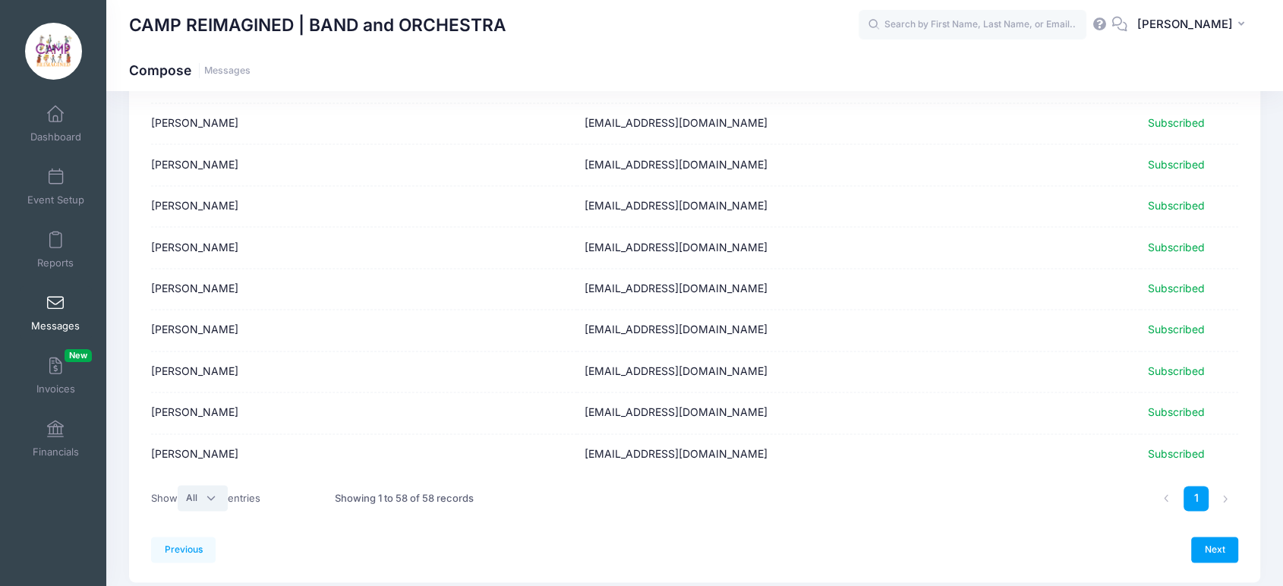
scroll to position [2198, 0]
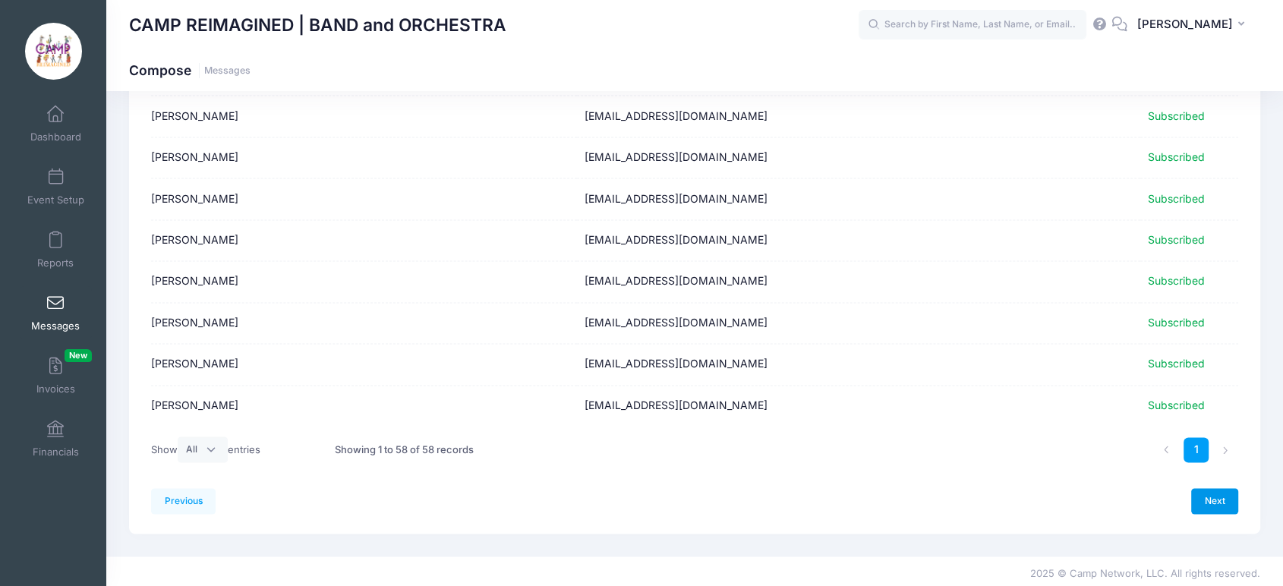
click at [1210, 493] on link "Next" at bounding box center [1214, 501] width 47 height 26
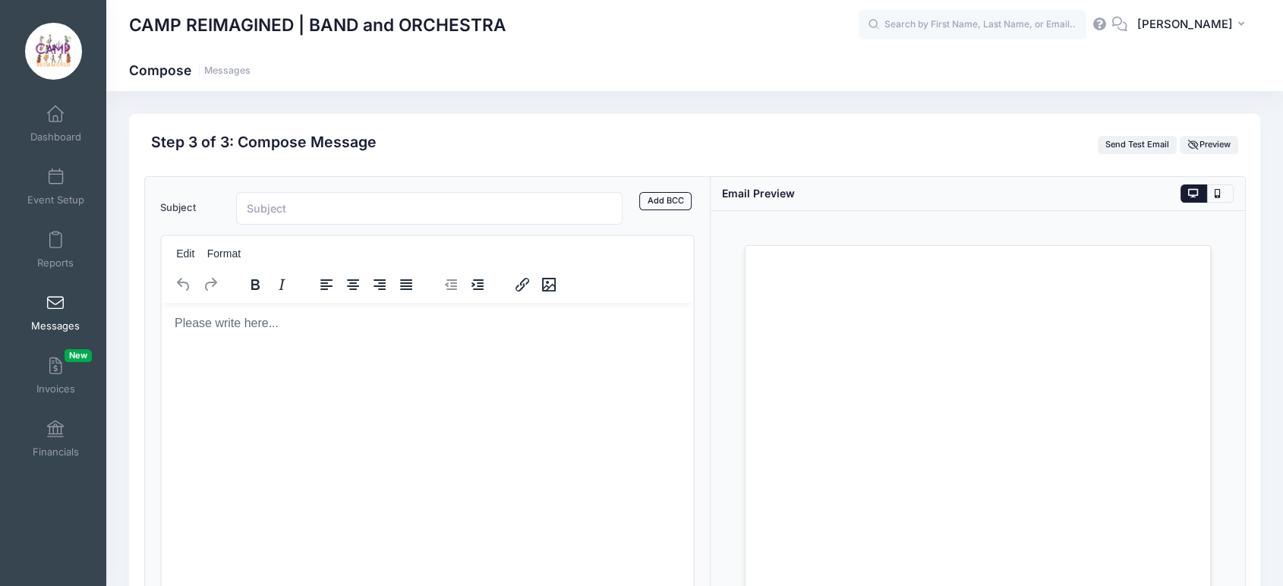
scroll to position [0, 0]
click at [500, 204] on input "Subject" at bounding box center [429, 208] width 387 height 33
type input "Honor Winds Rehearsals Start Next Week"
click at [503, 338] on html at bounding box center [427, 322] width 532 height 41
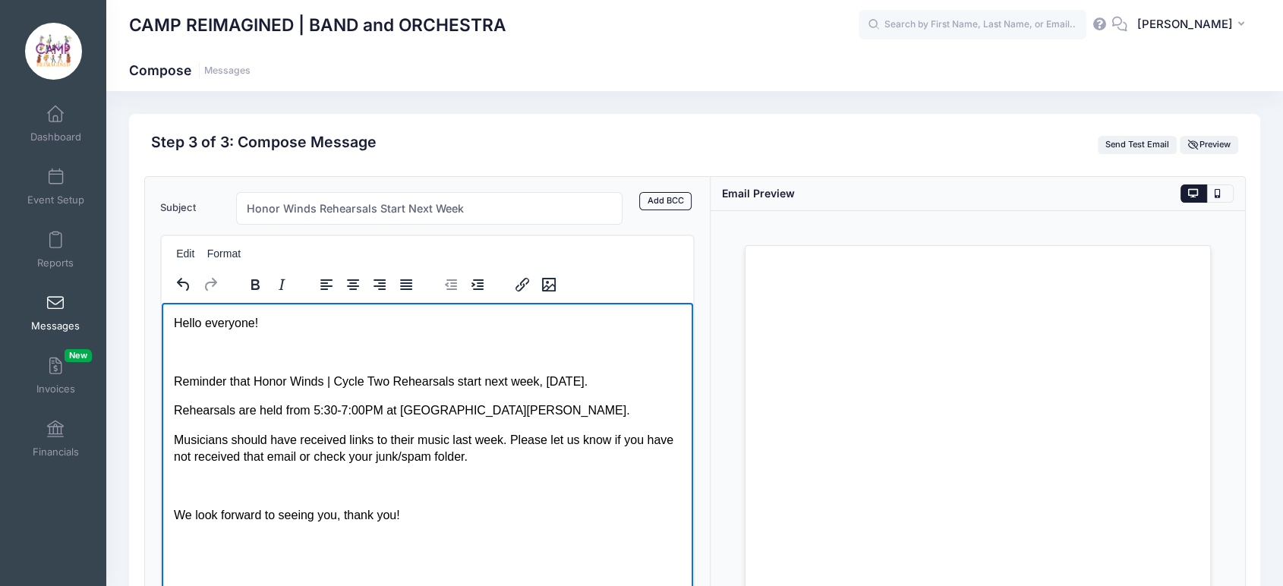
click at [383, 355] on p "Rich Text Area. Press ALT-0 for help." at bounding box center [426, 351] width 507 height 17
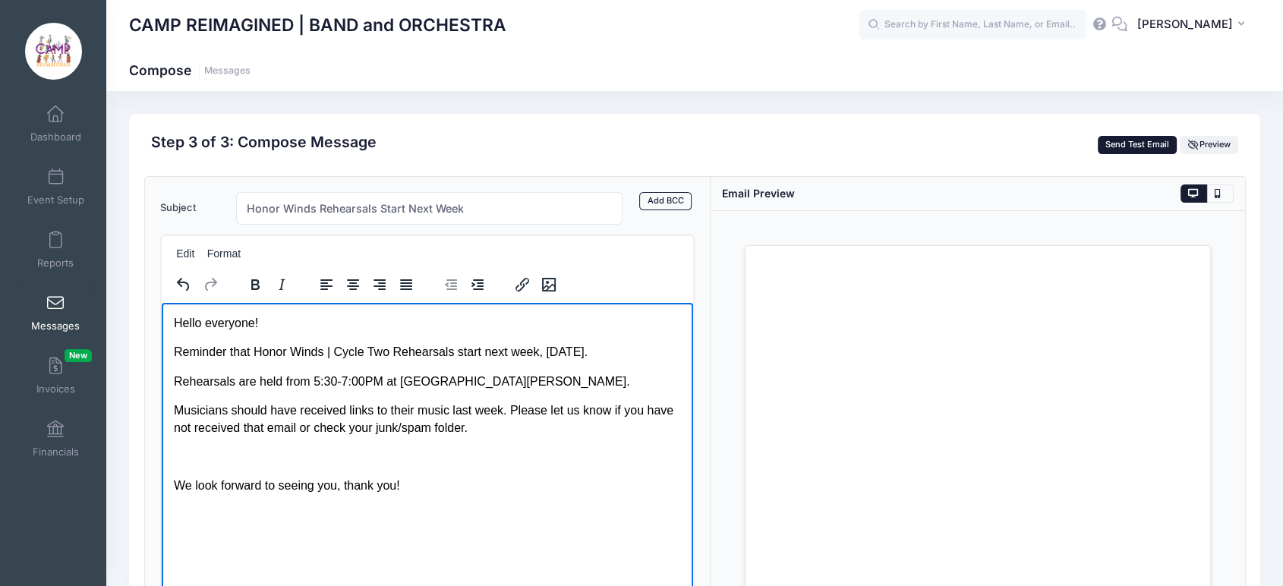
click at [1124, 140] on button "Send Test Email" at bounding box center [1138, 145] width 80 height 18
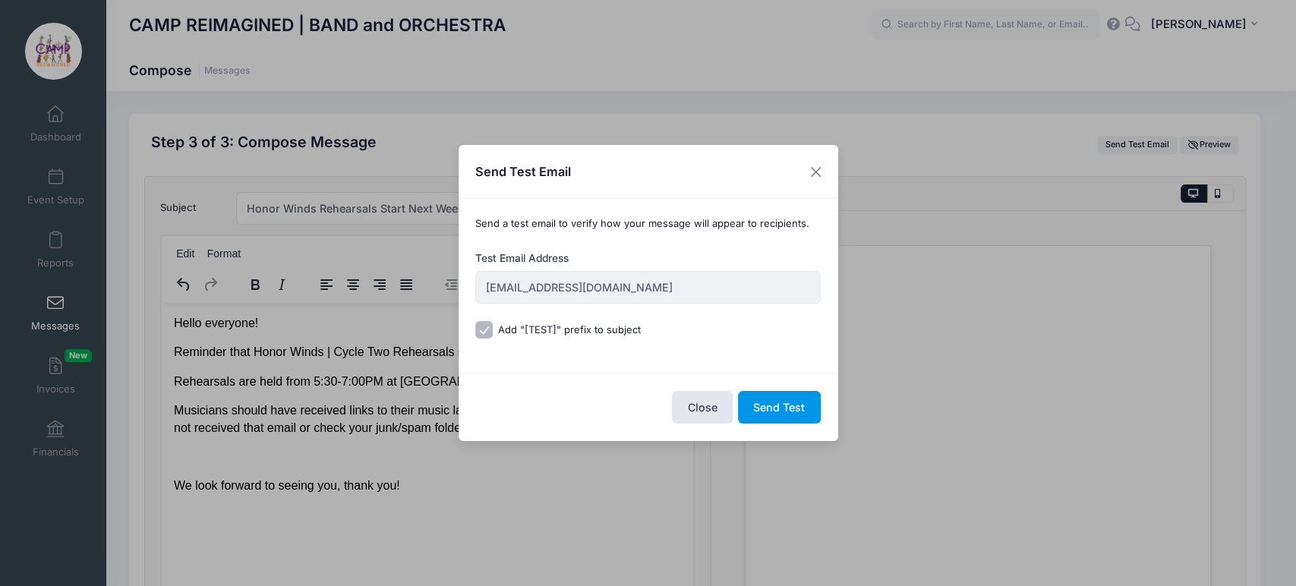
click at [771, 410] on button "Send Test" at bounding box center [779, 407] width 83 height 33
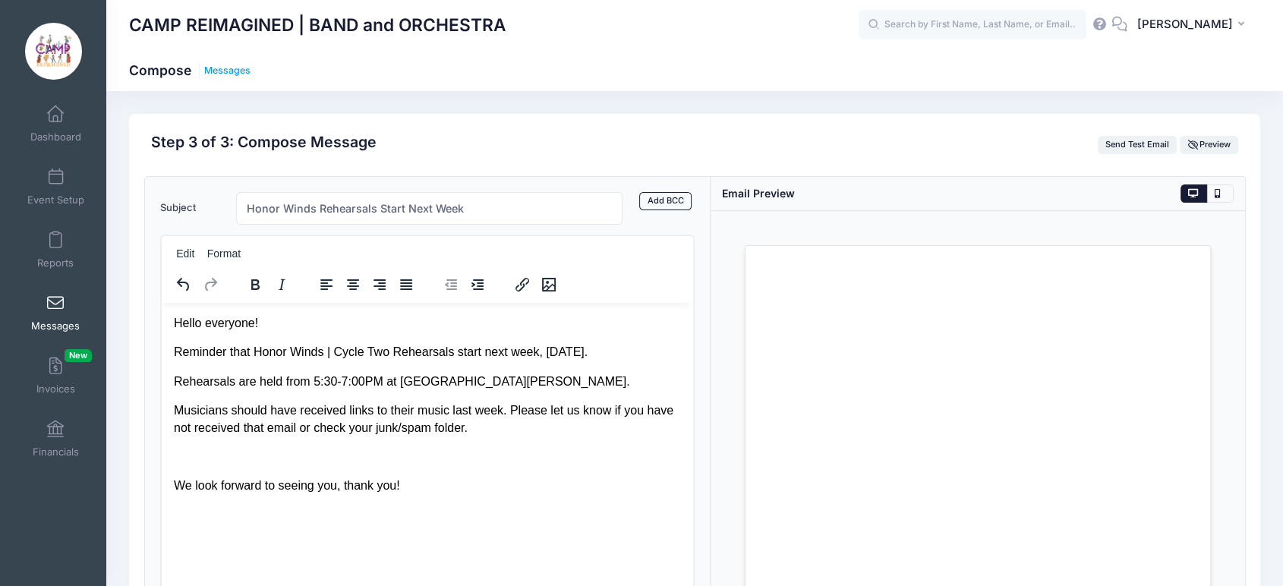
click at [233, 71] on link "Messages" at bounding box center [227, 70] width 46 height 11
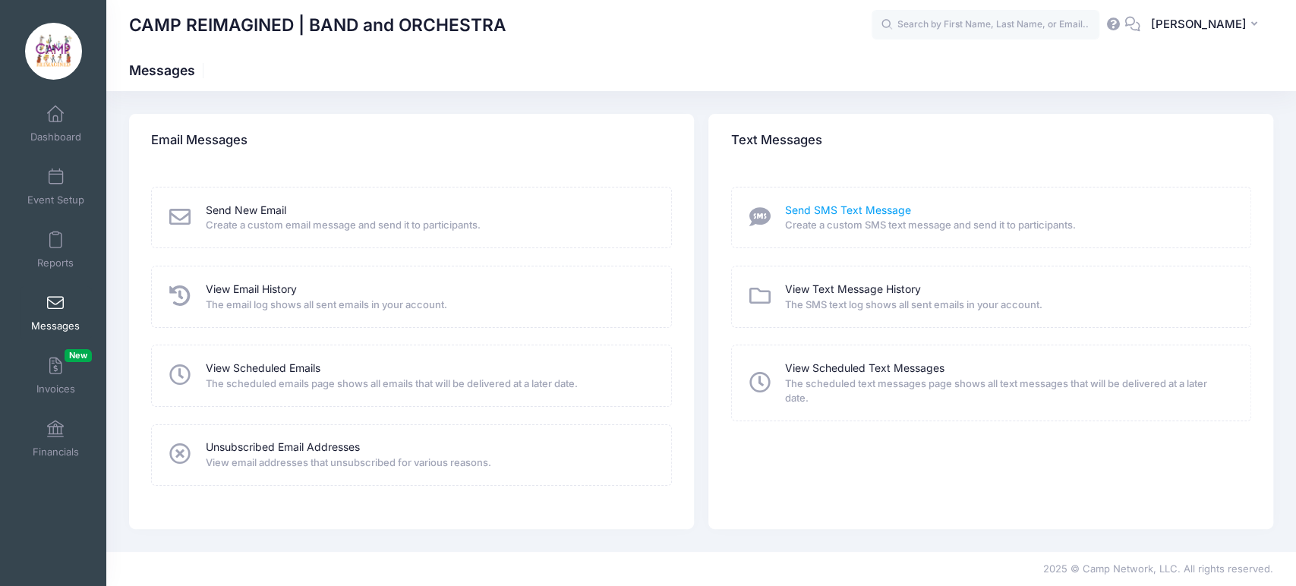
click at [851, 206] on link "Send SMS Text Message" at bounding box center [848, 211] width 126 height 16
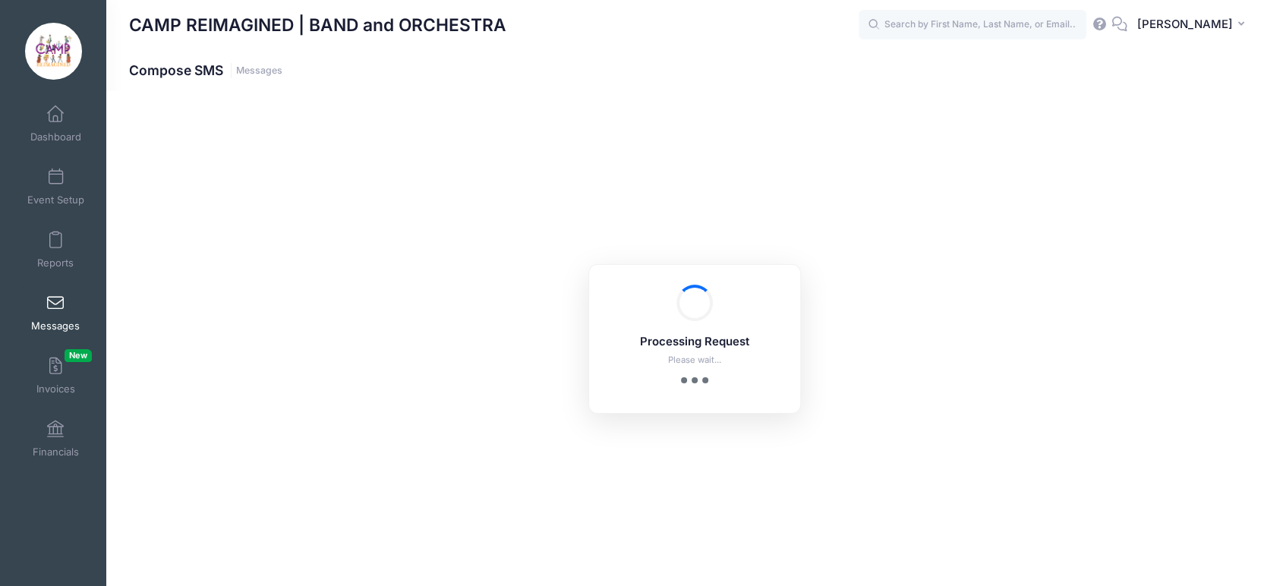
select select "2025"
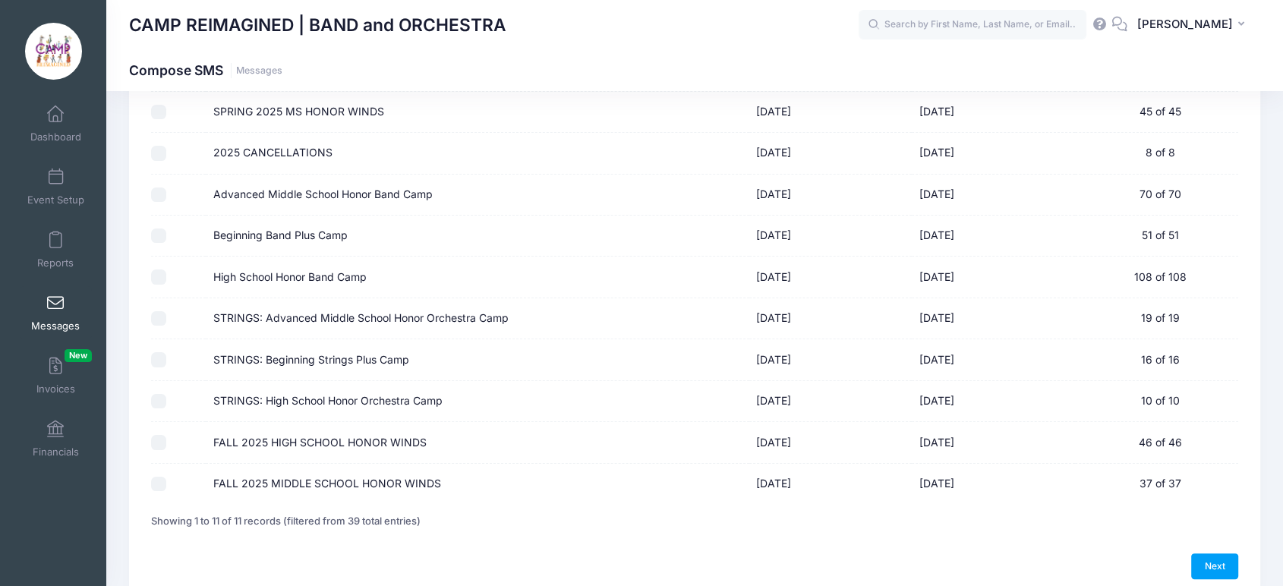
scroll to position [280, 0]
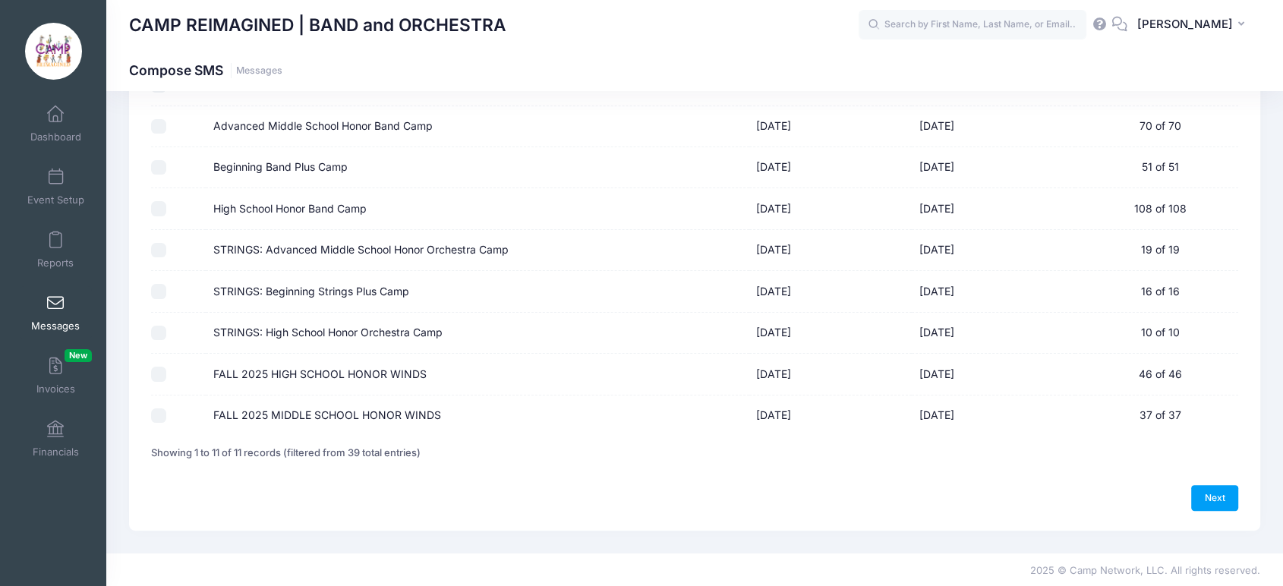
click at [163, 375] on input "FALL 2025 HIGH SCHOOL HONOR WINDS" at bounding box center [158, 374] width 15 height 15
checkbox input "true"
click at [158, 411] on input "FALL 2025 MIDDLE SCHOOL HONOR WINDS" at bounding box center [158, 416] width 15 height 15
checkbox input "true"
click at [1215, 497] on link "Next" at bounding box center [1214, 498] width 47 height 26
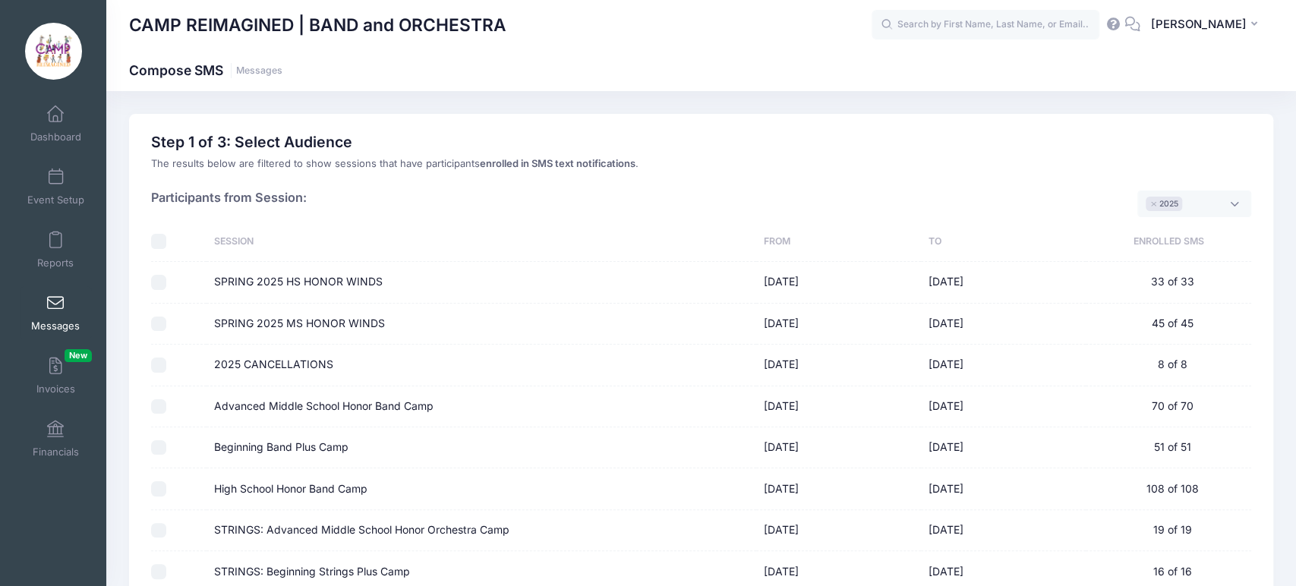
select select "50"
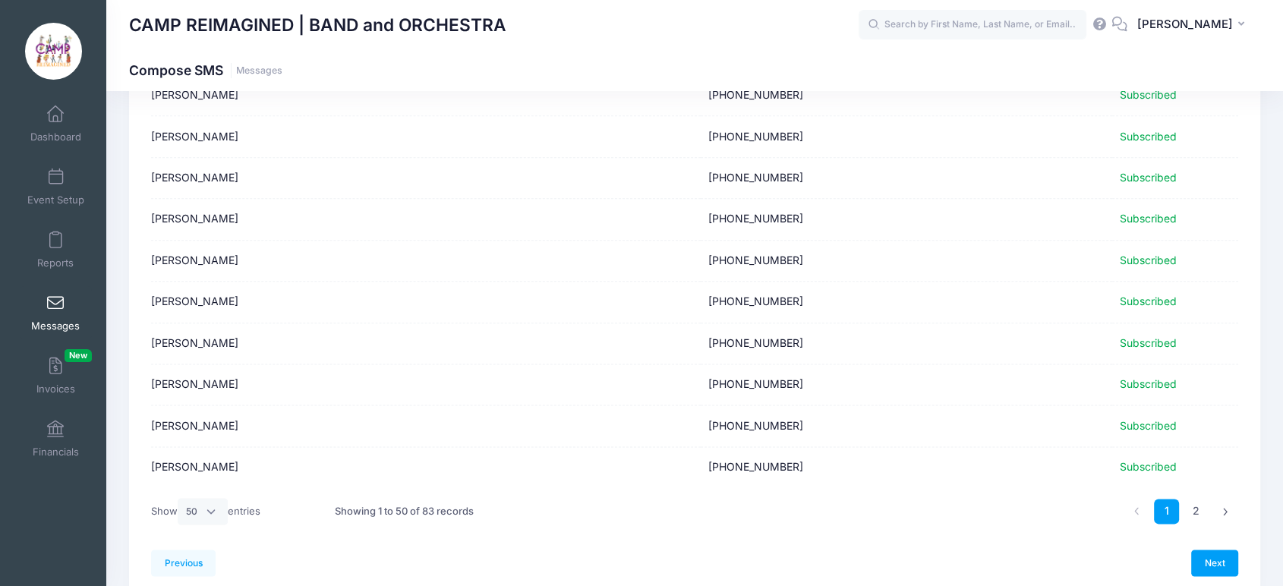
scroll to position [1868, 0]
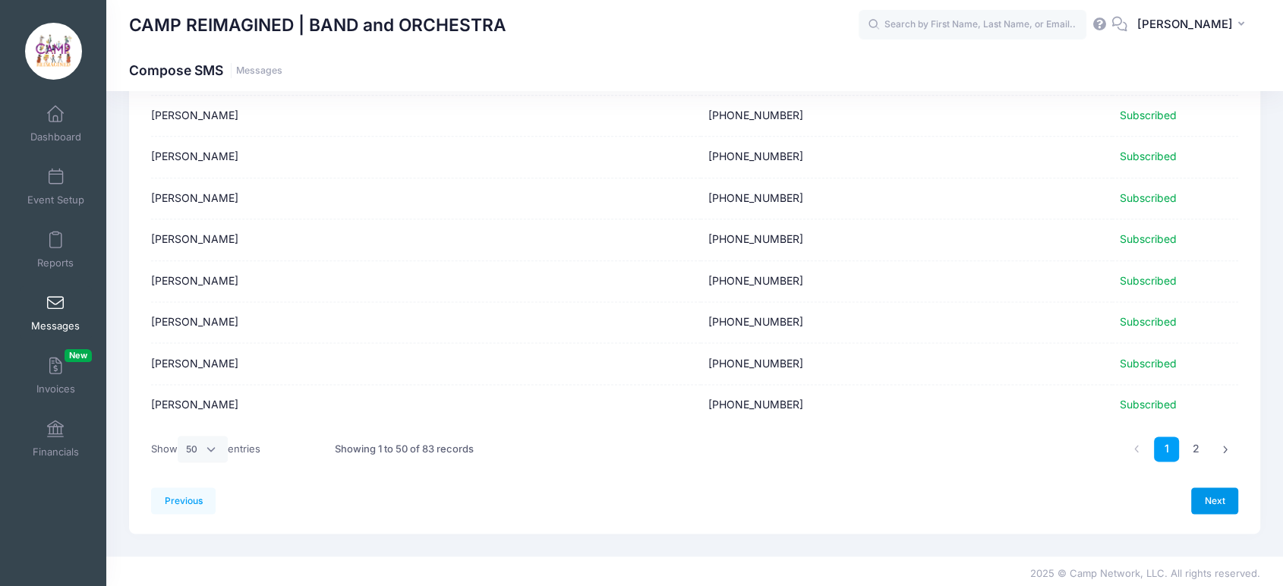
click at [1224, 498] on link "Next" at bounding box center [1214, 500] width 47 height 26
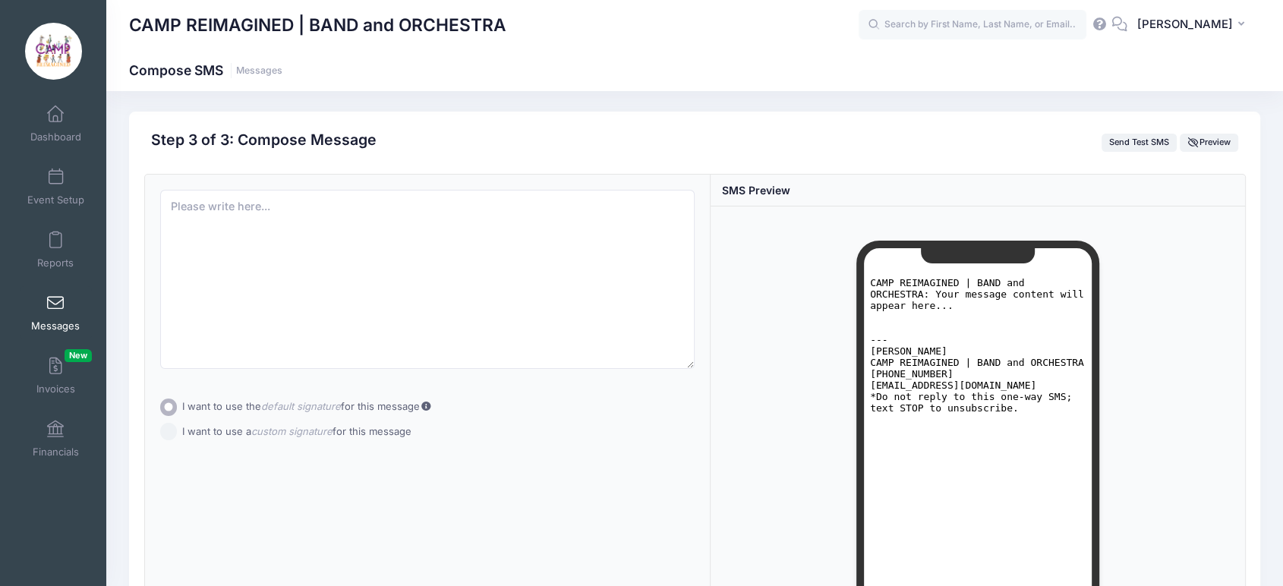
scroll to position [0, 0]
click at [490, 266] on textarea at bounding box center [427, 281] width 535 height 179
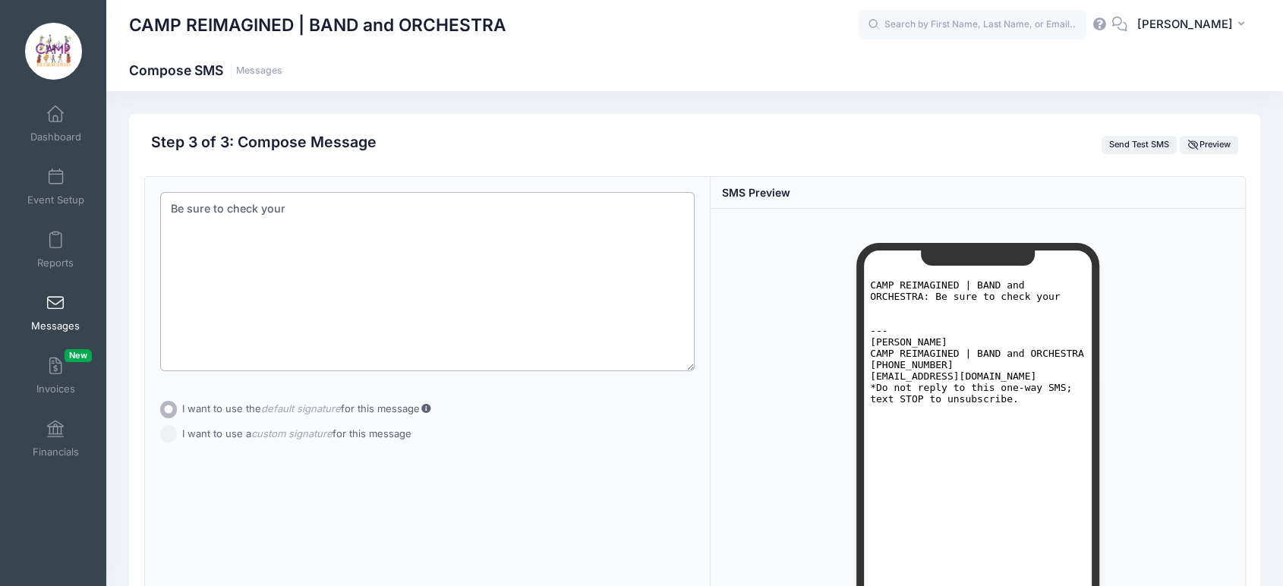
type textarea "Be sure to check your"
click at [169, 432] on form "Subject Add CC Add BCC CC ​ BCC ​ Be sure to check your" at bounding box center [427, 321] width 535 height 258
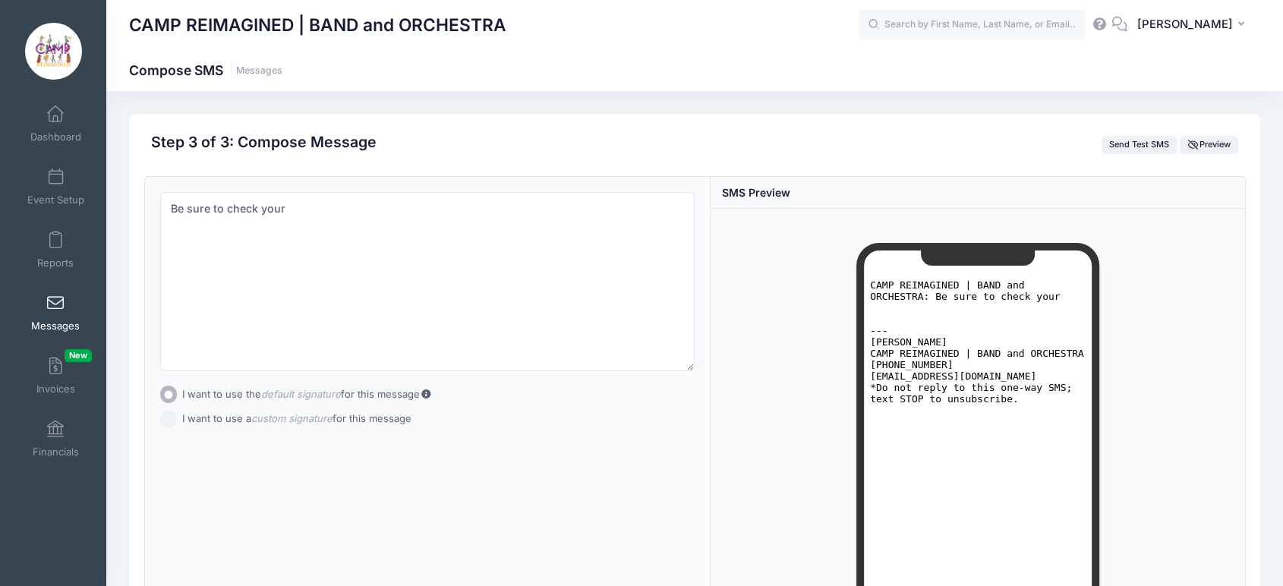
click at [169, 418] on input "I want to use a custom signature for this message" at bounding box center [168, 419] width 17 height 17
radio input "true"
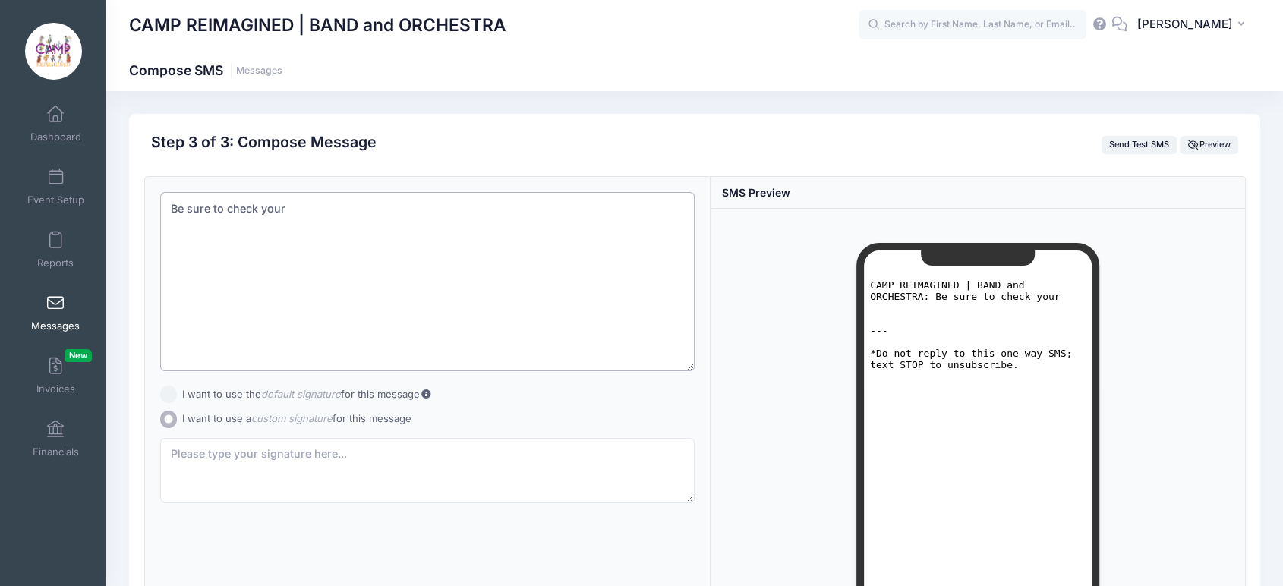
click at [348, 215] on textarea "Be sure to check your" at bounding box center [427, 281] width 535 height 179
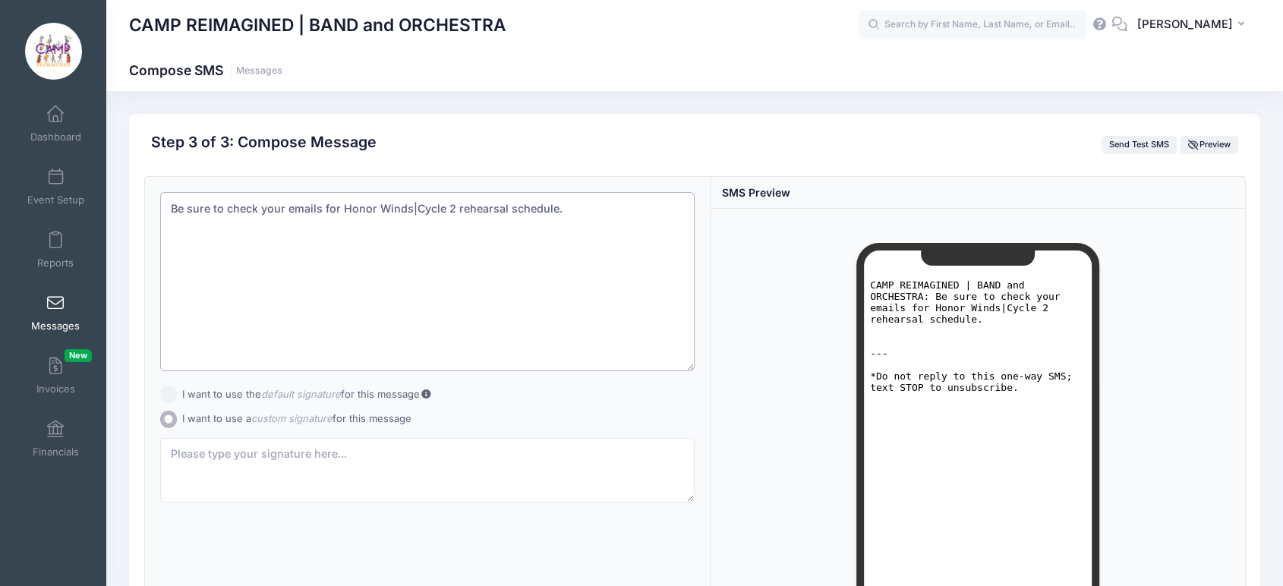
click at [334, 210] on textarea "Be sure to check your emails for Honor Winds|Cycle 2 rehearsal schedule." at bounding box center [427, 281] width 535 height 179
click at [626, 201] on textarea "Be sure to check your emails for the Honor Winds|Cycle 2 rehearsal schedule." at bounding box center [427, 281] width 535 height 179
type textarea "Be sure to check your emails for the Honor Winds|Cycle 2 rehearsal schedule"
click at [1206, 141] on span "Preview" at bounding box center [1209, 144] width 43 height 11
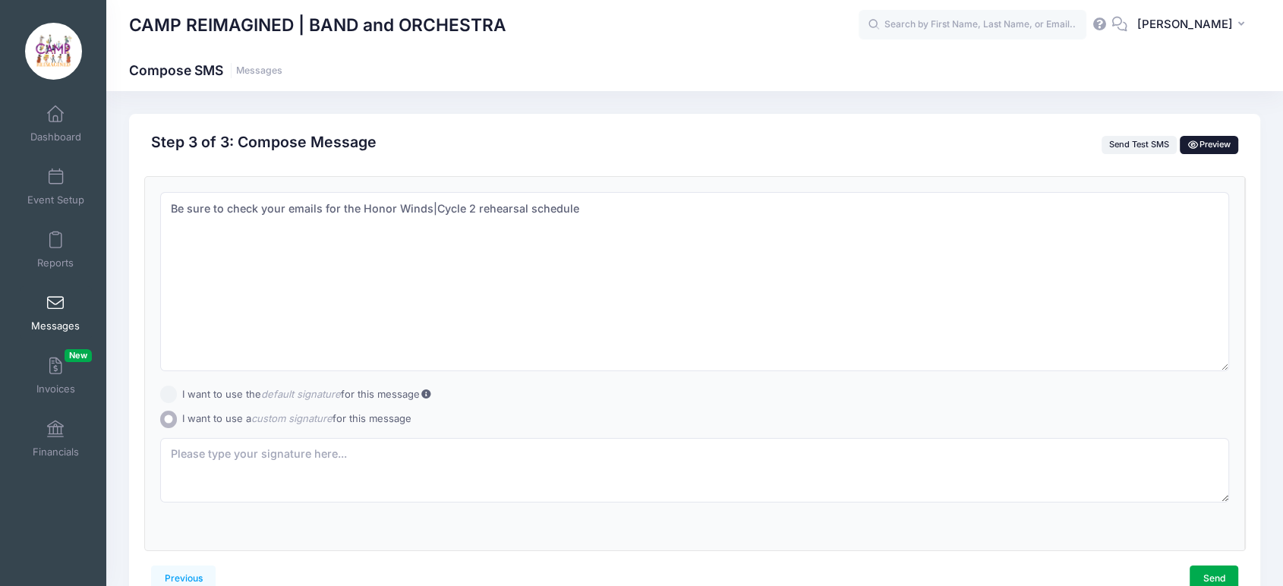
click at [1206, 141] on span "Preview" at bounding box center [1209, 144] width 43 height 11
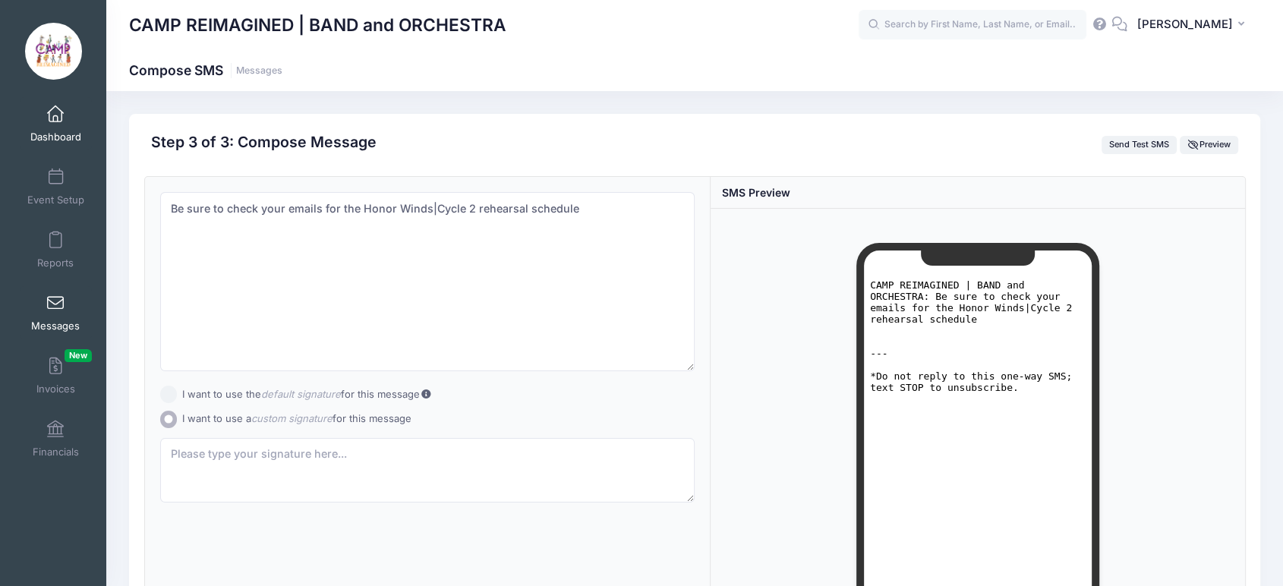
click at [61, 118] on link "Dashboard" at bounding box center [56, 123] width 72 height 53
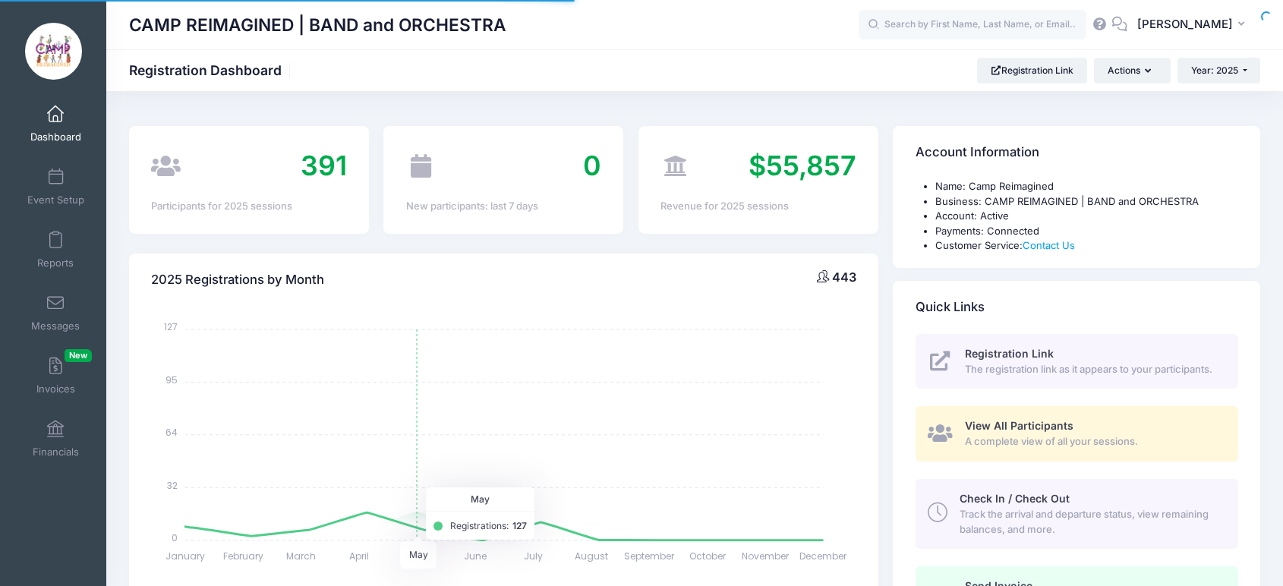
select select
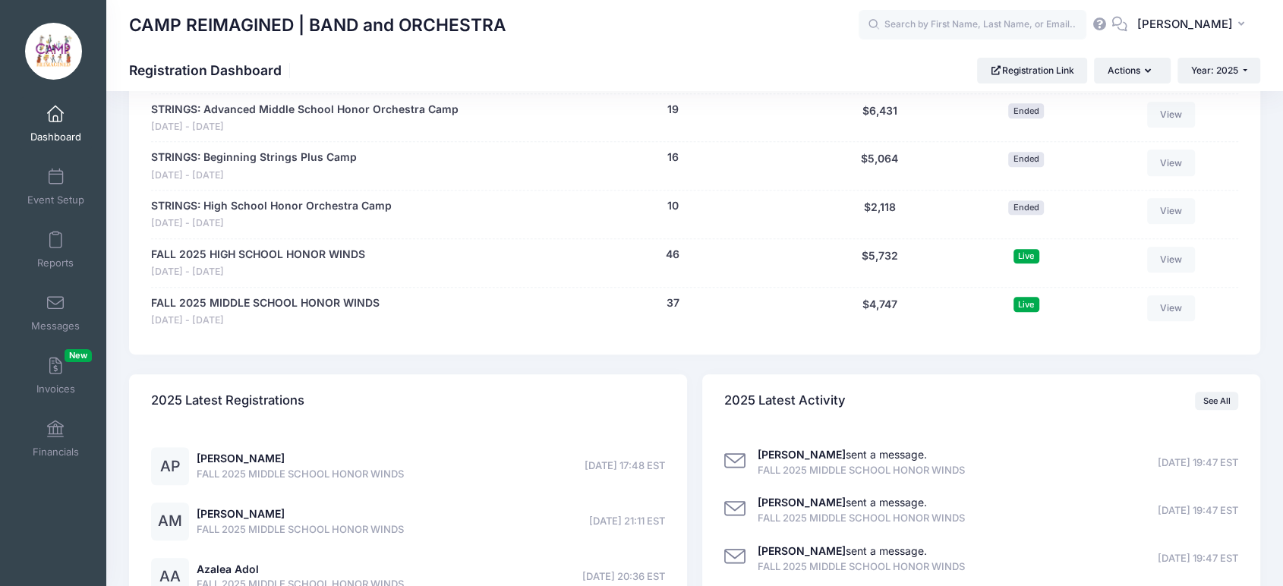
scroll to position [1033, 0]
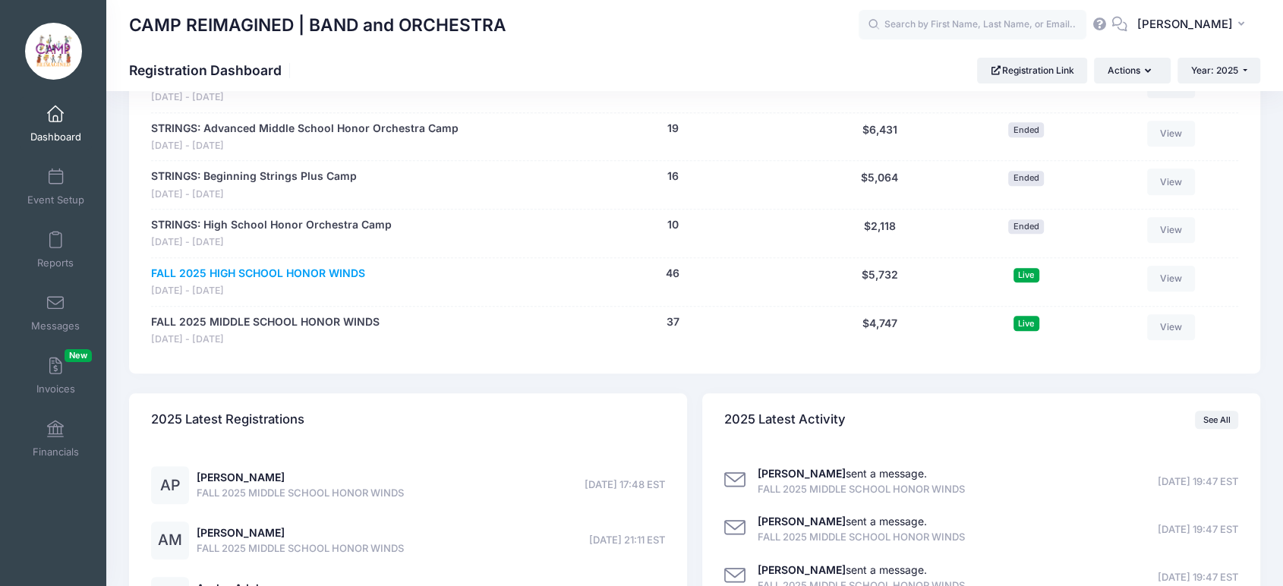
click at [324, 273] on link "FALL 2025 HIGH SCHOOL HONOR WINDS" at bounding box center [258, 274] width 214 height 16
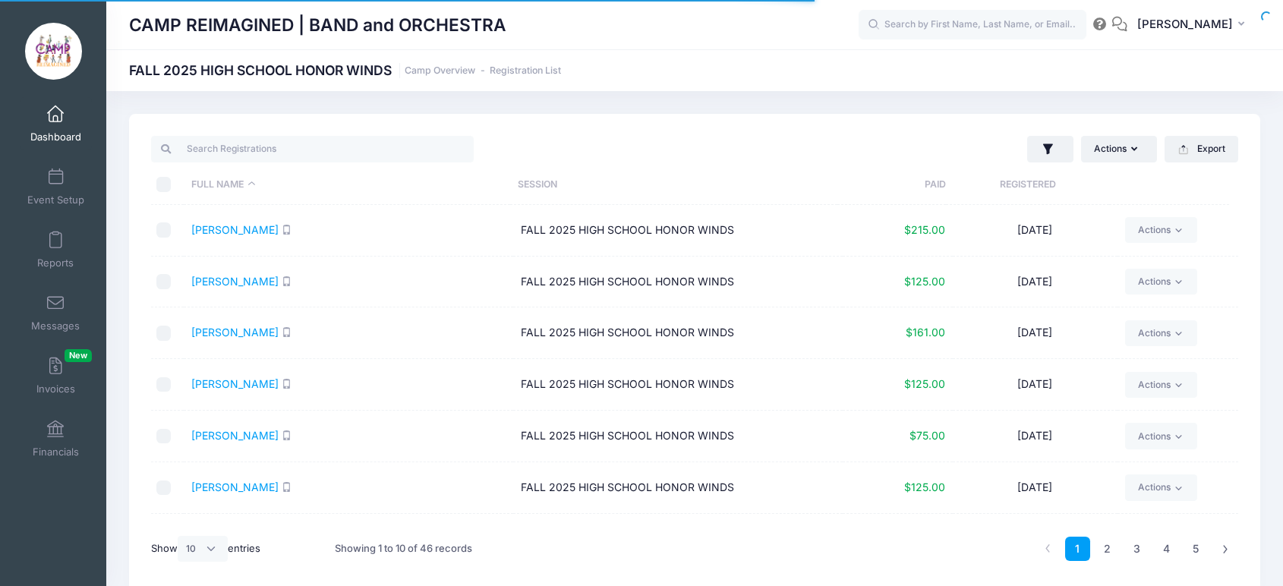
select select "10"
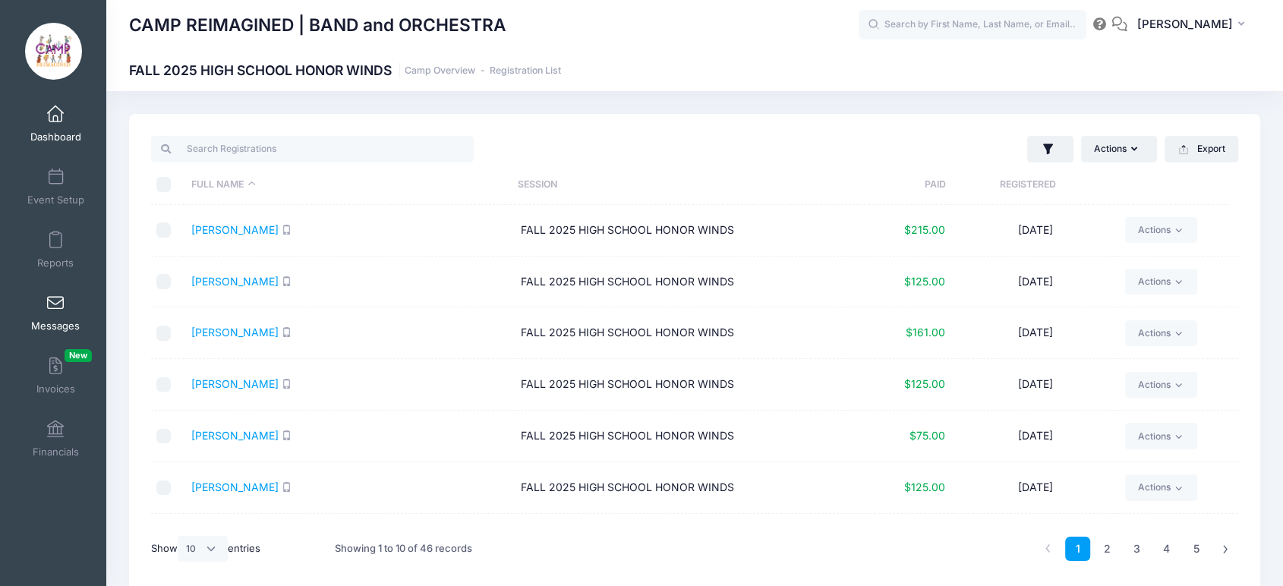
click at [55, 295] on span at bounding box center [55, 303] width 0 height 17
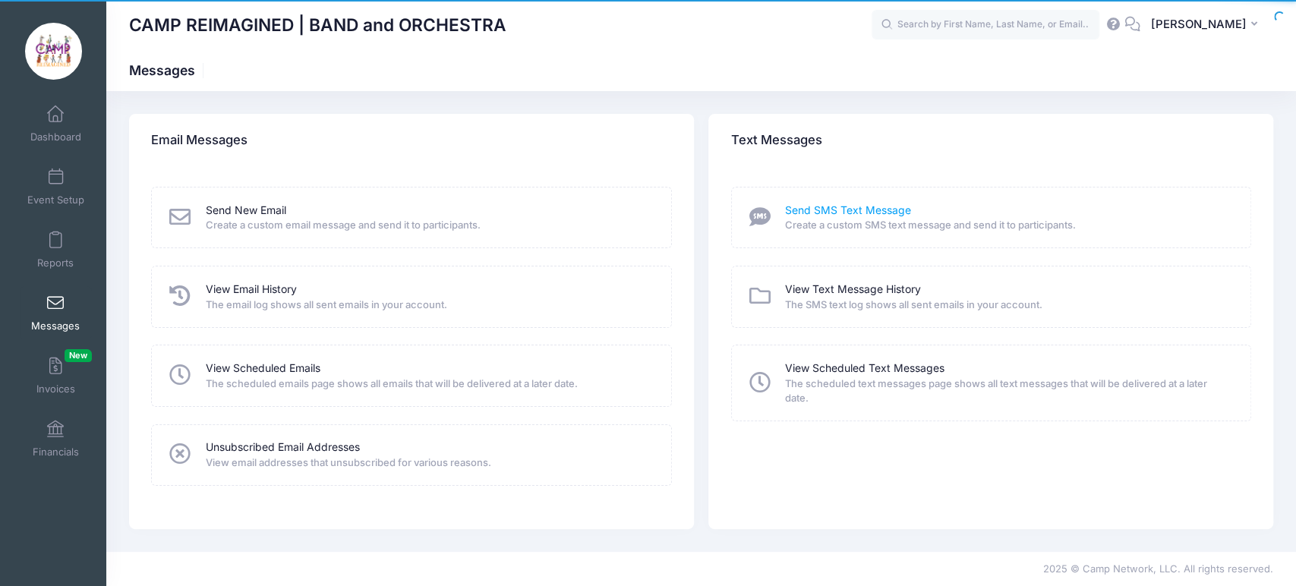
click at [842, 211] on link "Send SMS Text Message" at bounding box center [848, 211] width 126 height 16
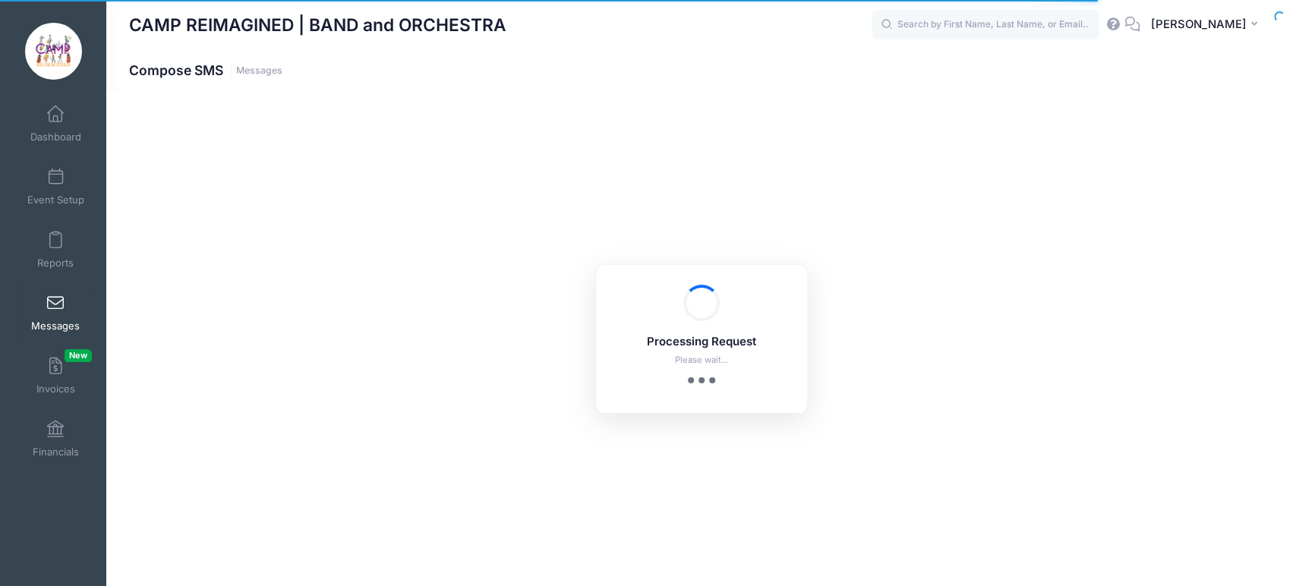
select select "2025"
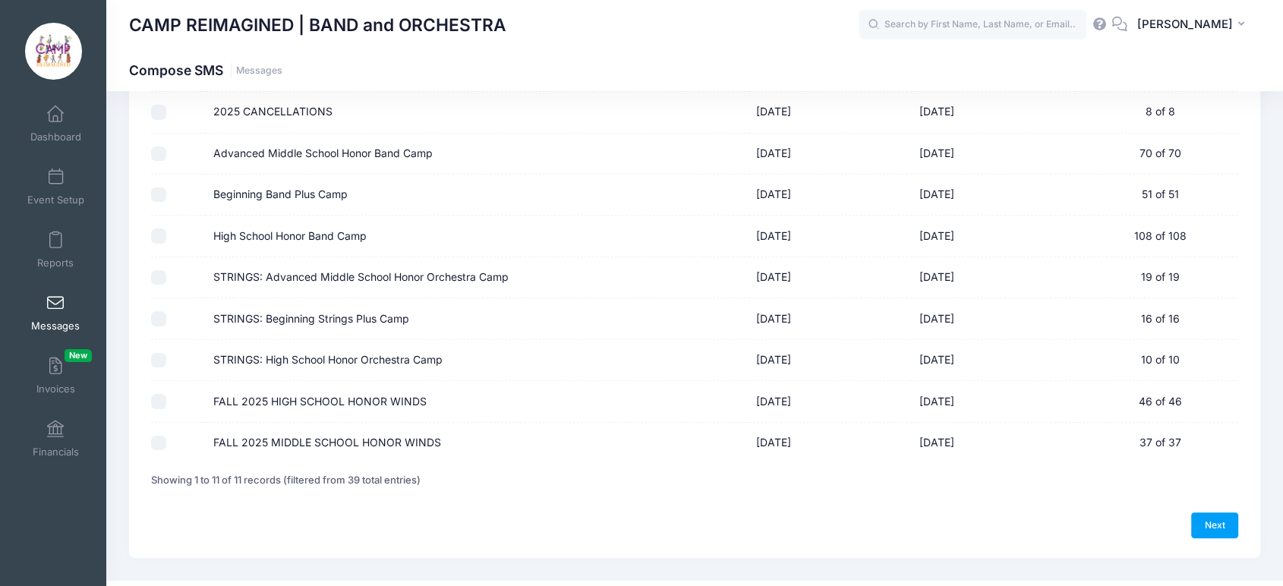
scroll to position [280, 0]
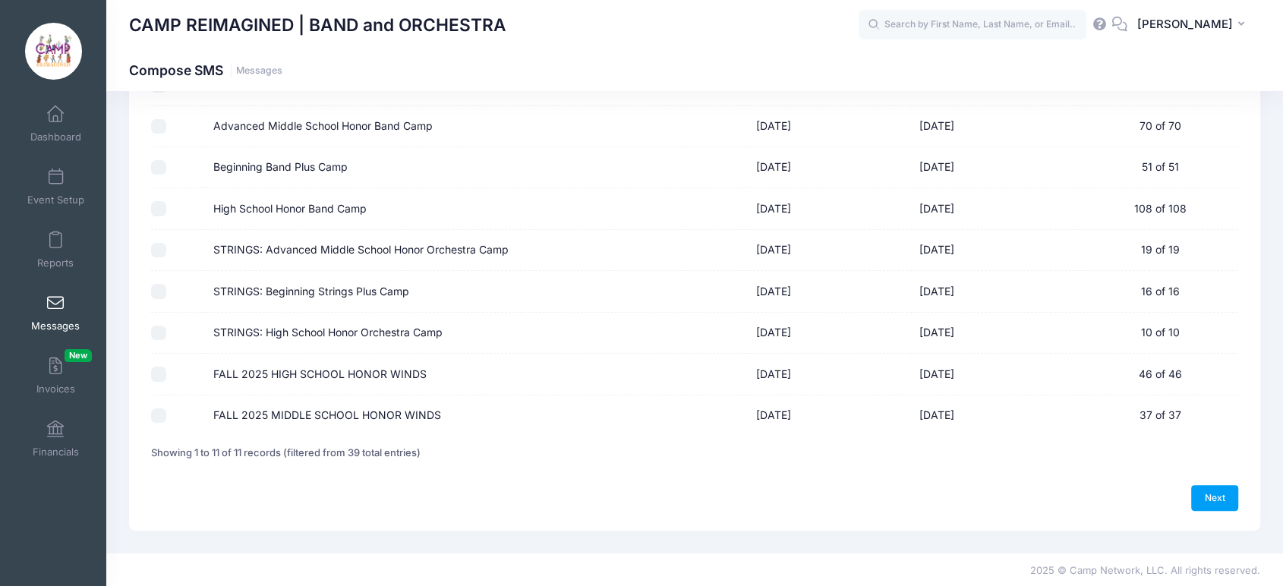
click at [155, 377] on input "FALL 2025 HIGH SCHOOL HONOR WINDS" at bounding box center [158, 374] width 15 height 15
checkbox input "true"
click at [159, 418] on input "FALL 2025 MIDDLE SCHOOL HONOR WINDS" at bounding box center [158, 416] width 15 height 15
checkbox input "true"
click at [1215, 497] on link "Next" at bounding box center [1214, 498] width 47 height 26
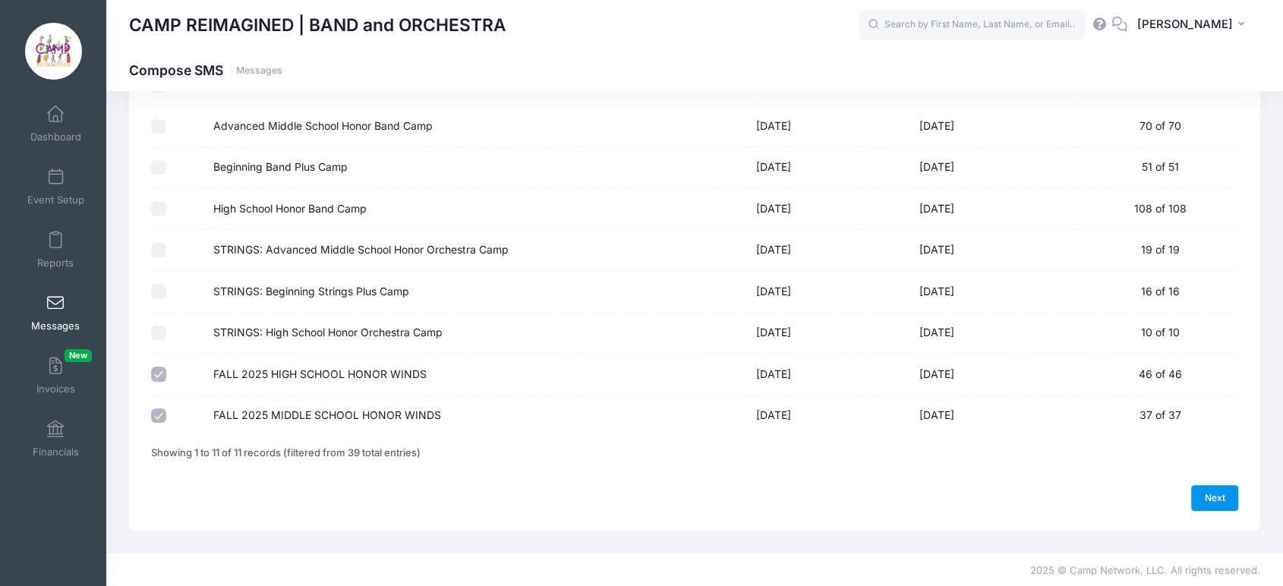
select select "50"
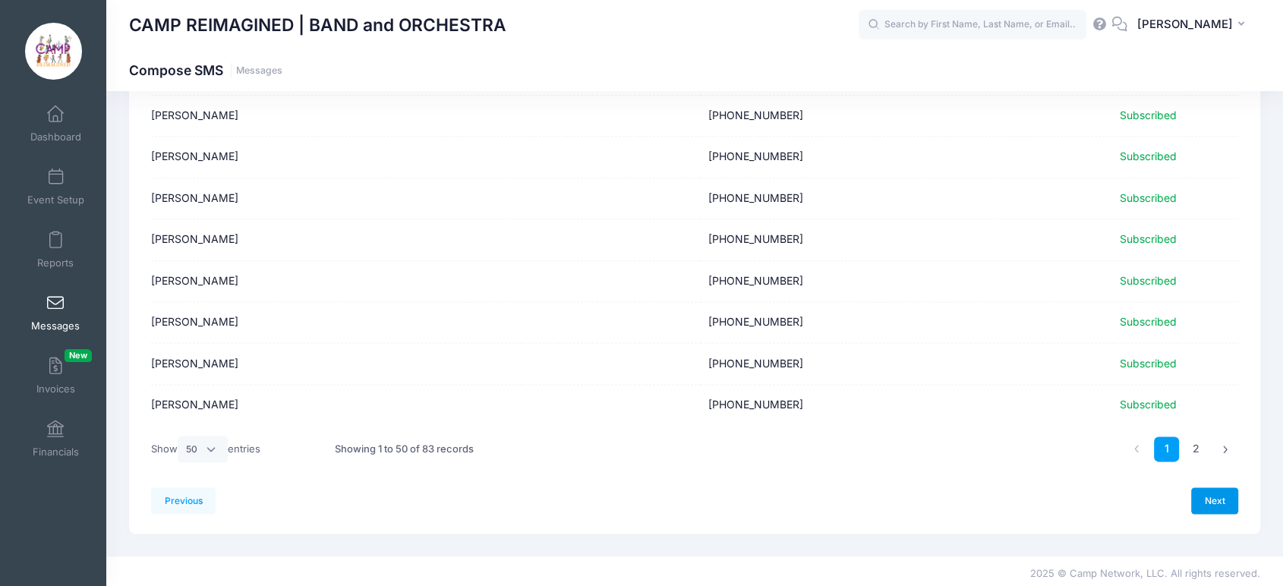
click at [1209, 494] on link "Next" at bounding box center [1214, 500] width 47 height 26
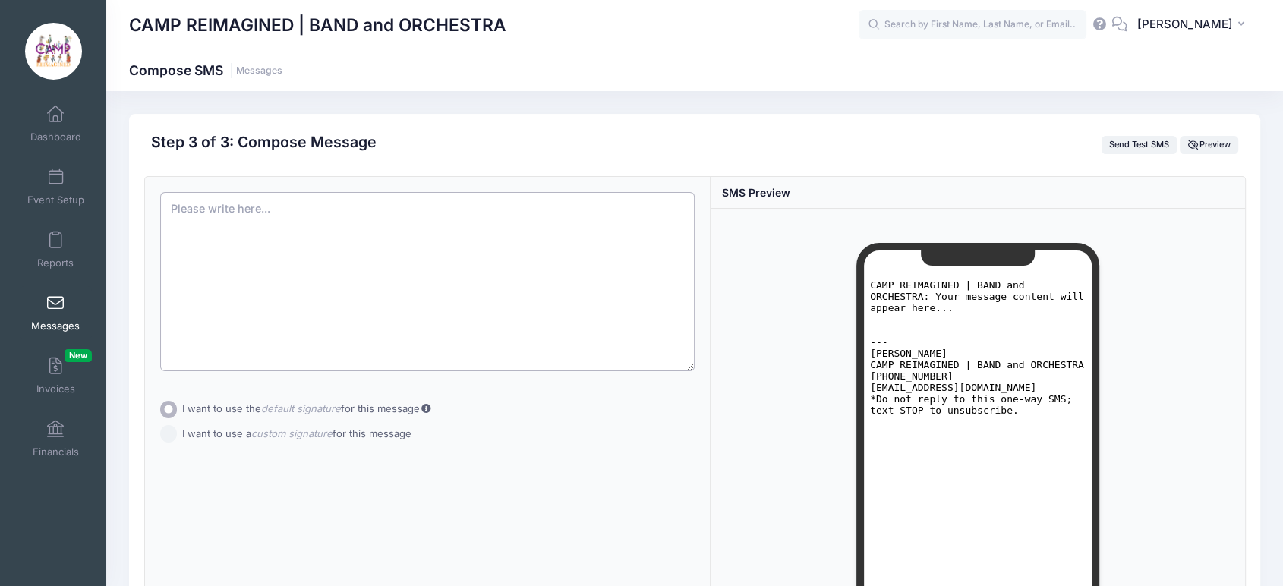
click at [419, 238] on textarea at bounding box center [427, 281] width 535 height 179
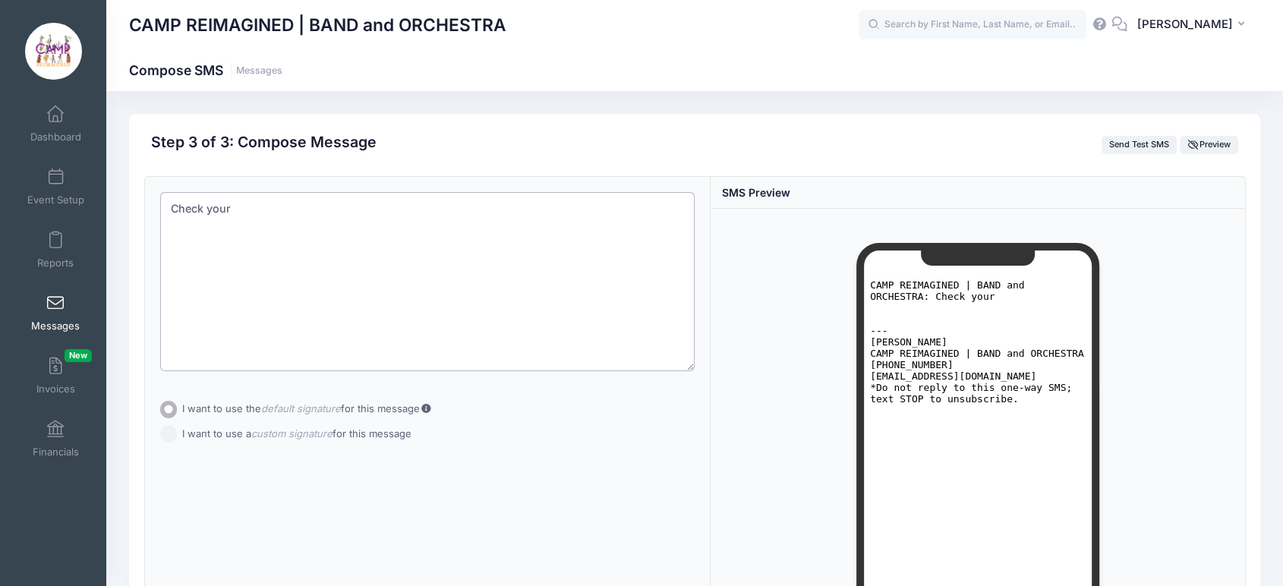
type textarea "Check"
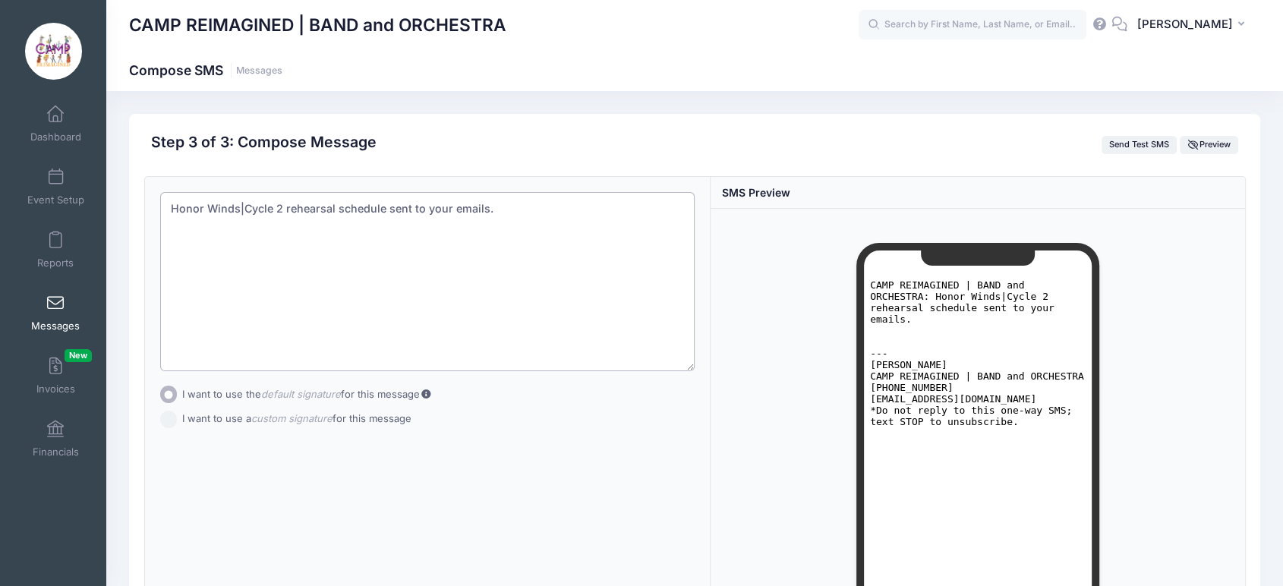
click at [442, 205] on textarea "Honor Winds|Cycle 2 rehearsal schedule sent to your emails." at bounding box center [427, 281] width 535 height 179
click at [392, 205] on textarea "Honor Winds|Cycle 2 rehearsal schedule sent to your emails." at bounding box center [427, 281] width 535 height 179
click at [392, 204] on textarea "Honor Winds|Cycle 2 rehearsal schedule sent to your emails." at bounding box center [427, 281] width 535 height 179
type textarea "Heads Up! Check your emails for Honor Winds | Cycle 2 Rehearsal Schedule"
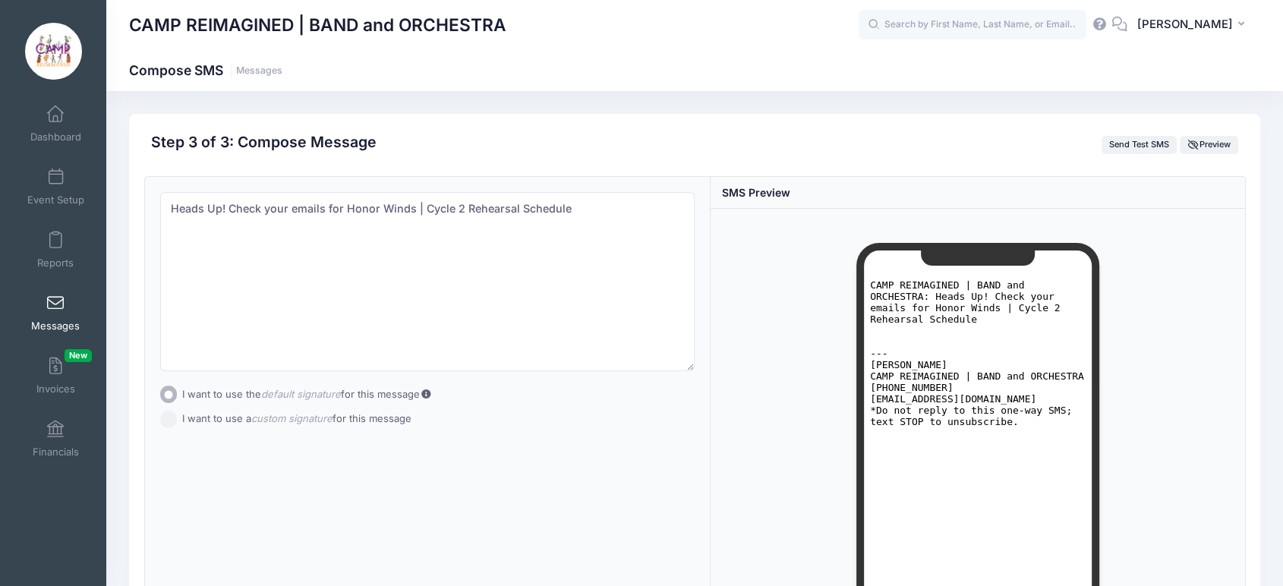
click at [169, 424] on input "I want to use a custom signature for this message" at bounding box center [168, 419] width 17 height 17
radio input "true"
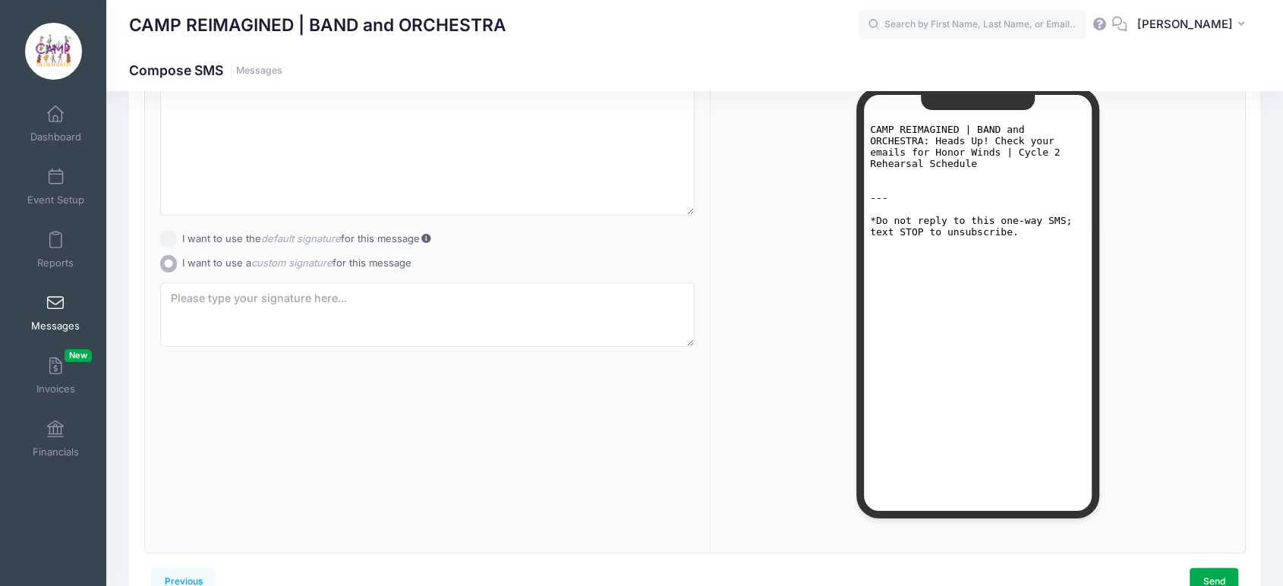
scroll to position [240, 0]
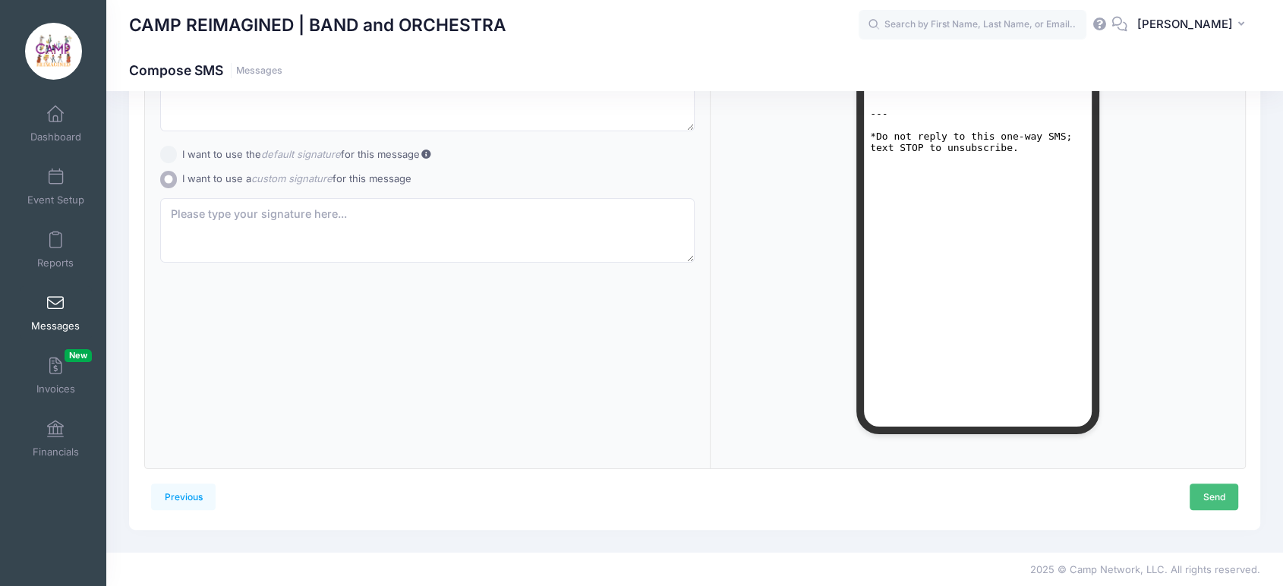
click at [1214, 497] on link "Send" at bounding box center [1214, 497] width 49 height 26
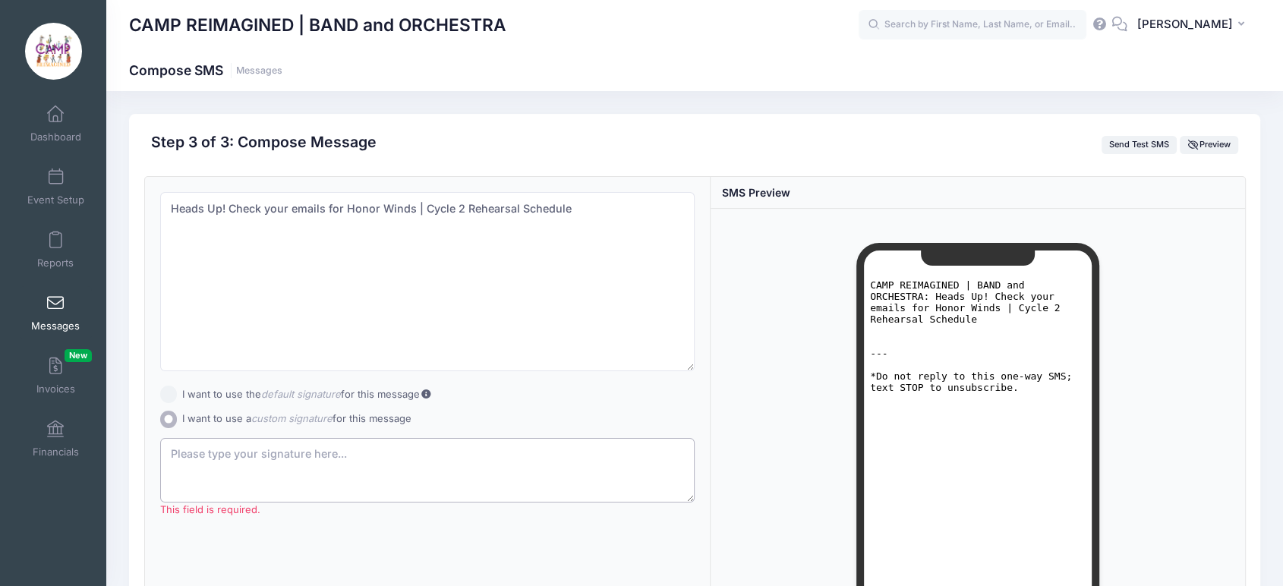
click at [580, 457] on textarea "This field is required." at bounding box center [427, 470] width 535 height 65
type textarea "Making Music Matter Foundation"
click at [732, 469] on div "Loading..." at bounding box center [978, 459] width 535 height 500
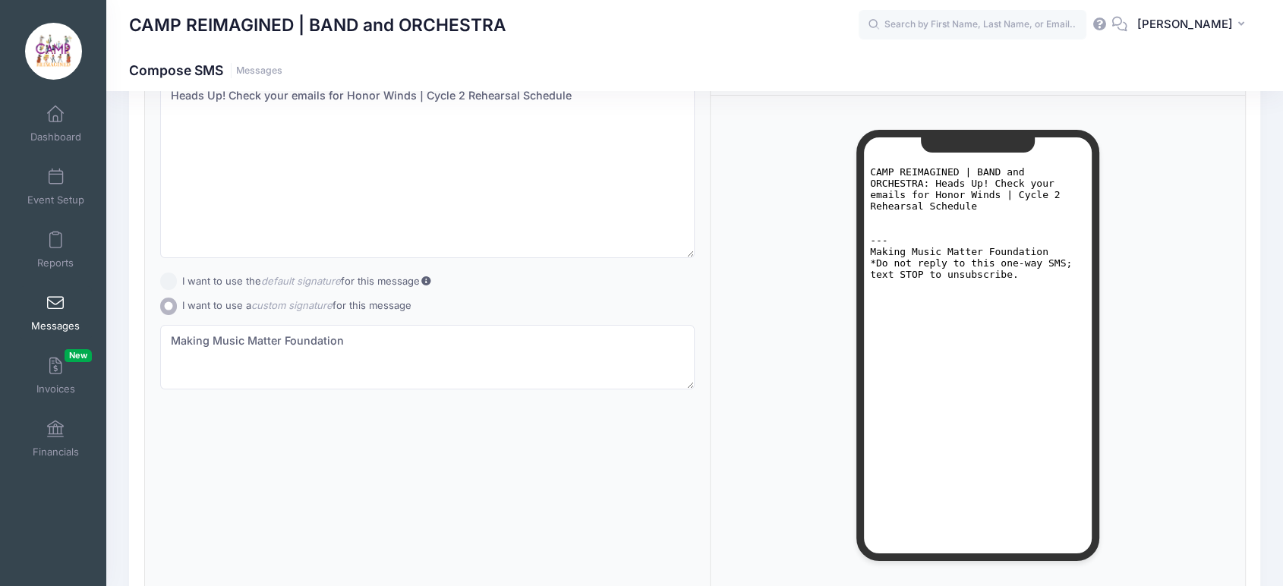
scroll to position [240, 0]
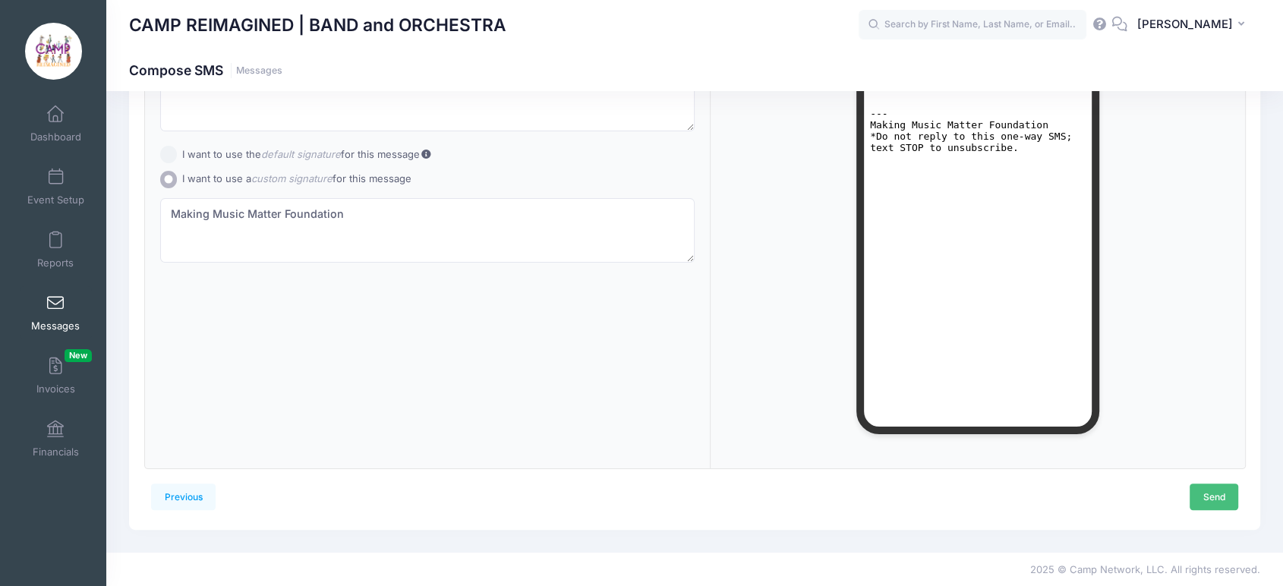
click at [1219, 497] on link "Send" at bounding box center [1214, 497] width 49 height 26
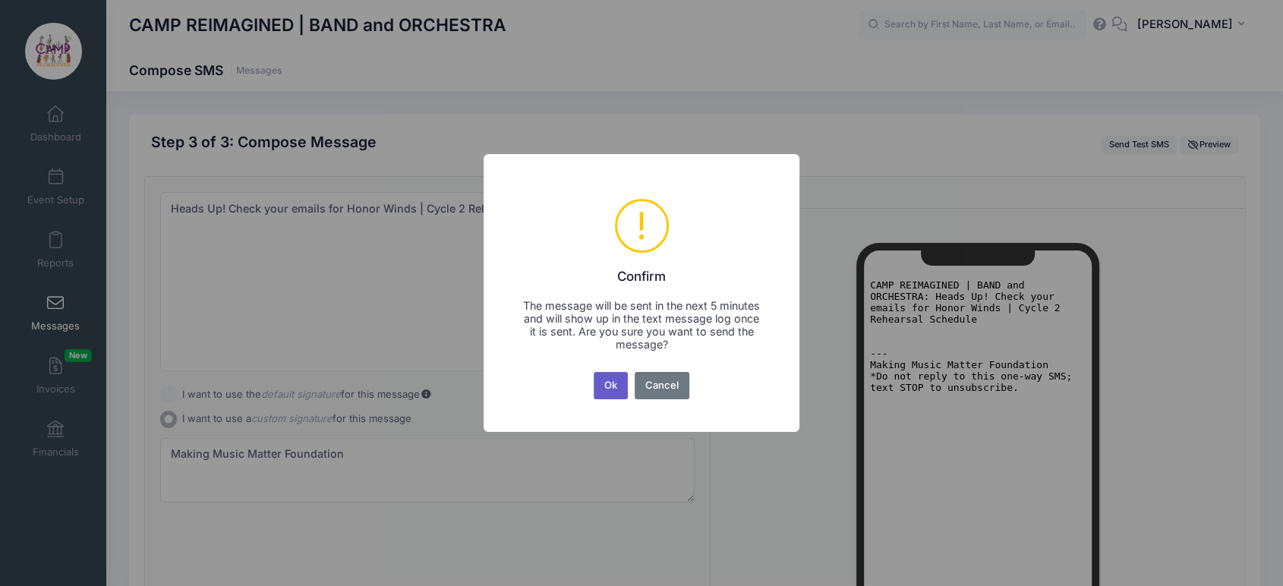
click at [614, 392] on button "Ok" at bounding box center [611, 385] width 35 height 27
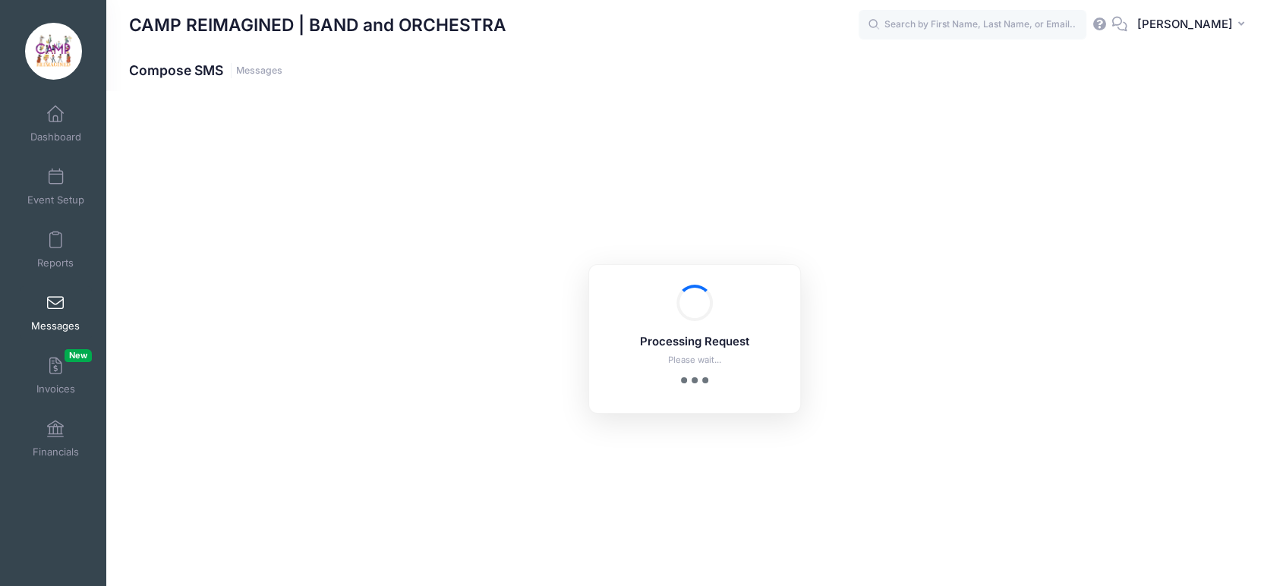
scroll to position [240, 0]
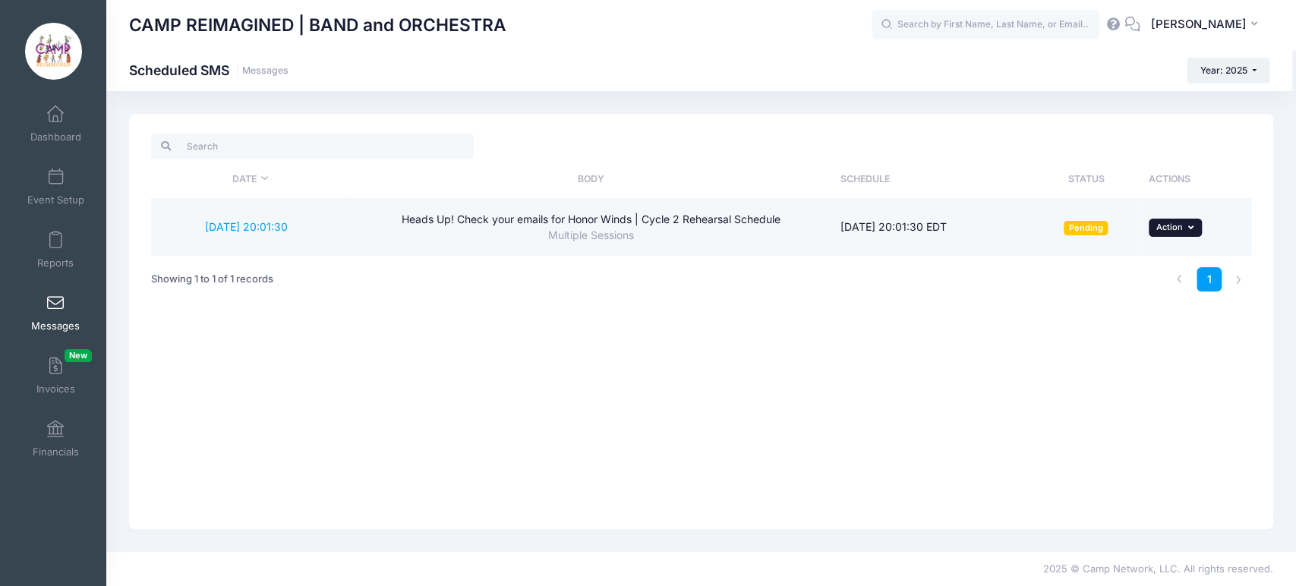
click at [1166, 229] on span "Action" at bounding box center [1169, 227] width 27 height 11
click at [1230, 211] on td "... Action Send Now Reschedule Delete" at bounding box center [1196, 227] width 110 height 56
click at [1186, 224] on button "... Action" at bounding box center [1175, 228] width 53 height 18
click at [1171, 257] on link "Send Now" at bounding box center [1143, 260] width 99 height 29
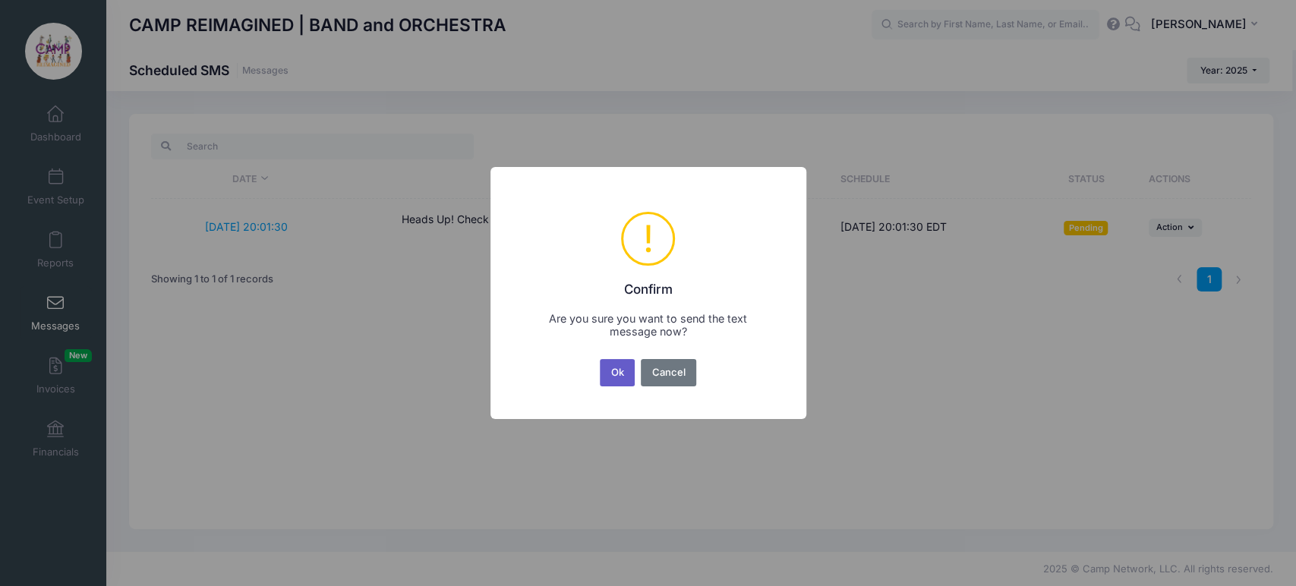
click at [615, 374] on button "Ok" at bounding box center [617, 372] width 35 height 27
